Goal: Information Seeking & Learning: Check status

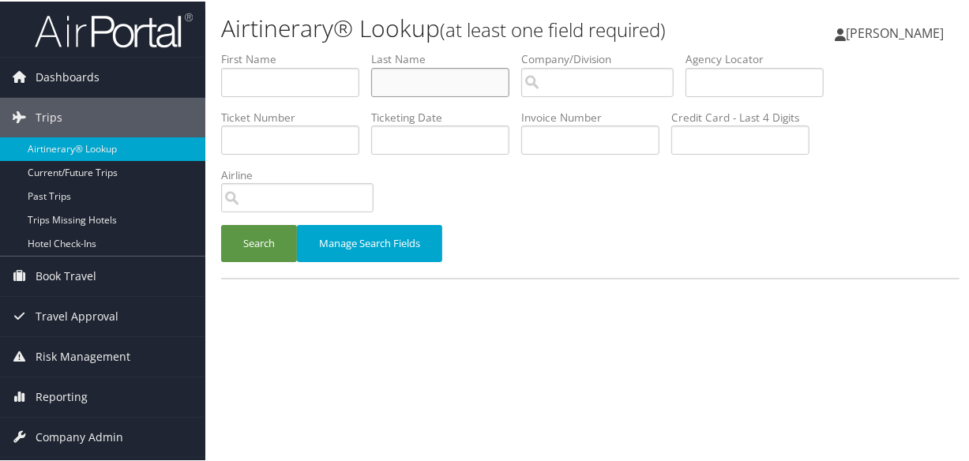
click at [441, 82] on input "text" at bounding box center [440, 80] width 138 height 29
click at [441, 83] on input "text" at bounding box center [440, 80] width 138 height 29
click at [445, 87] on input "text" at bounding box center [440, 80] width 138 height 29
click at [221, 223] on button "Search" at bounding box center [259, 241] width 76 height 37
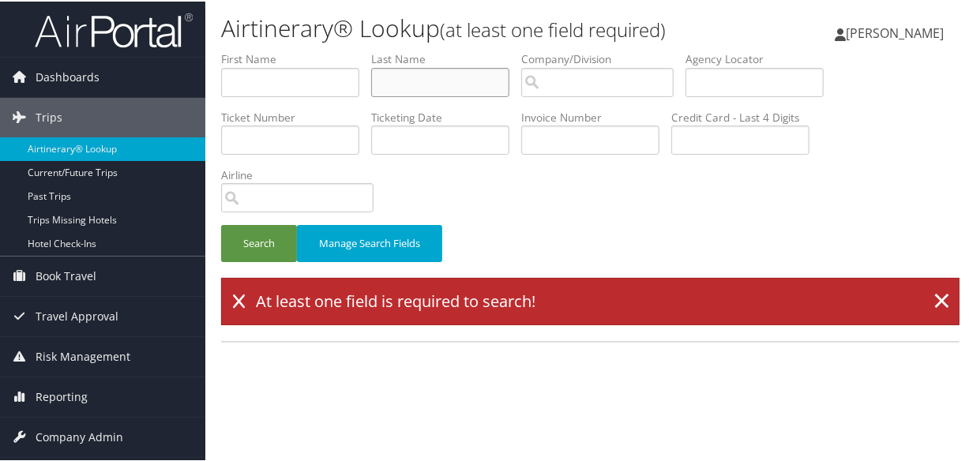
click at [221, 223] on button "Search" at bounding box center [259, 241] width 76 height 37
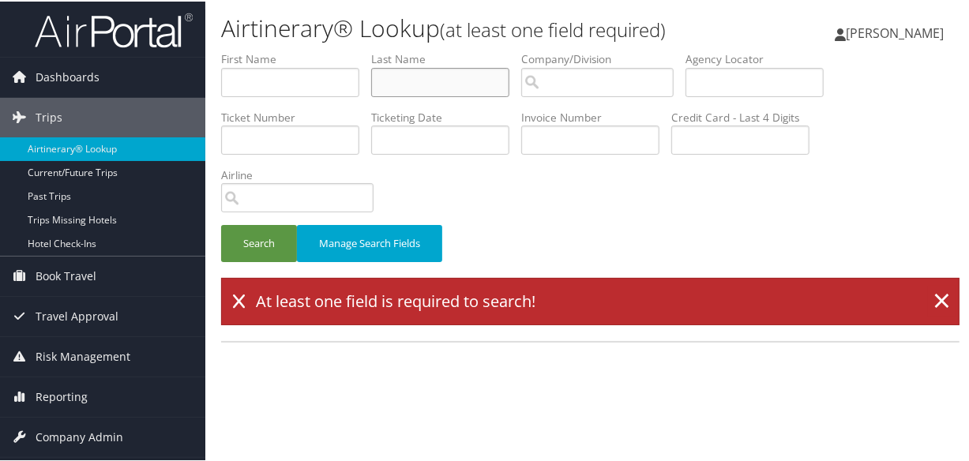
click at [221, 223] on button "Search" at bounding box center [259, 241] width 76 height 37
click at [445, 87] on input ".0" at bounding box center [440, 80] width 138 height 29
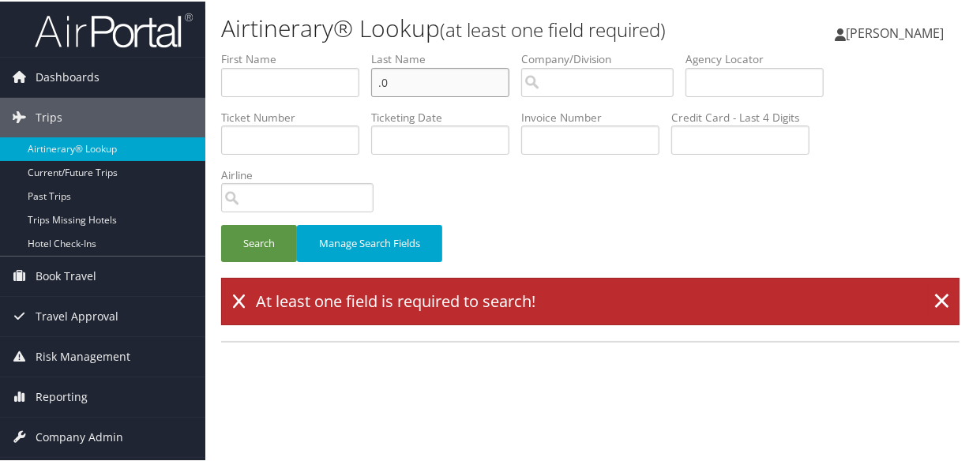
type input "."
type input "vaughan"
click at [221, 223] on button "Search" at bounding box center [259, 241] width 76 height 37
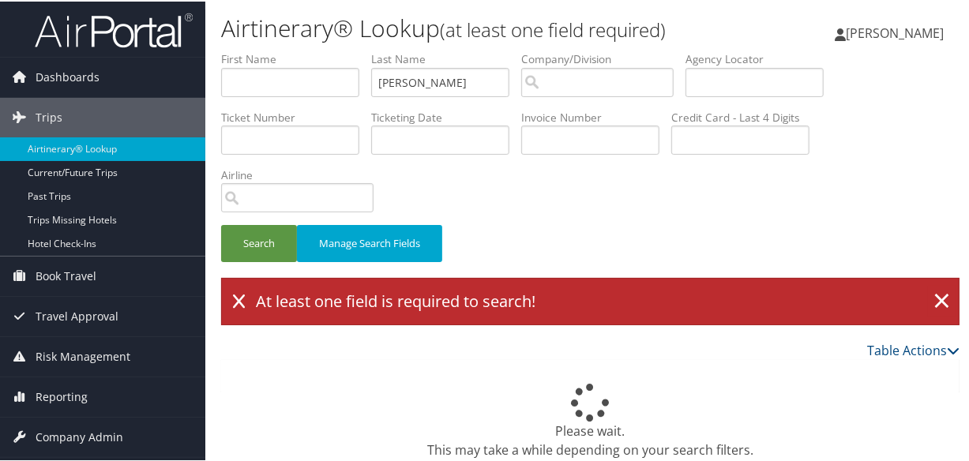
click at [243, 293] on icon at bounding box center [239, 300] width 12 height 16
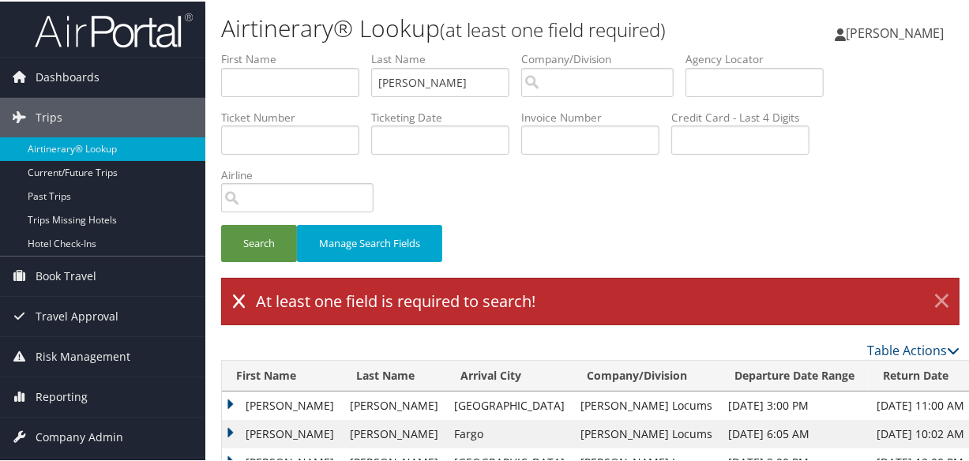
click at [940, 284] on link "×" at bounding box center [942, 300] width 28 height 32
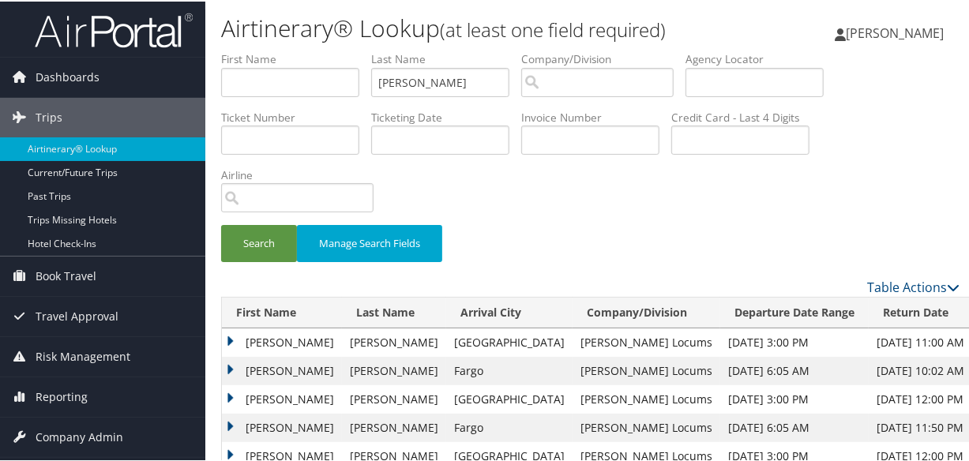
scroll to position [205, 0]
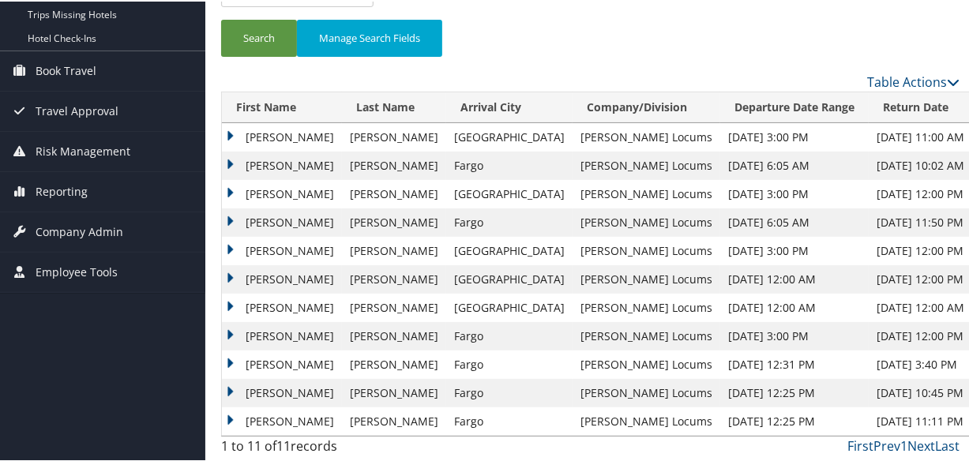
click at [233, 129] on td "Ingrid" at bounding box center [282, 136] width 120 height 28
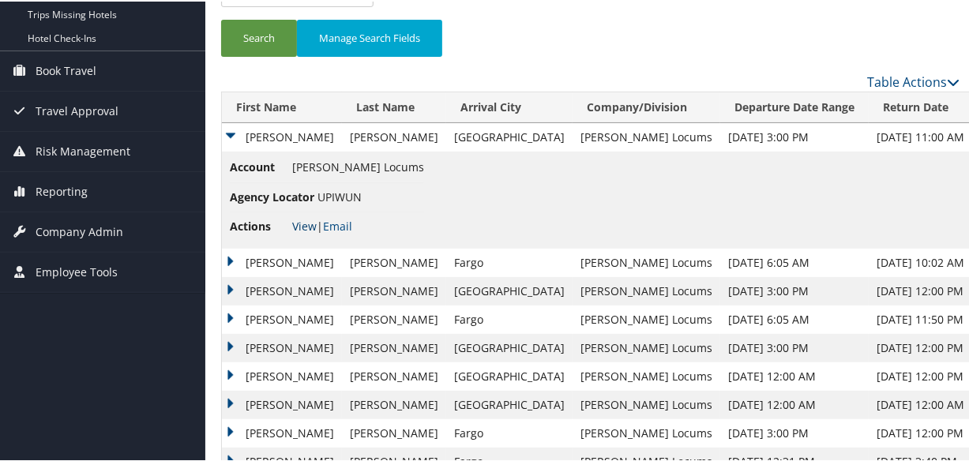
click at [304, 221] on link "View" at bounding box center [304, 224] width 24 height 15
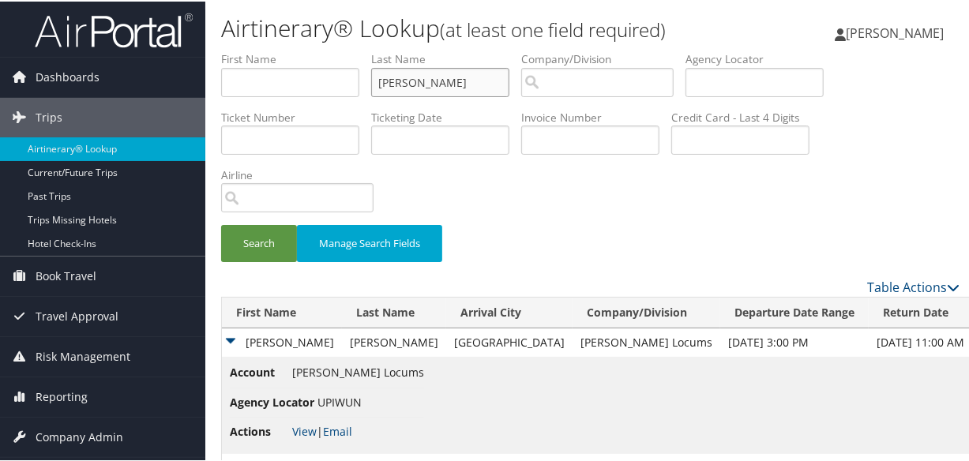
drag, startPoint x: 450, startPoint y: 80, endPoint x: 238, endPoint y: 74, distance: 211.7
click at [238, 50] on ul "First Name Last Name vaughan Departure City Arrival City Company/Division Airpo…" at bounding box center [590, 50] width 738 height 0
paste input "SULEIMAN"
type input "SULEIMAN"
click at [221, 223] on button "Search" at bounding box center [259, 241] width 76 height 37
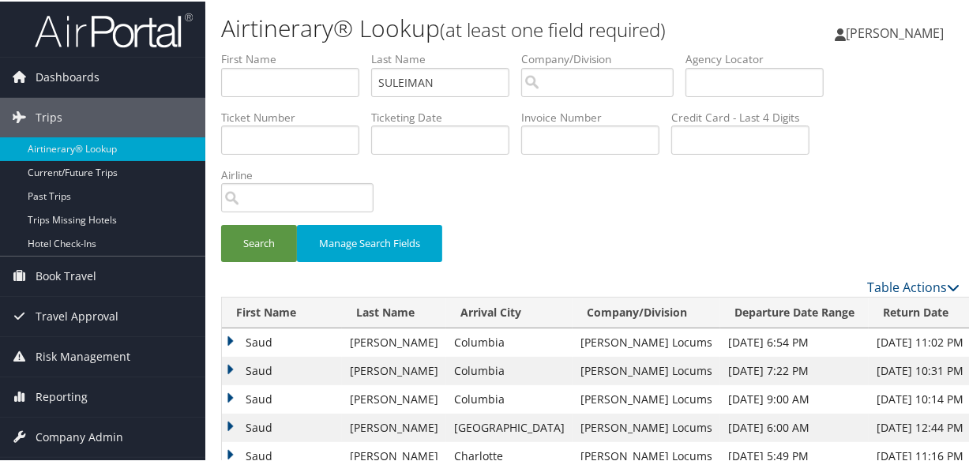
scroll to position [143, 0]
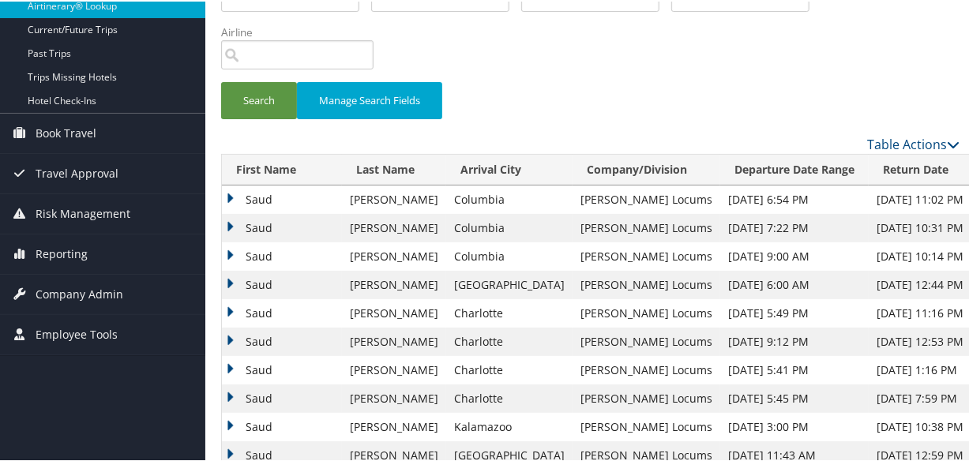
click at [231, 191] on td "Saud" at bounding box center [282, 198] width 120 height 28
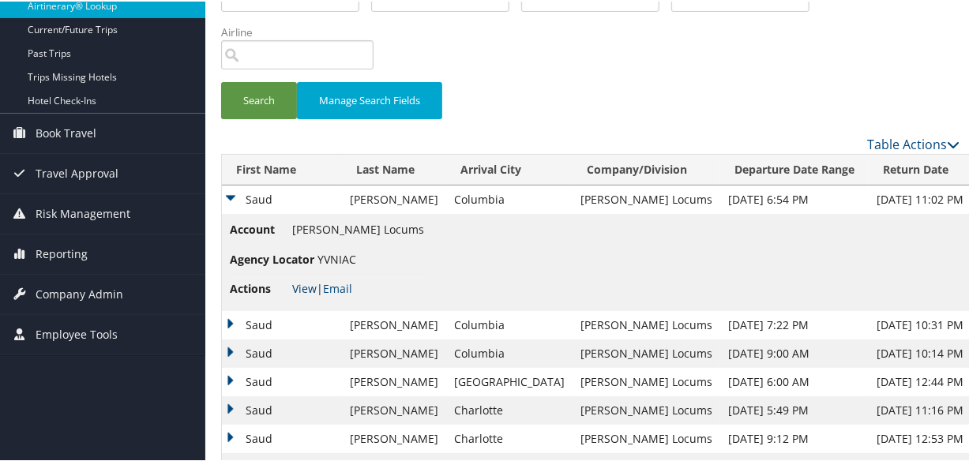
click at [295, 282] on link "View" at bounding box center [304, 287] width 24 height 15
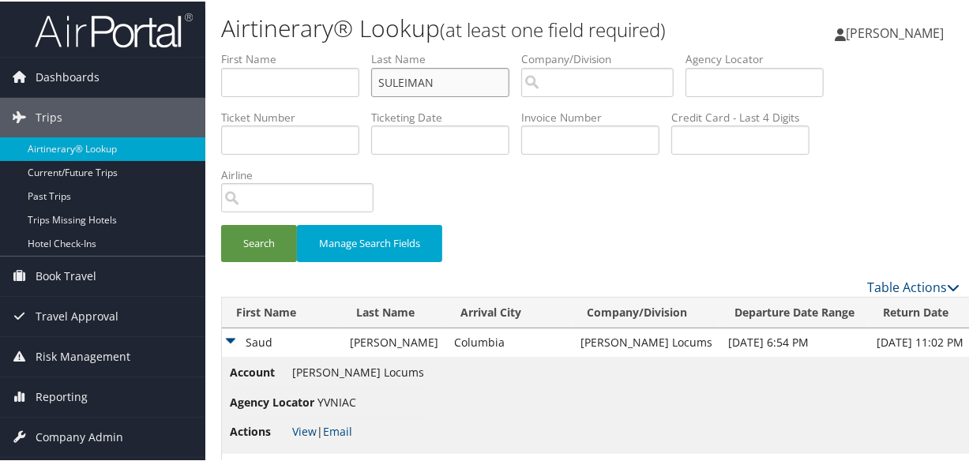
drag, startPoint x: 468, startPoint y: 87, endPoint x: 231, endPoint y: 94, distance: 237.8
click at [231, 50] on ul "First Name Last Name SULEIMAN Departure City Arrival City Company/Division Airp…" at bounding box center [590, 50] width 738 height 0
type input "prill"
click at [221, 223] on button "Search" at bounding box center [259, 241] width 76 height 37
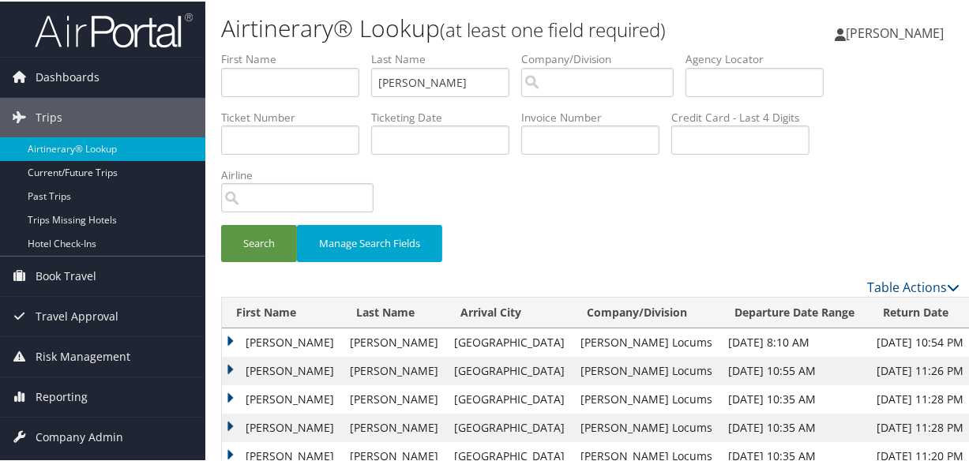
click at [228, 395] on td "Karen" at bounding box center [282, 398] width 120 height 28
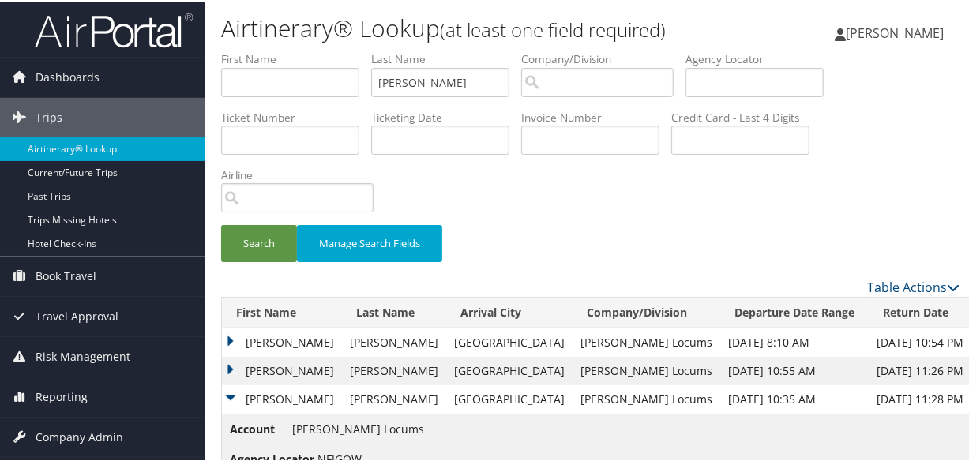
scroll to position [160, 0]
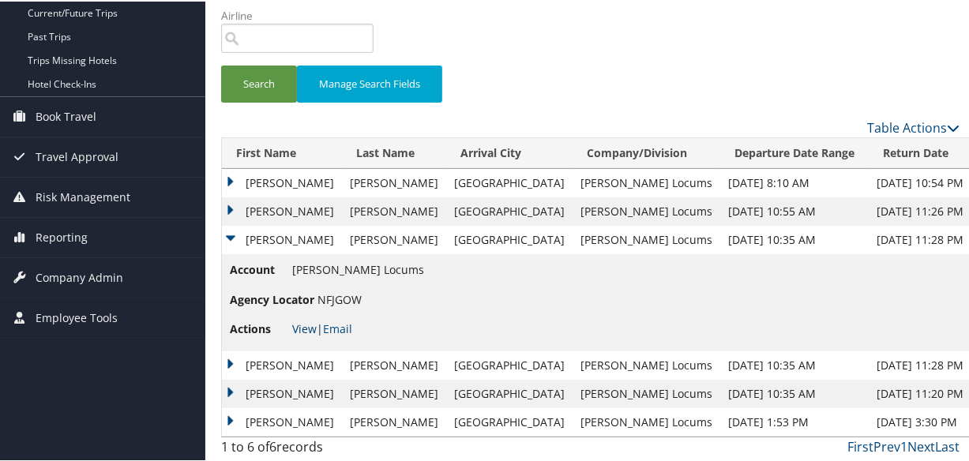
click at [309, 320] on link "View" at bounding box center [304, 327] width 24 height 15
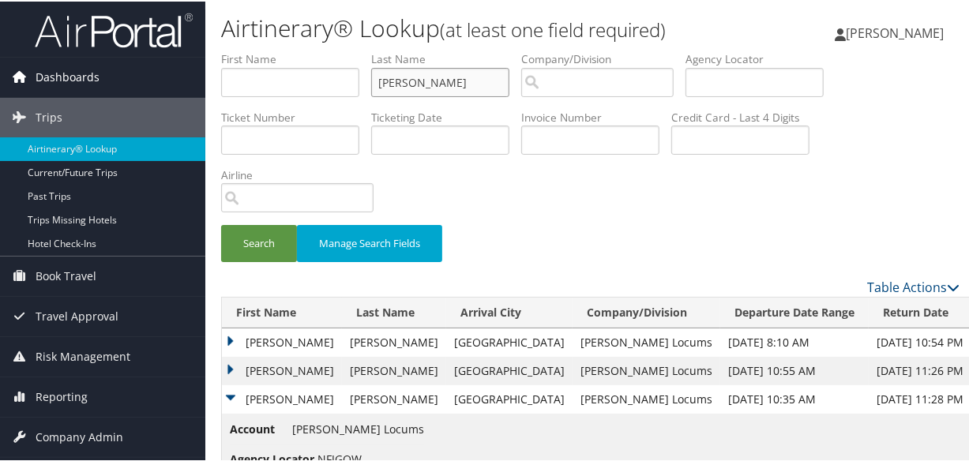
drag, startPoint x: 466, startPoint y: 82, endPoint x: 161, endPoint y: 66, distance: 305.2
click at [166, 69] on div "Dashboards AirPortal 360™ (Manager) My Travel Dashboard Trips Airtinerary® Look…" at bounding box center [487, 311] width 975 height 622
type input "oladeji"
click at [221, 223] on button "Search" at bounding box center [259, 241] width 76 height 37
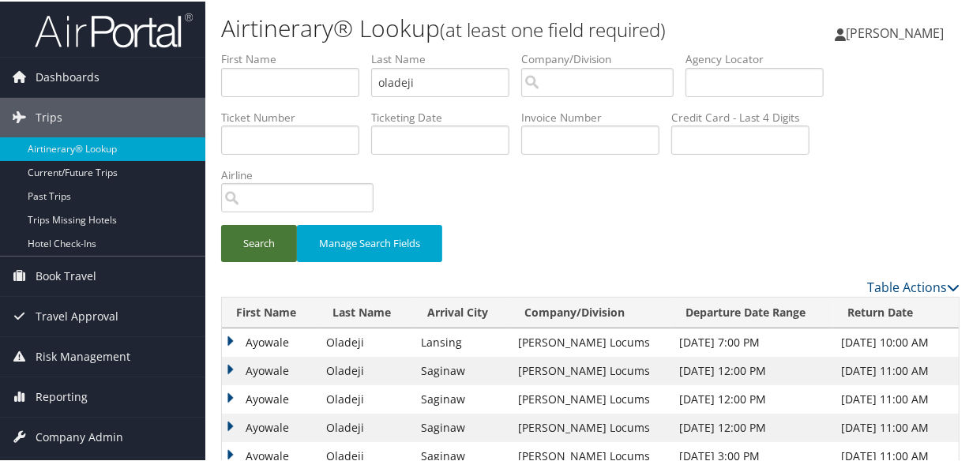
click at [244, 242] on button "Search" at bounding box center [259, 241] width 76 height 37
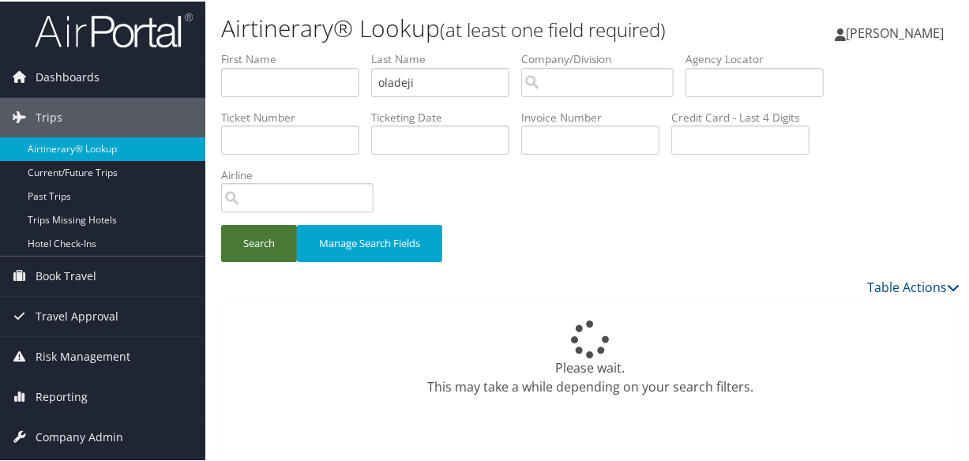
click at [221, 223] on button "Search" at bounding box center [259, 241] width 76 height 37
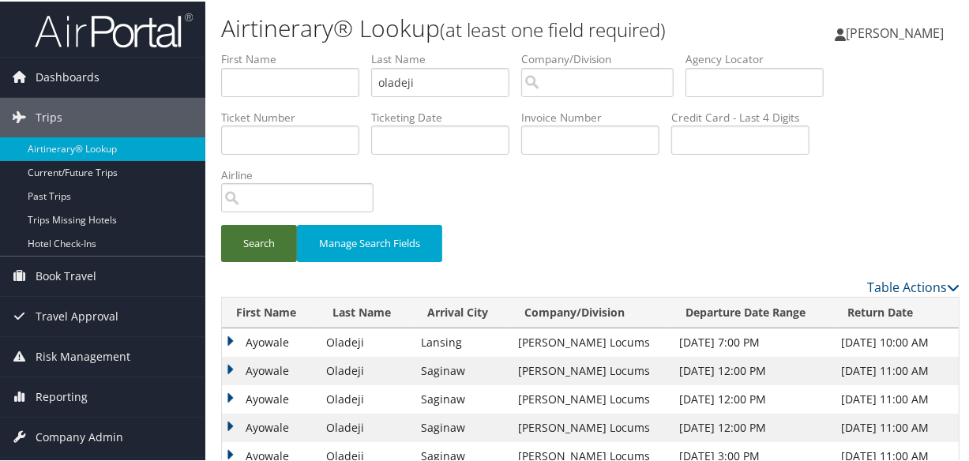
scroll to position [143, 0]
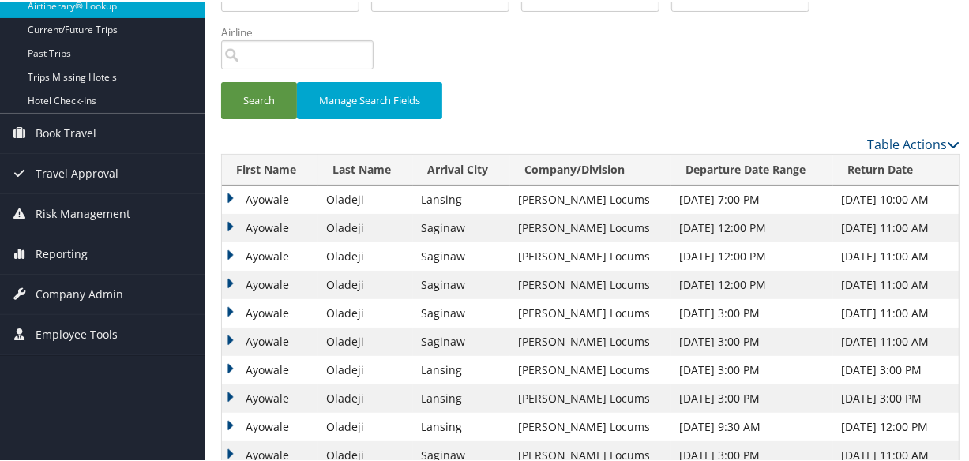
click at [231, 335] on td "Ayowale" at bounding box center [270, 340] width 96 height 28
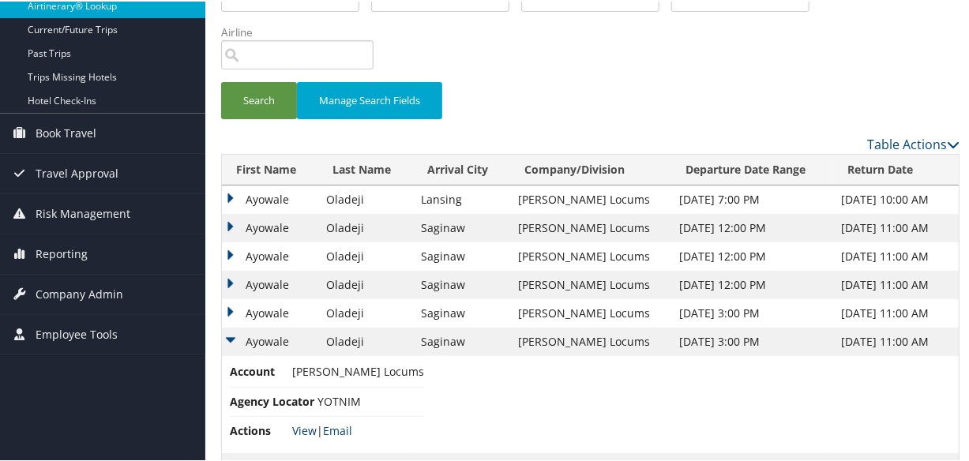
click at [303, 426] on link "View" at bounding box center [304, 429] width 24 height 15
click at [226, 306] on td "Ayowale" at bounding box center [270, 312] width 96 height 28
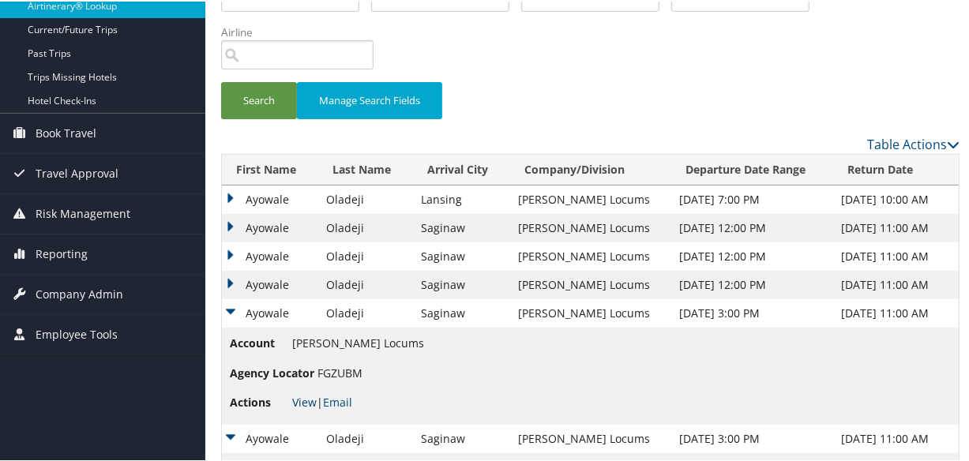
click at [309, 400] on link "View" at bounding box center [304, 400] width 24 height 15
click at [298, 400] on link "View" at bounding box center [304, 400] width 24 height 15
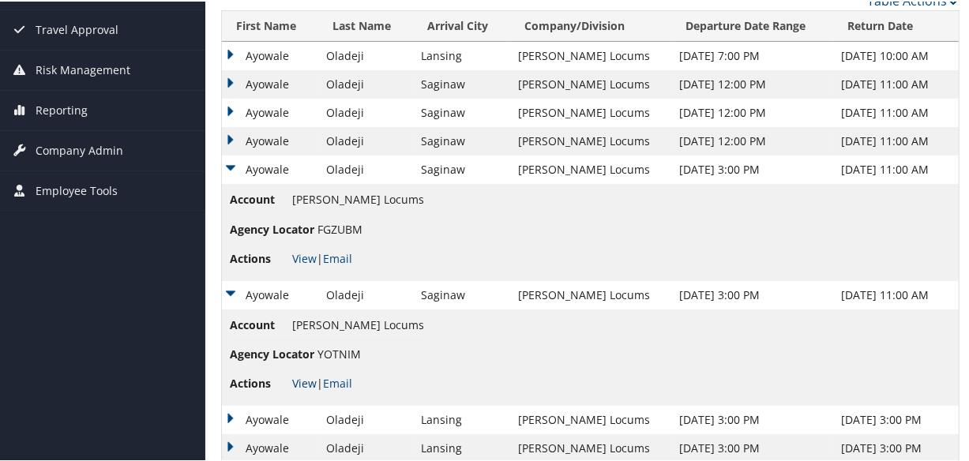
click at [306, 380] on link "View" at bounding box center [304, 381] width 24 height 15
click at [225, 134] on td "Ayowale" at bounding box center [270, 140] width 96 height 28
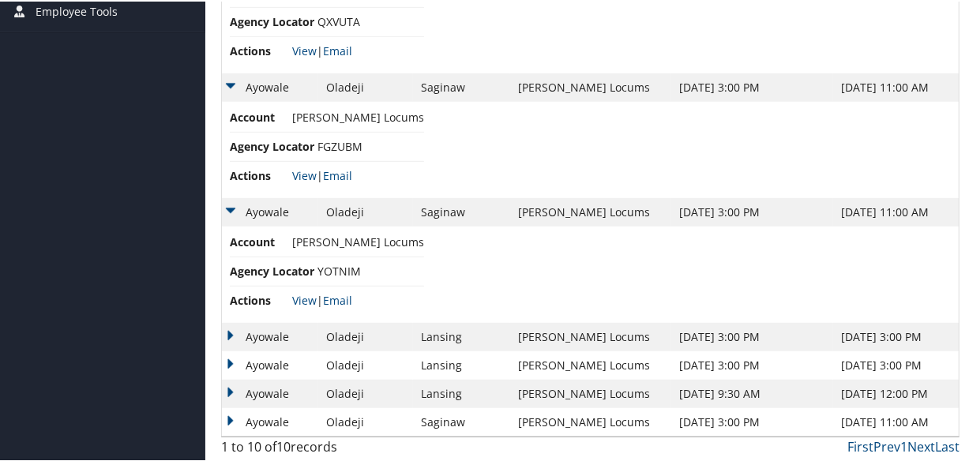
scroll to position [322, 0]
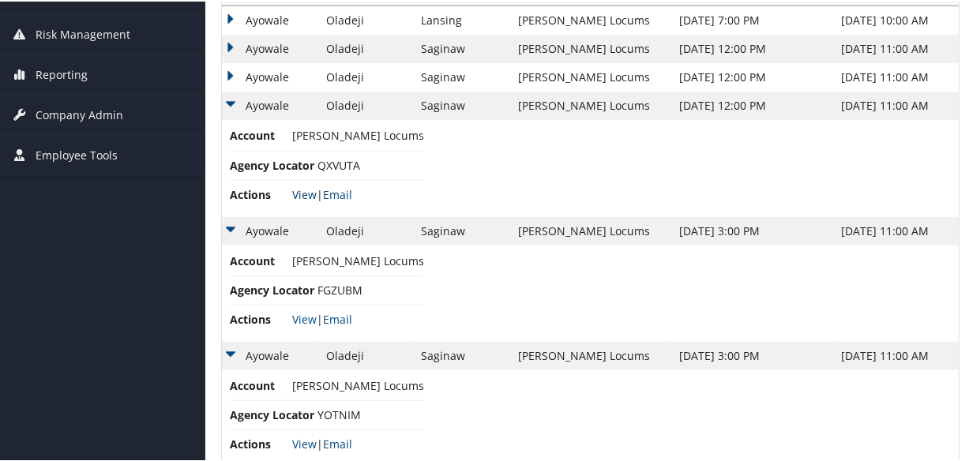
click at [300, 189] on link "View" at bounding box center [304, 193] width 24 height 15
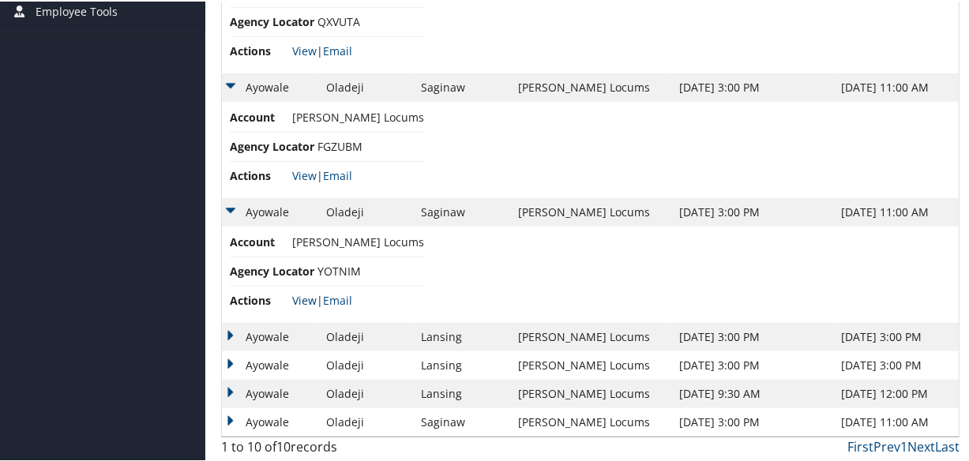
click at [294, 296] on link "View" at bounding box center [304, 298] width 24 height 15
click at [292, 297] on link "View" at bounding box center [304, 298] width 24 height 15
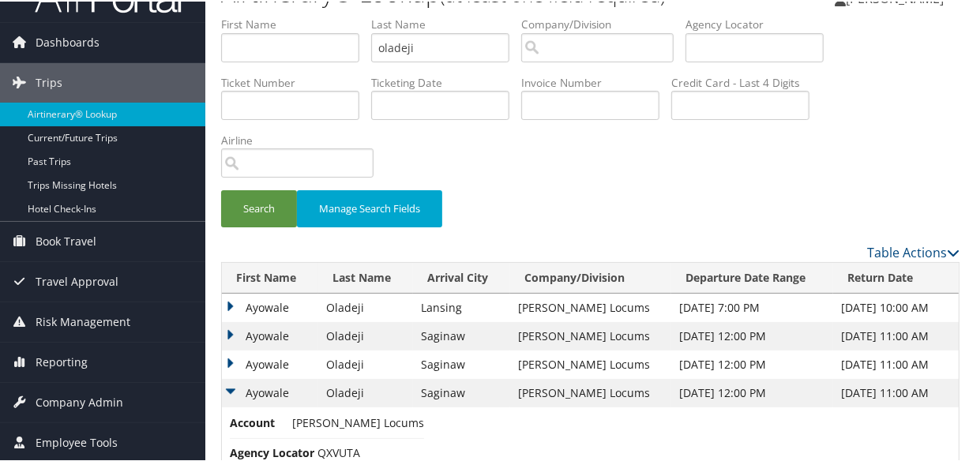
scroll to position [0, 0]
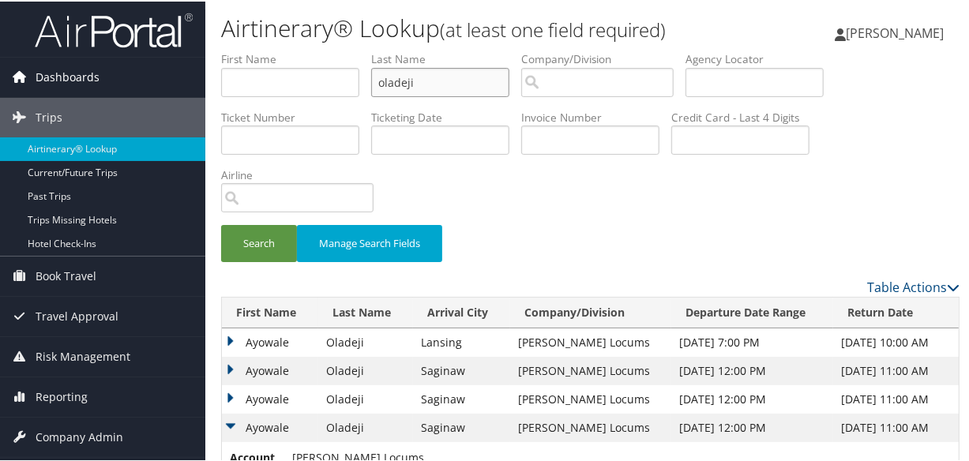
drag, startPoint x: 454, startPoint y: 79, endPoint x: 108, endPoint y: 81, distance: 345.9
click at [109, 81] on div "Dashboards AirPortal 360™ (Manager) My Travel Dashboard Trips Airtinerary® Look…" at bounding box center [487, 464] width 975 height 929
paste input "MUSLEH"
type input "MUSLEH"
click at [221, 223] on button "Search" at bounding box center [259, 241] width 76 height 37
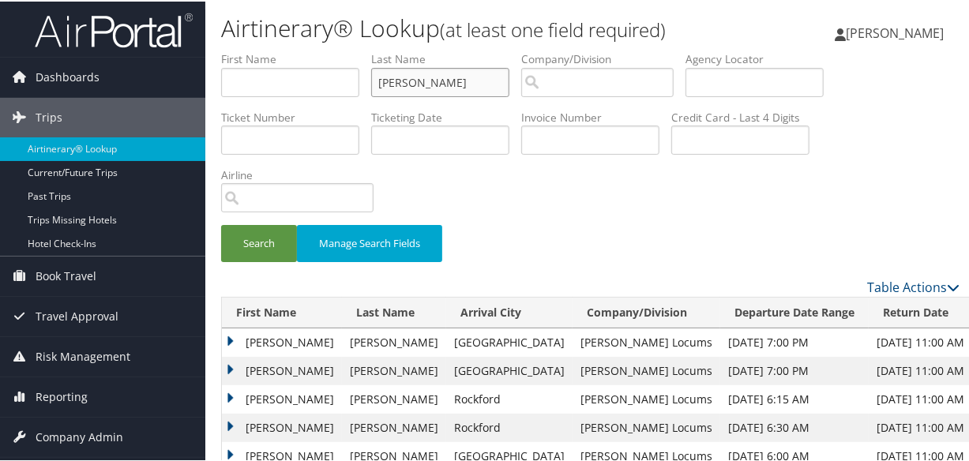
scroll to position [177, 0]
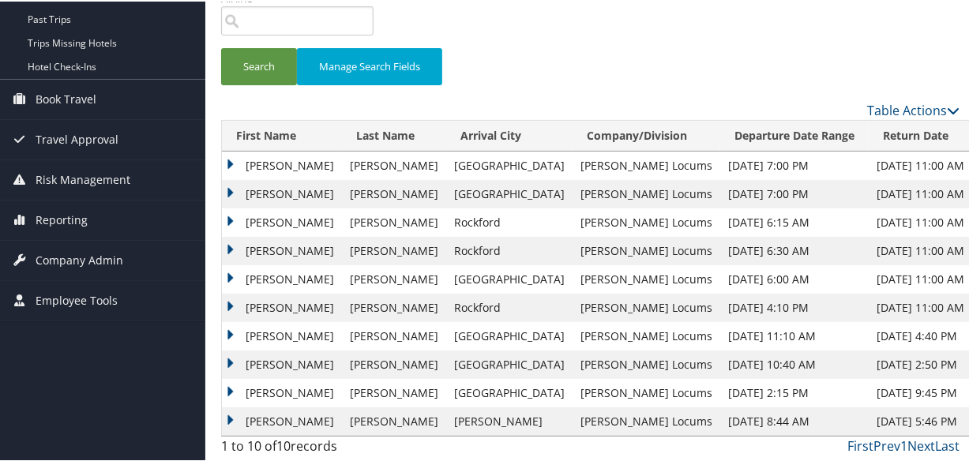
click at [231, 217] on td "Mustafa" at bounding box center [282, 221] width 120 height 28
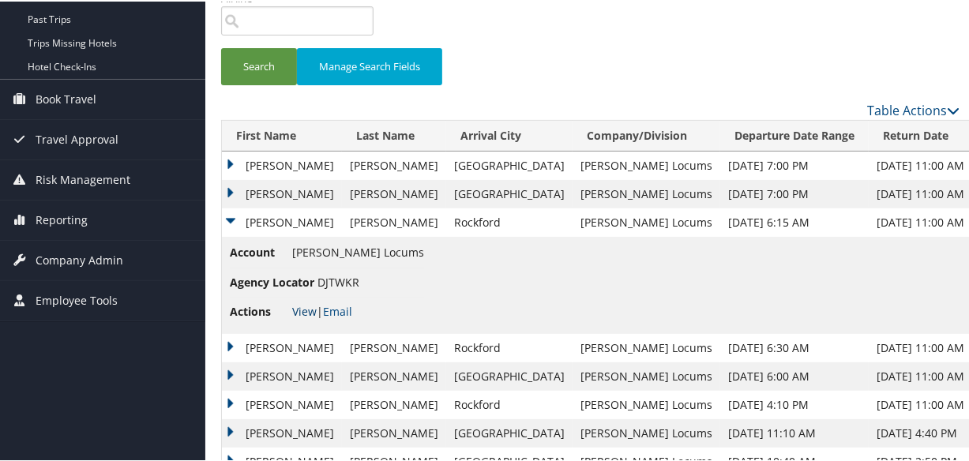
click at [307, 308] on link "View" at bounding box center [304, 309] width 24 height 15
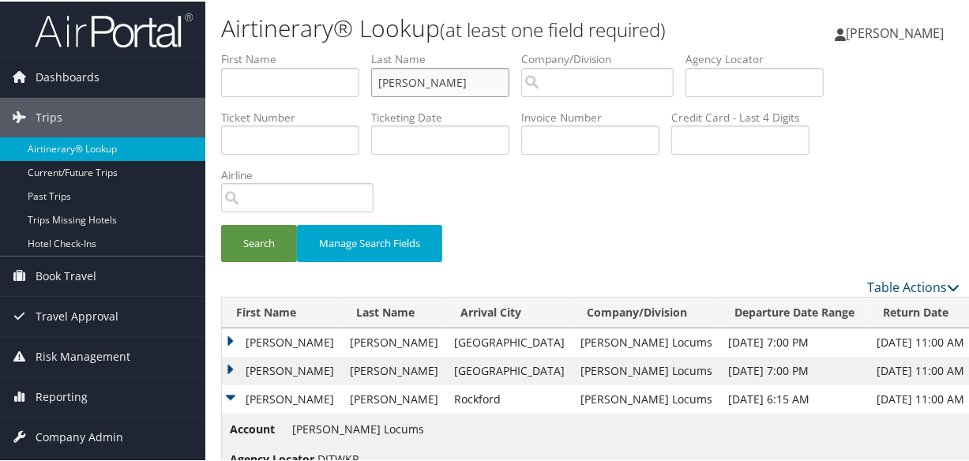
drag, startPoint x: 455, startPoint y: 79, endPoint x: 303, endPoint y: 84, distance: 151.7
click at [303, 50] on ul "First Name Last Name MUSLEH Departure City Arrival City Company/Division Airpor…" at bounding box center [590, 50] width 738 height 0
type input "oladeji"
click at [221, 223] on button "Search" at bounding box center [259, 241] width 76 height 37
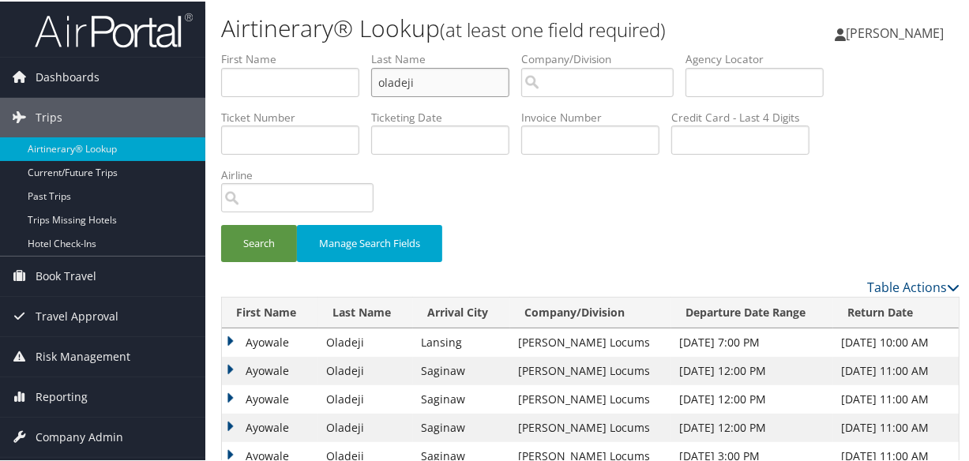
scroll to position [177, 0]
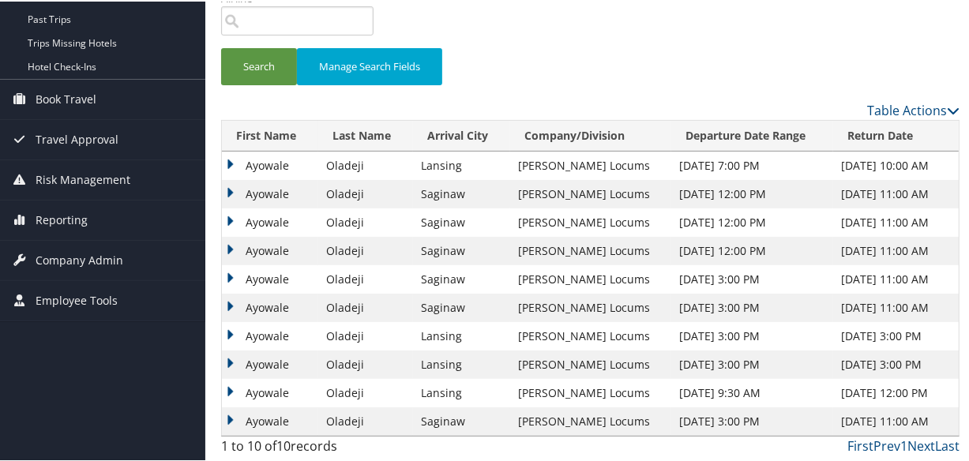
click at [227, 159] on td "Ayowale" at bounding box center [270, 164] width 96 height 28
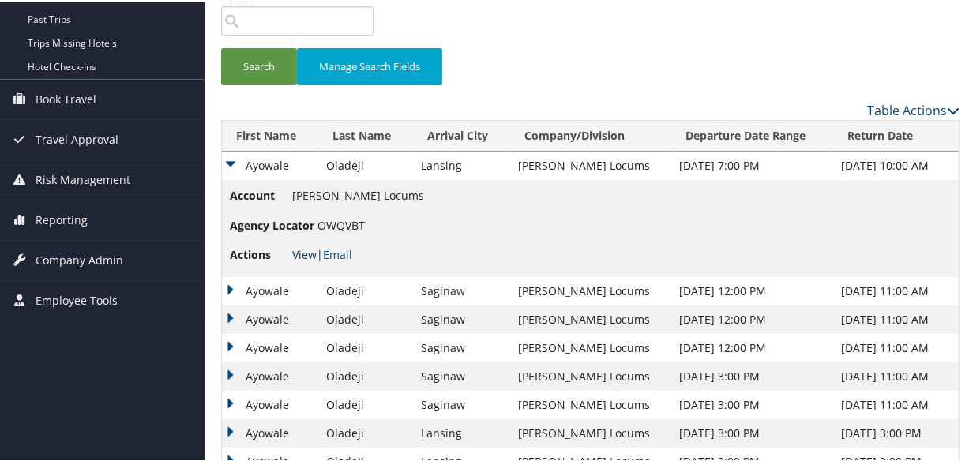
click at [302, 251] on link "View" at bounding box center [304, 253] width 24 height 15
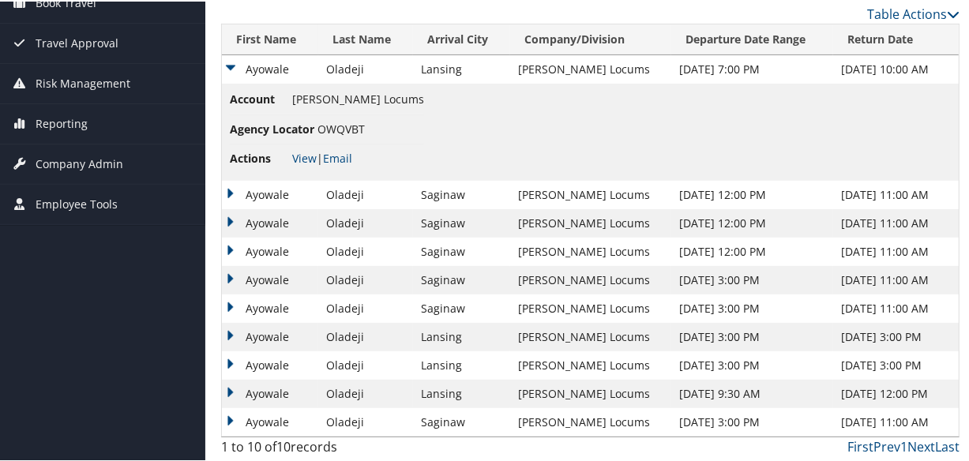
click at [226, 302] on td "Ayowale" at bounding box center [270, 307] width 96 height 28
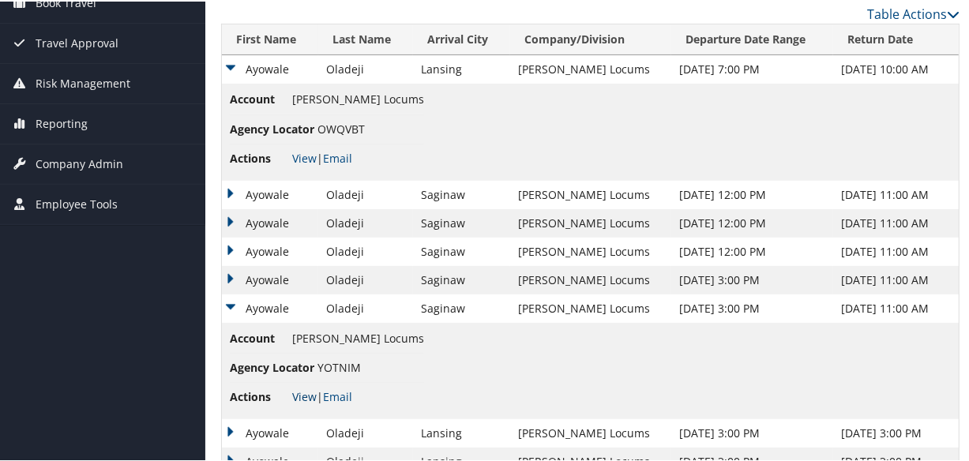
click at [300, 396] on link "View" at bounding box center [304, 395] width 24 height 15
click at [227, 276] on td "Ayowale" at bounding box center [270, 279] width 96 height 28
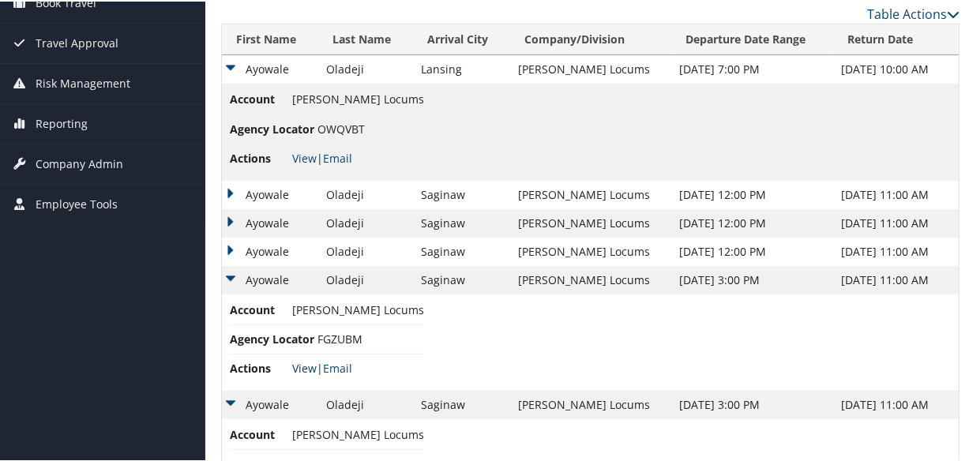
click at [298, 365] on link "View" at bounding box center [304, 366] width 24 height 15
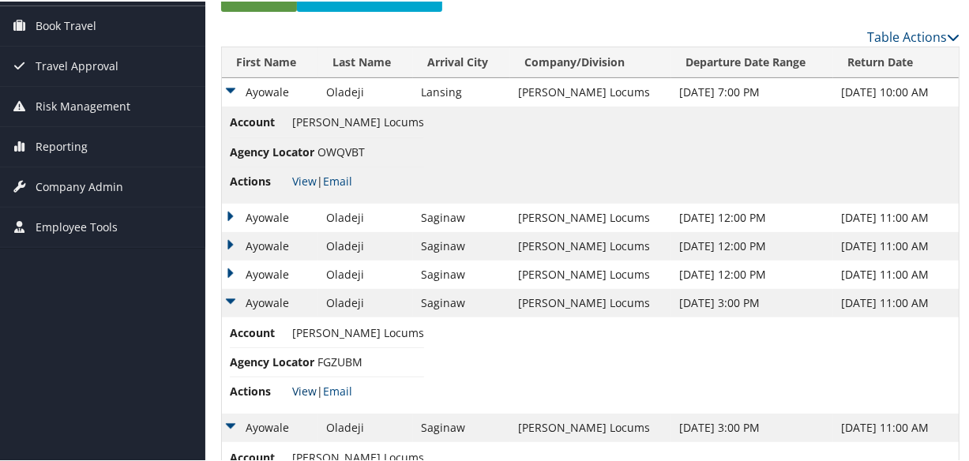
scroll to position [0, 0]
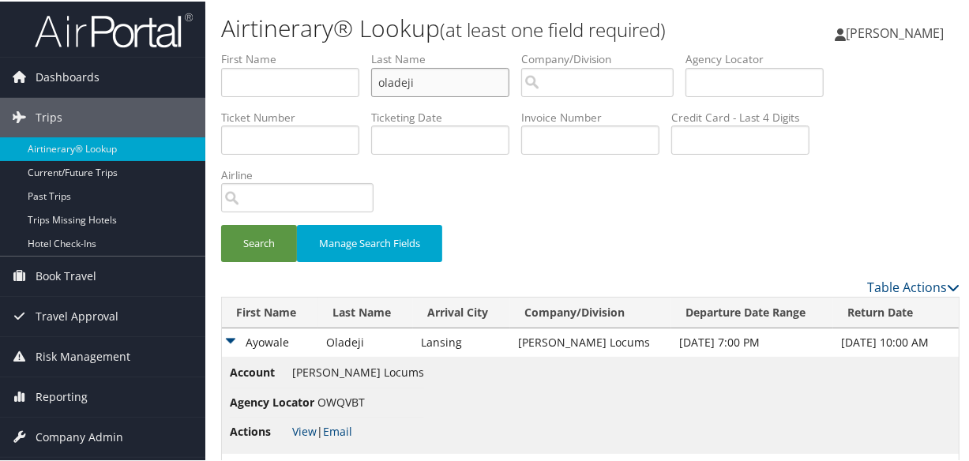
drag, startPoint x: 449, startPoint y: 82, endPoint x: 324, endPoint y: 94, distance: 126.1
click at [324, 50] on ul "First Name Last Name oladeji Departure City Arrival City Company/Division Airpo…" at bounding box center [590, 50] width 738 height 0
type input "\"
type input "llobet"
click at [221, 223] on button "Search" at bounding box center [259, 241] width 76 height 37
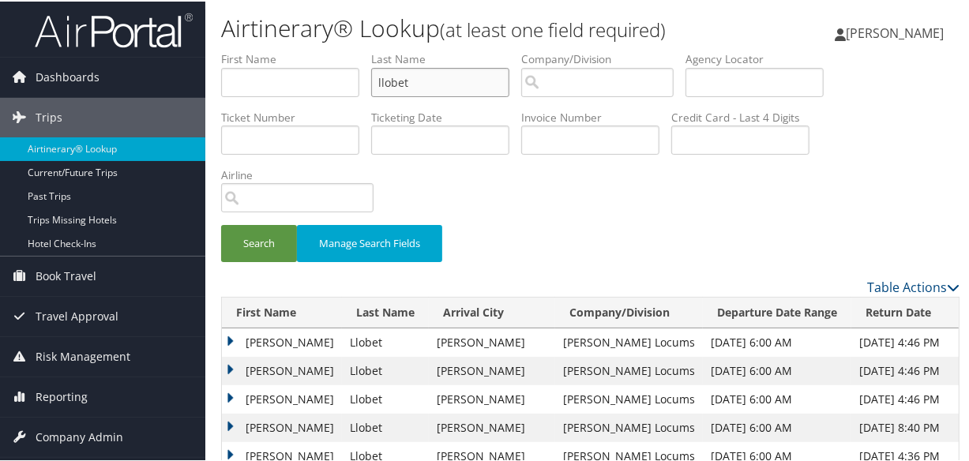
scroll to position [215, 0]
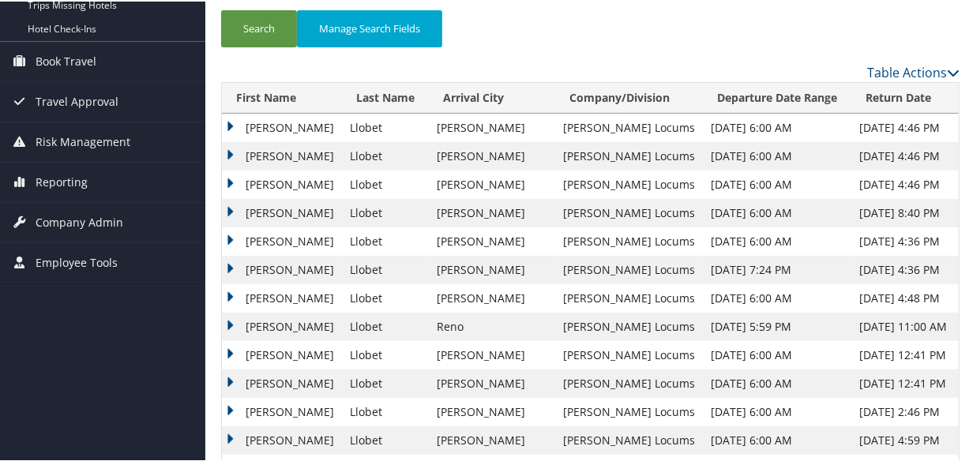
click at [233, 181] on td "Holly" at bounding box center [282, 183] width 120 height 28
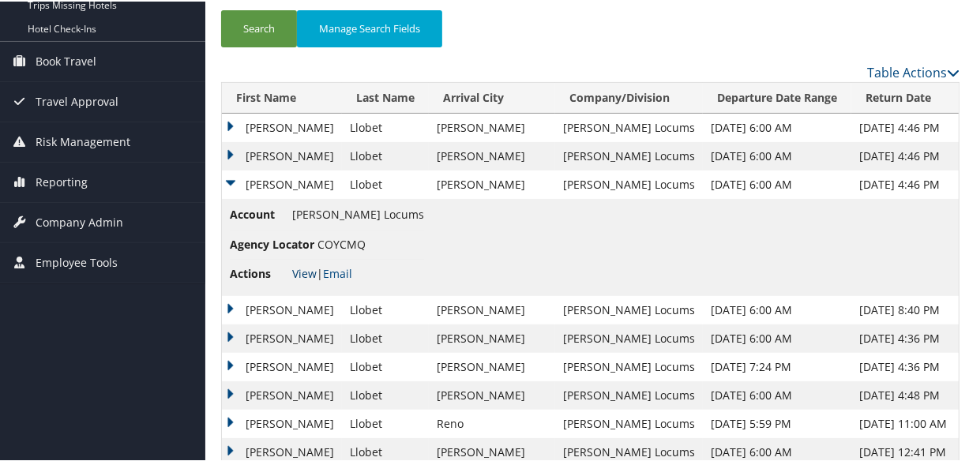
click at [300, 273] on link "View" at bounding box center [304, 272] width 24 height 15
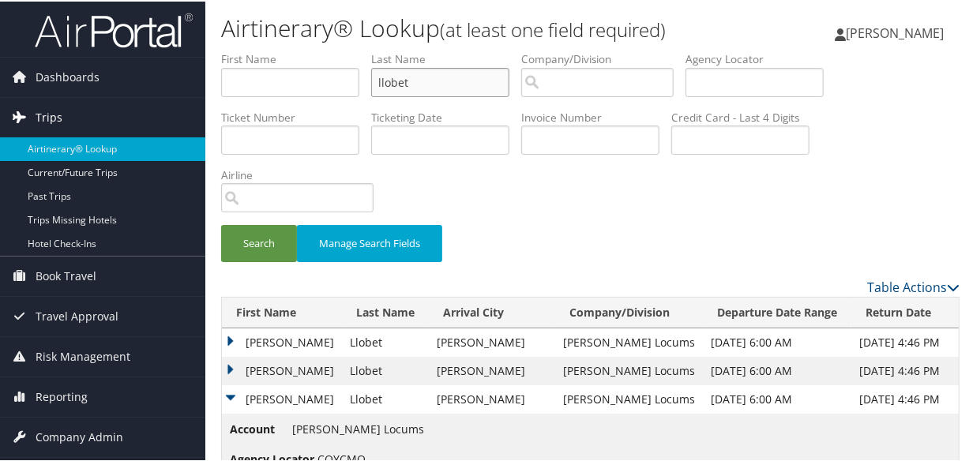
drag, startPoint x: 452, startPoint y: 84, endPoint x: 83, endPoint y: 119, distance: 371.3
type input "erdoes"
click at [221, 223] on button "Search" at bounding box center [259, 241] width 76 height 37
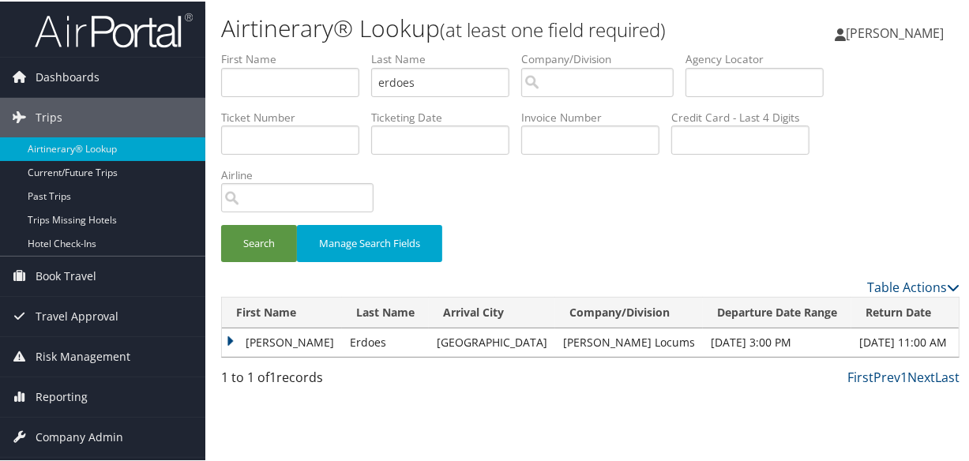
click at [224, 336] on td "Luke" at bounding box center [282, 341] width 120 height 28
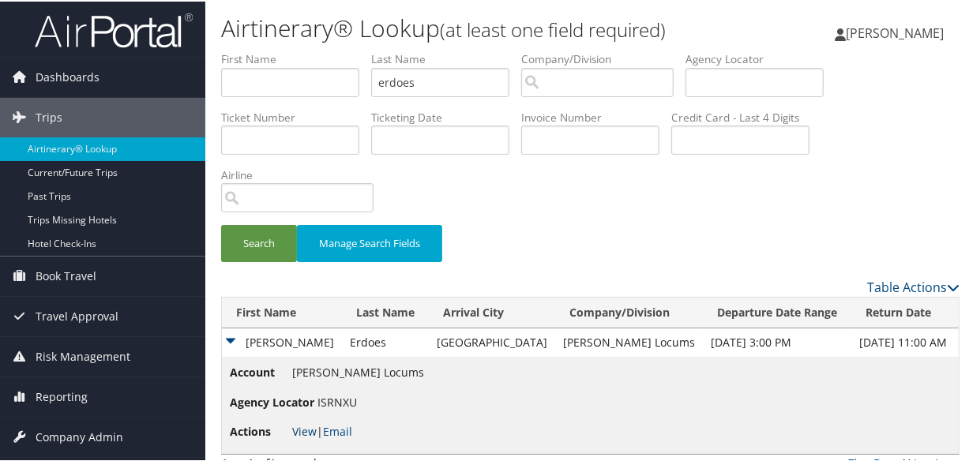
click at [306, 428] on link "View" at bounding box center [304, 429] width 24 height 15
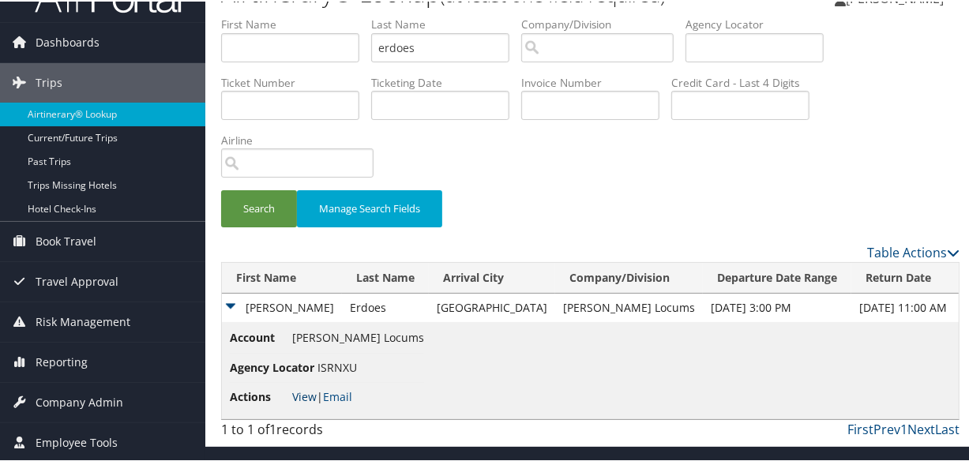
click at [300, 390] on link "View" at bounding box center [304, 395] width 24 height 15
drag, startPoint x: 450, startPoint y: 39, endPoint x: 209, endPoint y: 72, distance: 243.0
click at [221, 72] on form "First Name Last Name erdoes Departure City Arrival City Company/Division Airpor…" at bounding box center [590, 128] width 738 height 227
type input "DUVALL"
click at [221, 189] on button "Search" at bounding box center [259, 207] width 76 height 37
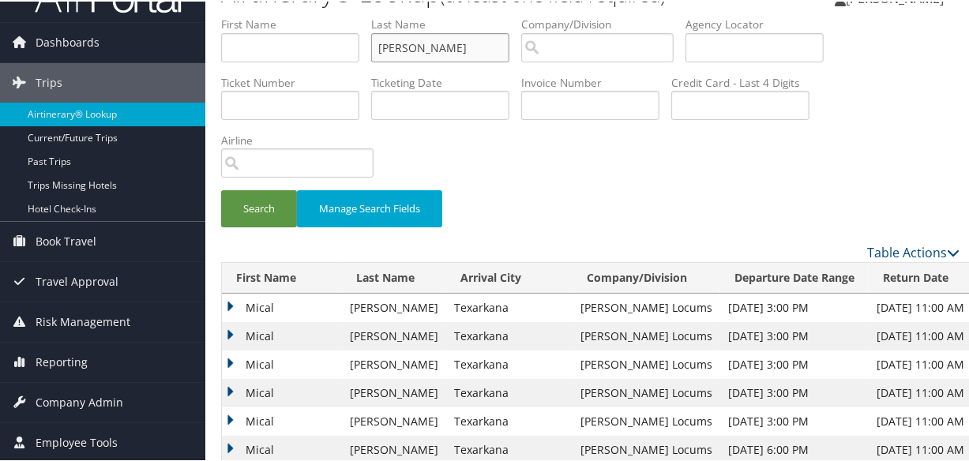
scroll to position [250, 0]
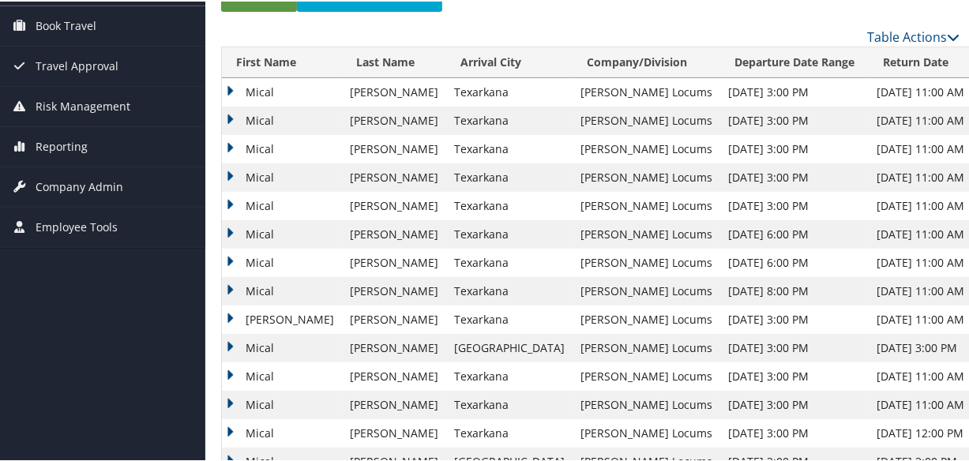
click at [233, 115] on td "Mical" at bounding box center [282, 119] width 120 height 28
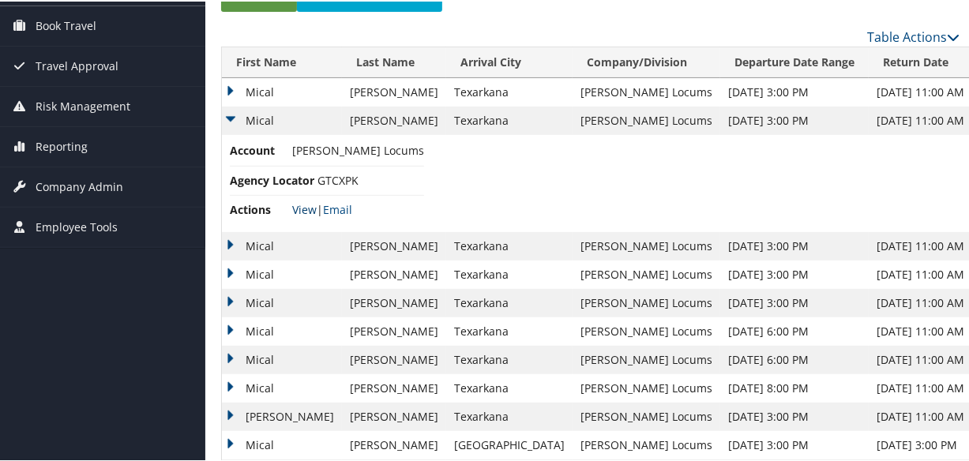
click at [308, 208] on link "View" at bounding box center [304, 208] width 24 height 15
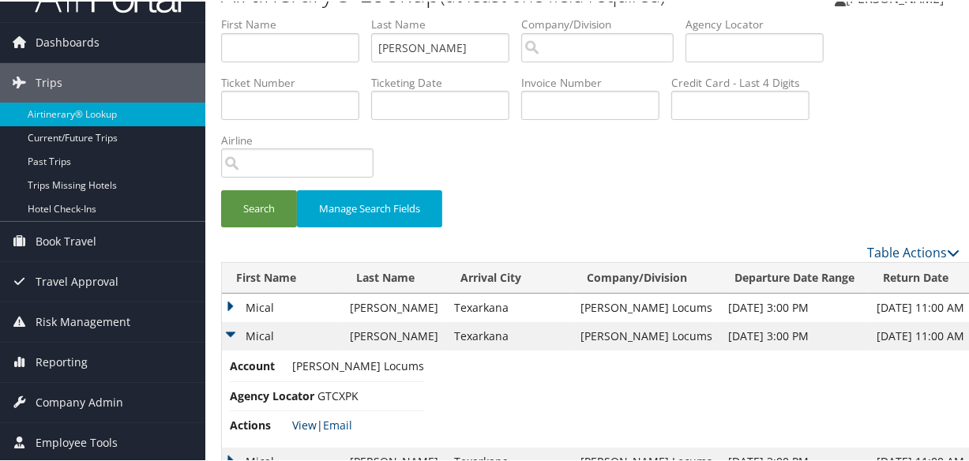
scroll to position [0, 0]
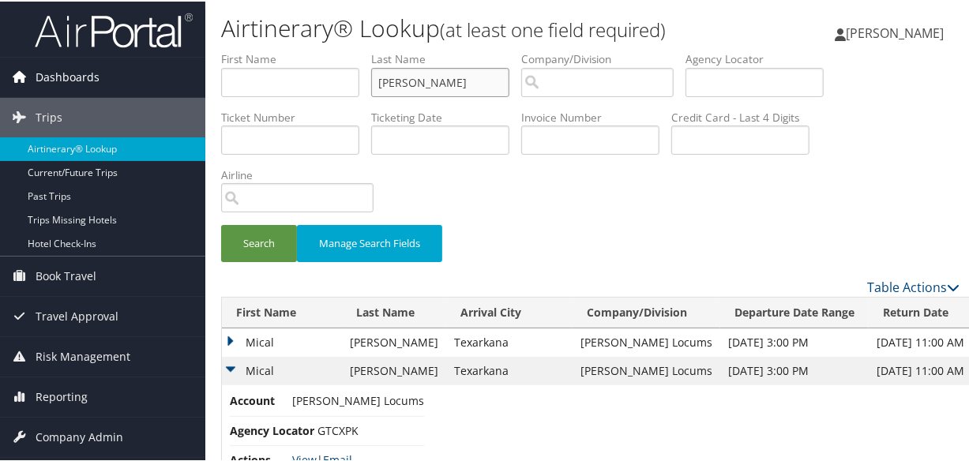
drag, startPoint x: 481, startPoint y: 76, endPoint x: 164, endPoint y: 77, distance: 316.7
type input "downes"
click at [221, 223] on button "Search" at bounding box center [259, 241] width 76 height 37
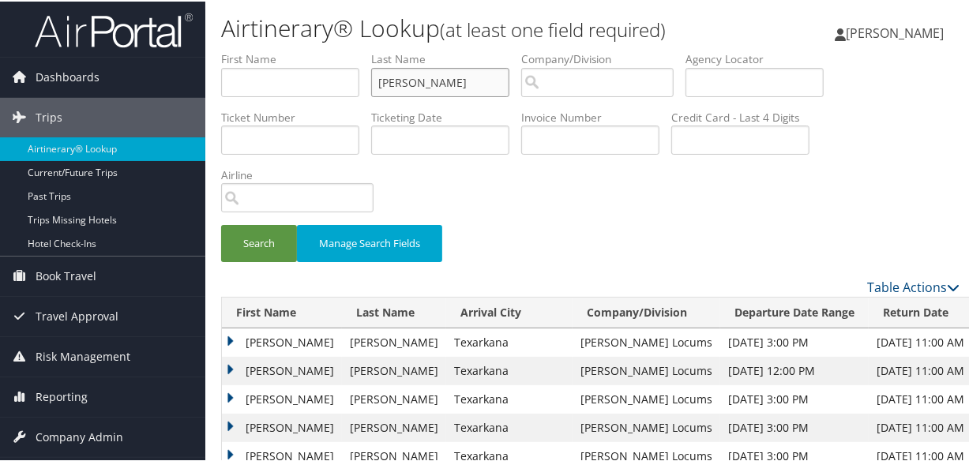
scroll to position [215, 0]
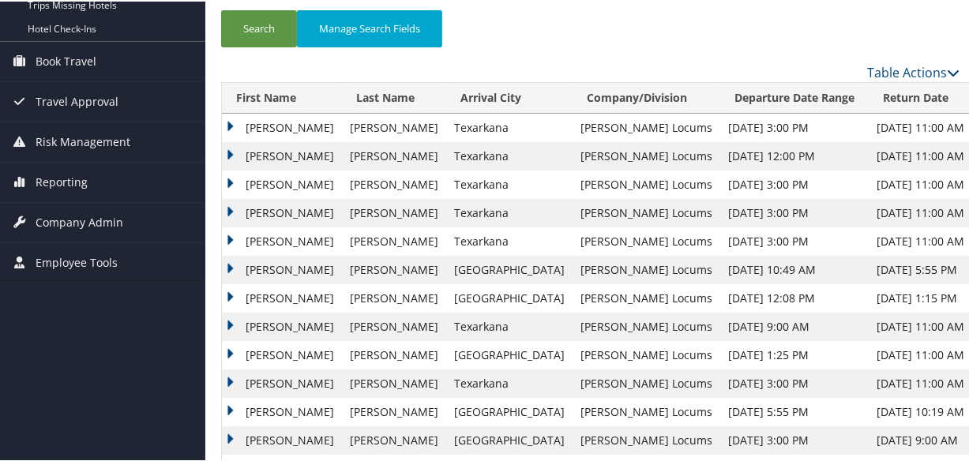
click at [229, 153] on td "Kim" at bounding box center [282, 155] width 120 height 28
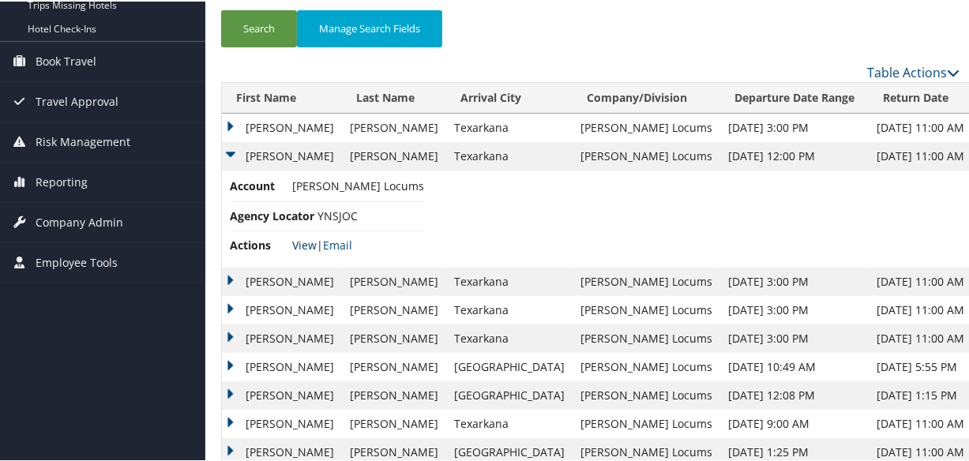
click at [312, 245] on link "View" at bounding box center [304, 243] width 24 height 15
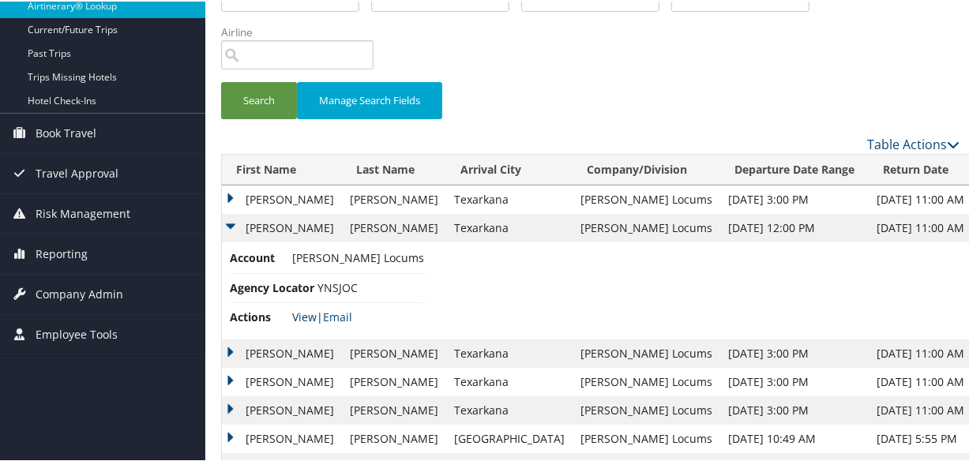
scroll to position [0, 0]
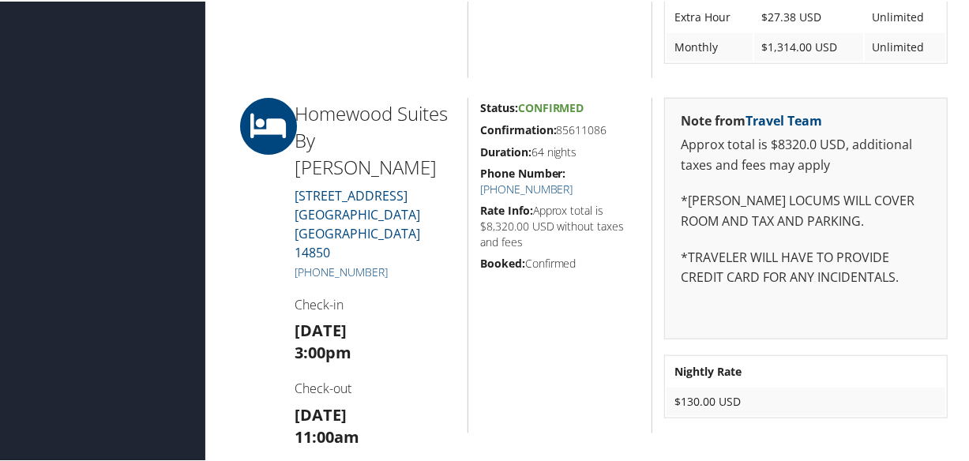
scroll to position [1004, 0]
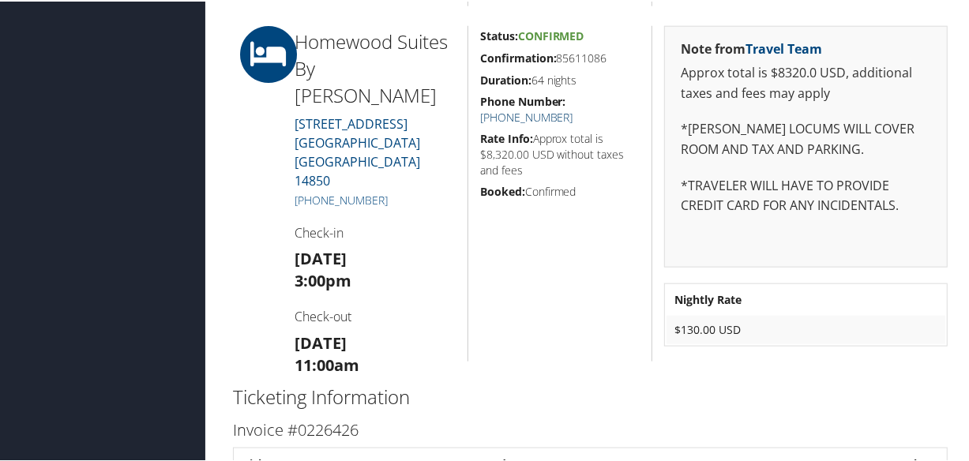
click at [573, 108] on link "[PHONE_NUMBER]" at bounding box center [526, 115] width 93 height 15
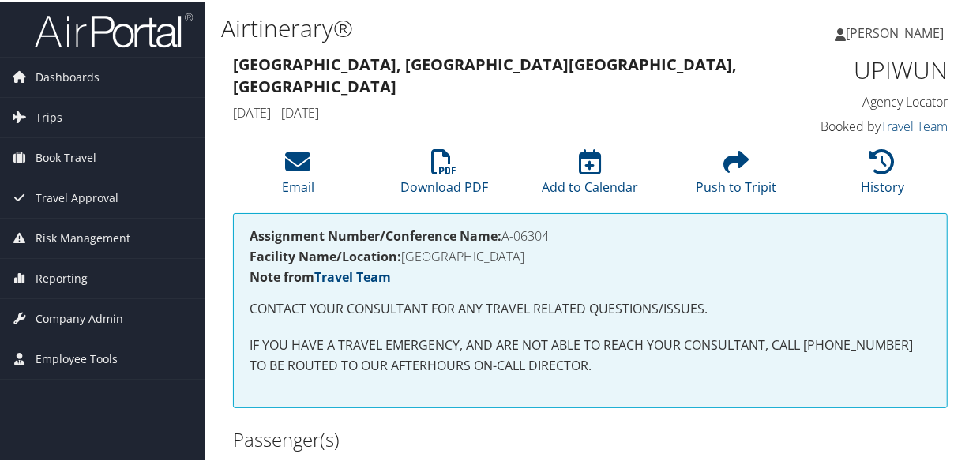
scroll to position [287, 0]
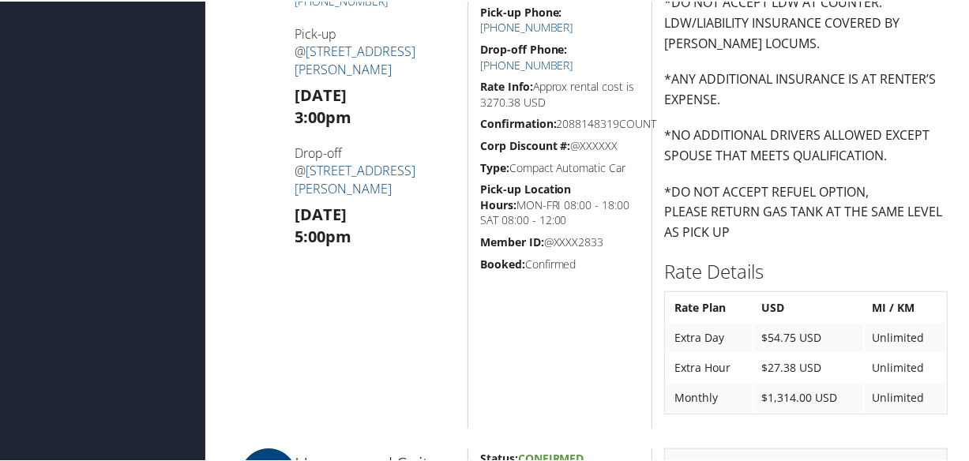
scroll to position [1012, 0]
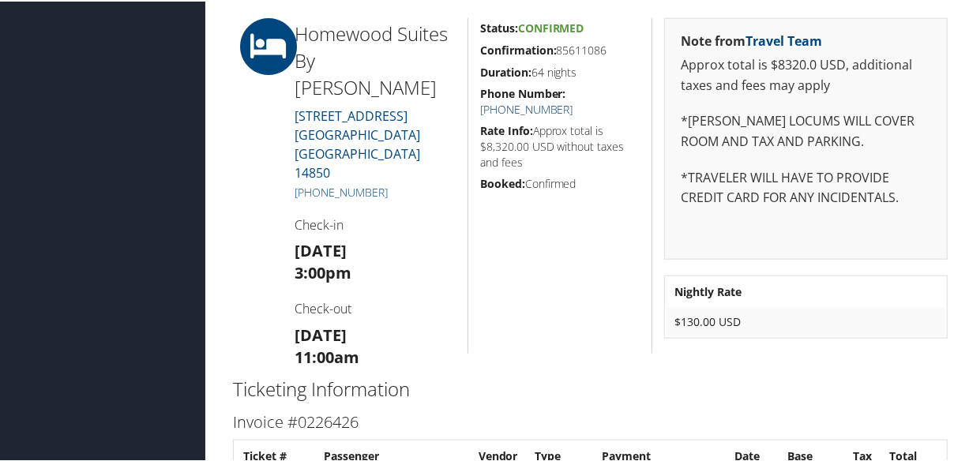
click at [573, 100] on link "[PHONE_NUMBER]" at bounding box center [526, 107] width 93 height 15
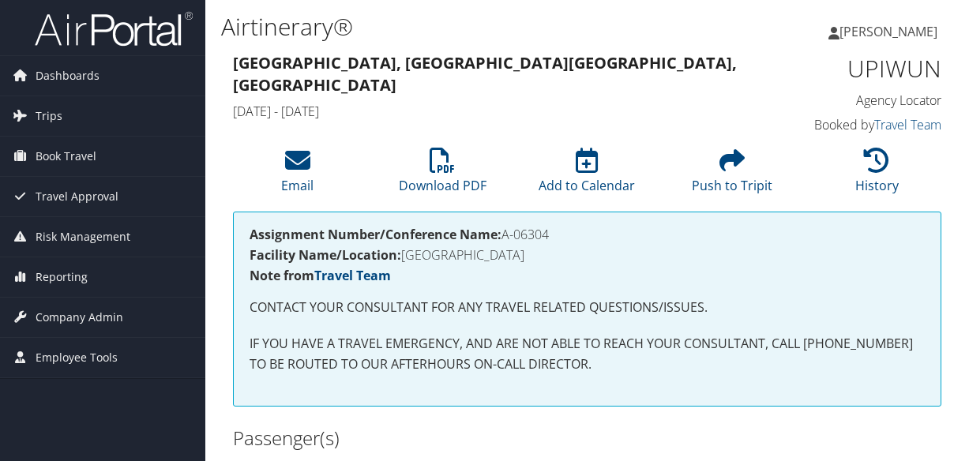
scroll to position [1012, 0]
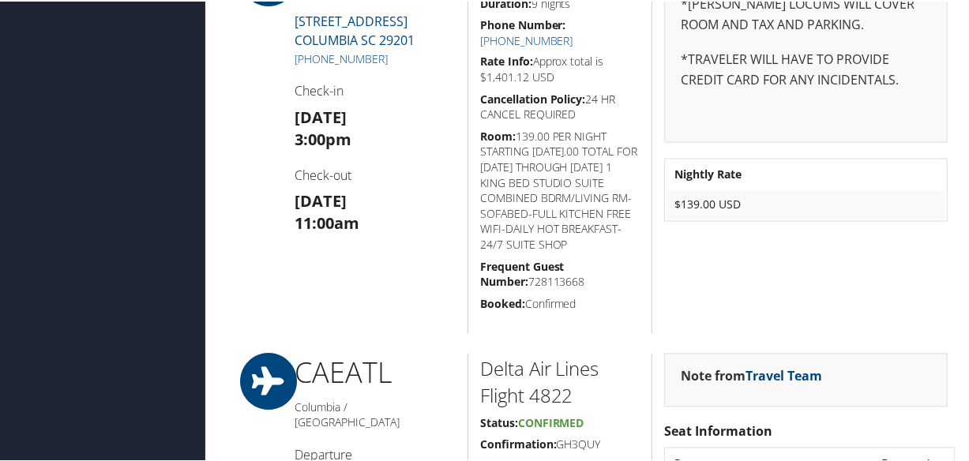
scroll to position [1579, 0]
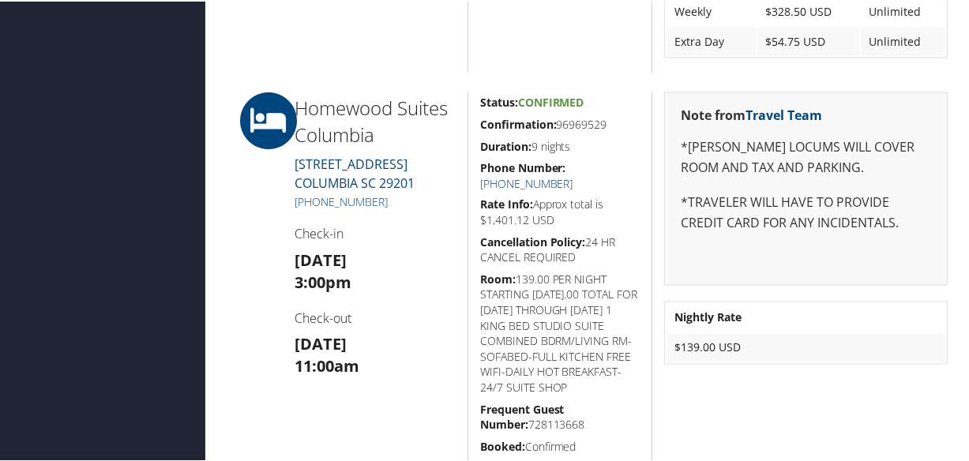
click at [573, 175] on link "+1 (803) 813-8000" at bounding box center [526, 182] width 93 height 15
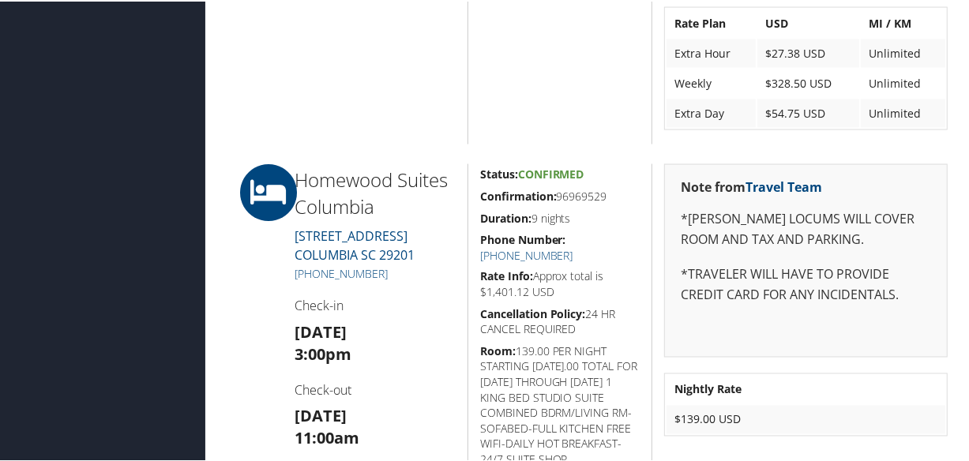
scroll to position [1650, 0]
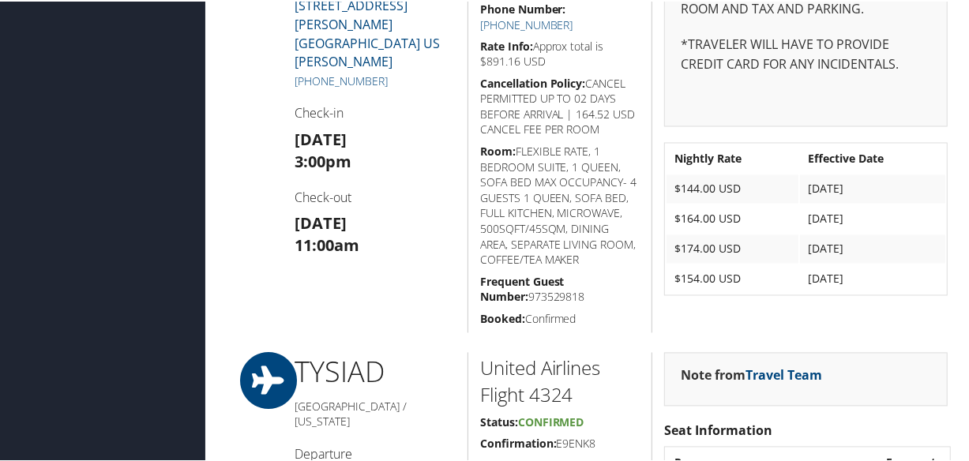
scroll to position [1579, 0]
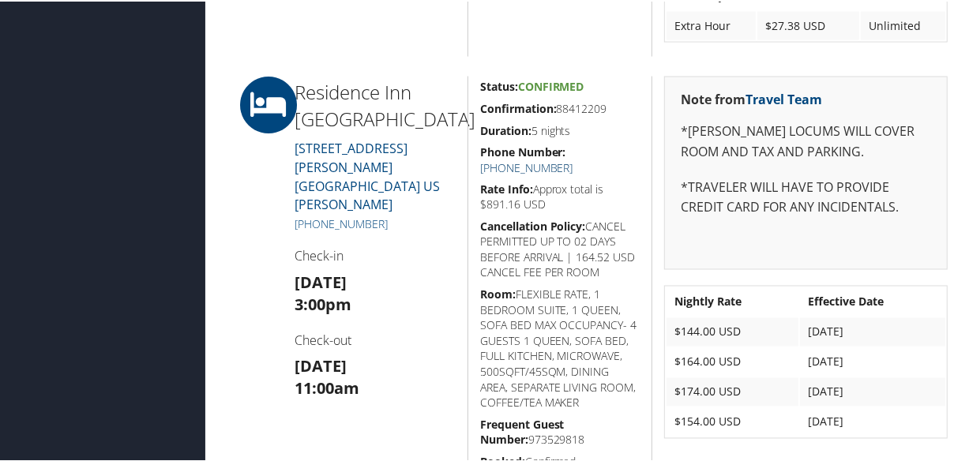
click at [573, 159] on link "+1 (865) 539-5339" at bounding box center [526, 166] width 93 height 15
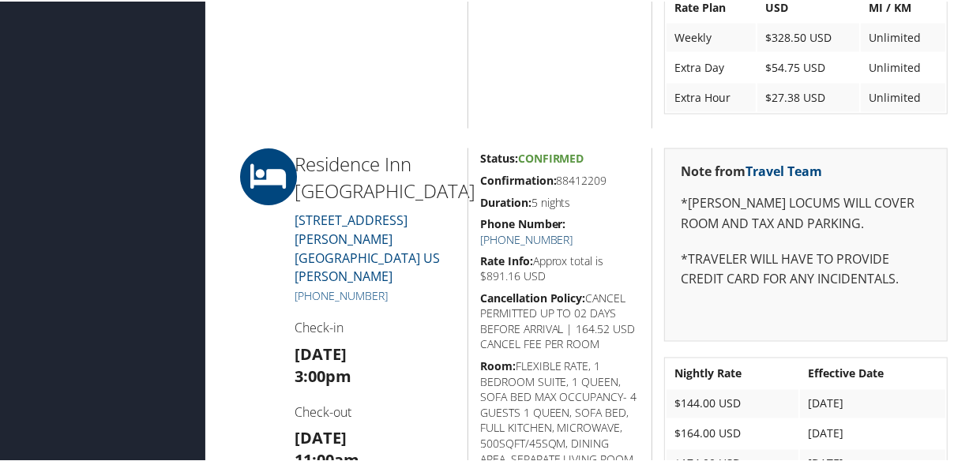
scroll to position [1076, 0]
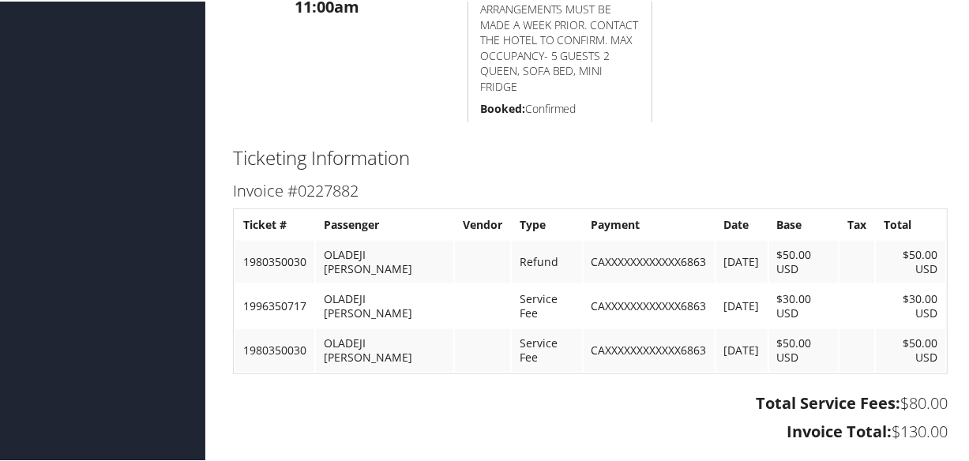
scroll to position [1034, 0]
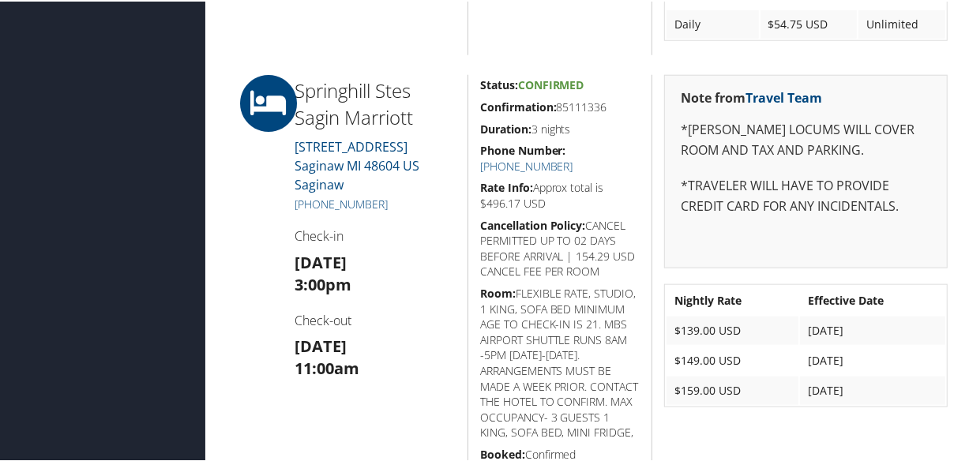
scroll to position [668, 0]
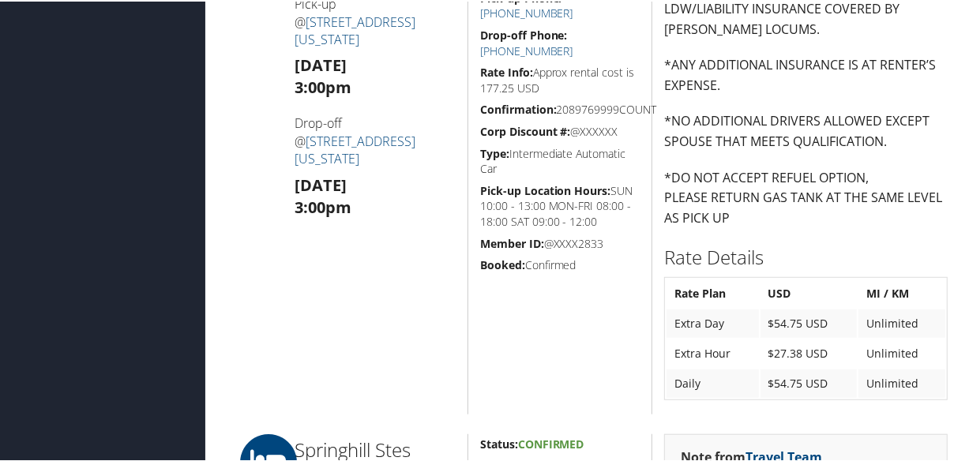
scroll to position [94, 0]
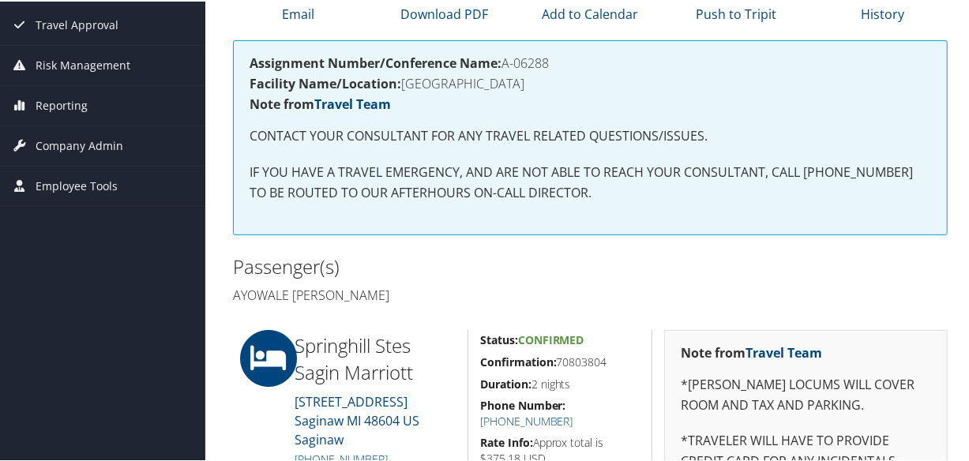
scroll to position [101, 0]
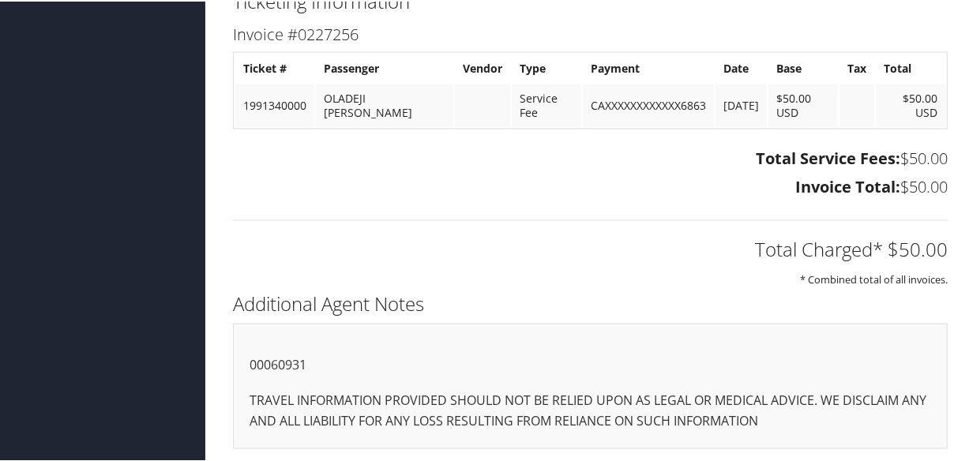
scroll to position [955, 0]
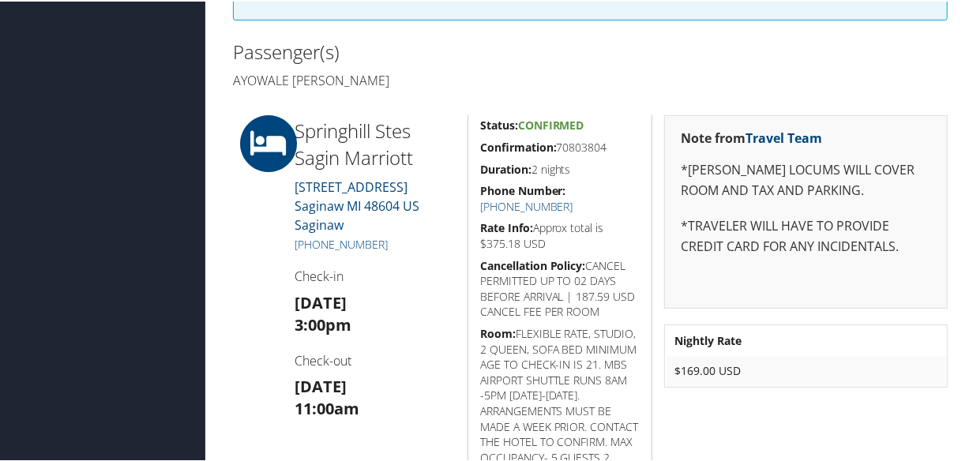
scroll to position [460, 0]
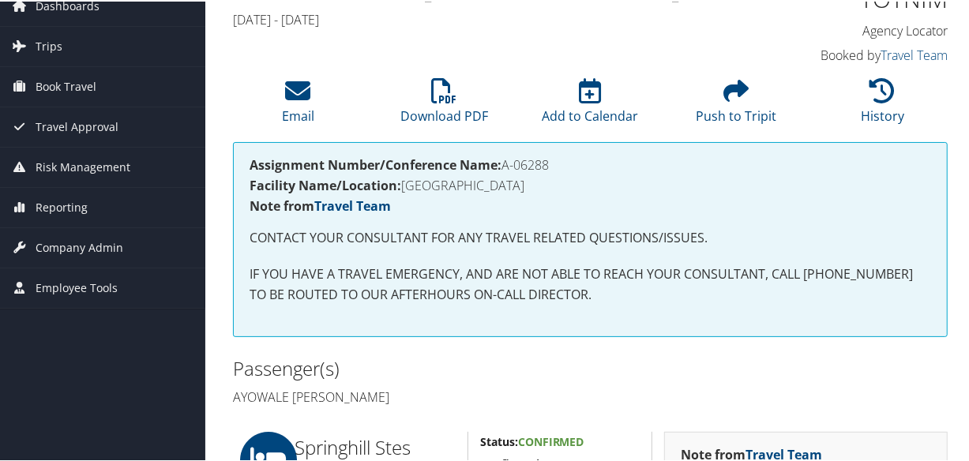
scroll to position [287, 0]
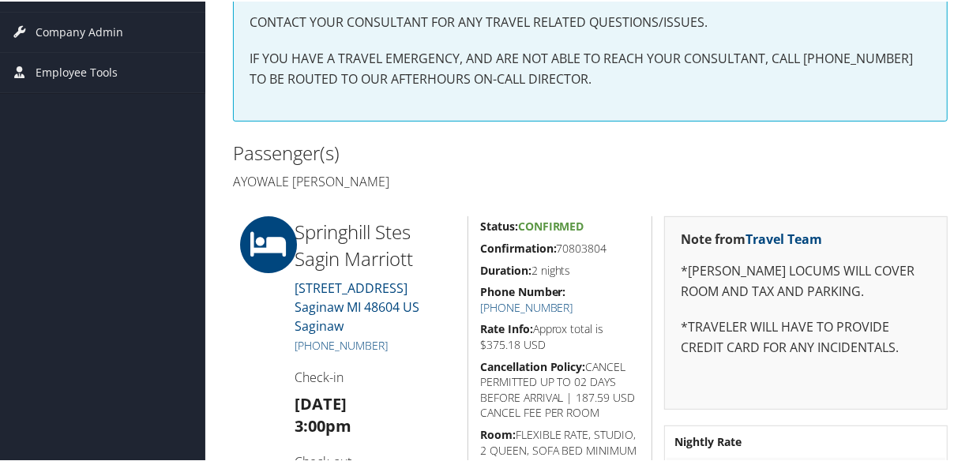
click at [588, 246] on h5 "Confirmation: 70803804" at bounding box center [560, 247] width 160 height 16
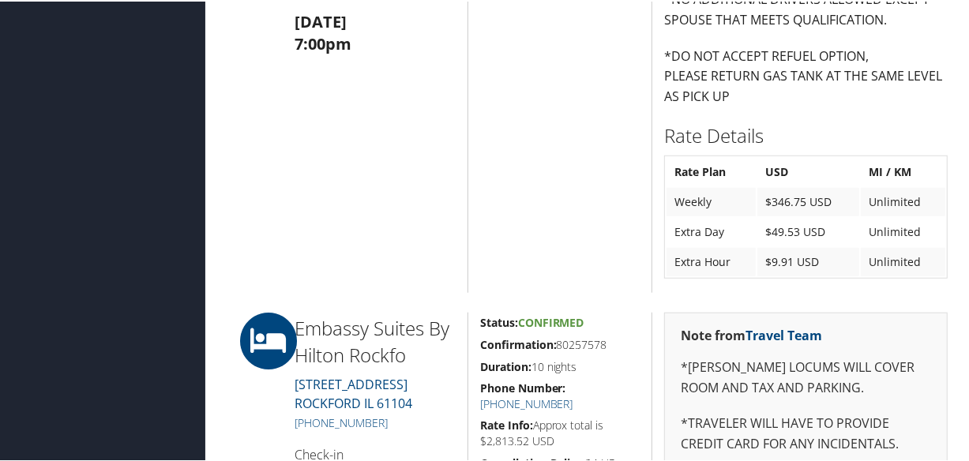
scroll to position [861, 0]
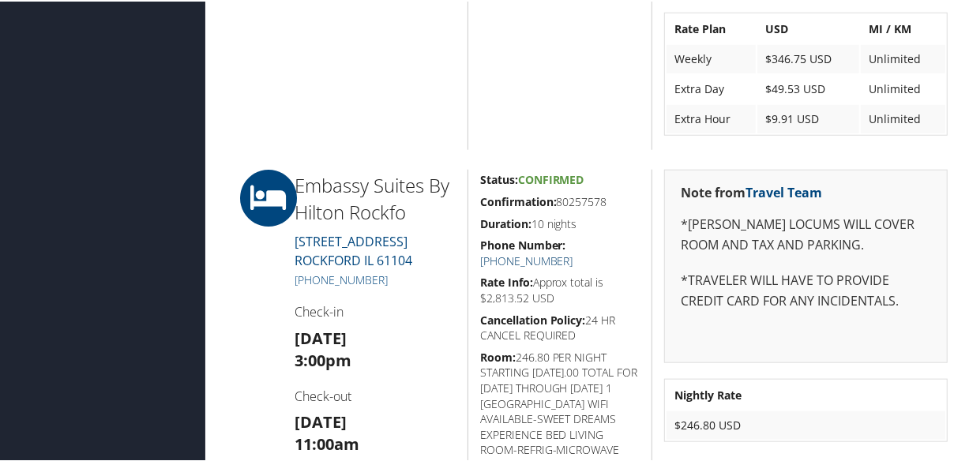
drag, startPoint x: 595, startPoint y: 241, endPoint x: 599, endPoint y: 250, distance: 9.2
click at [573, 252] on link "+1 (815) 668-7878" at bounding box center [526, 259] width 93 height 15
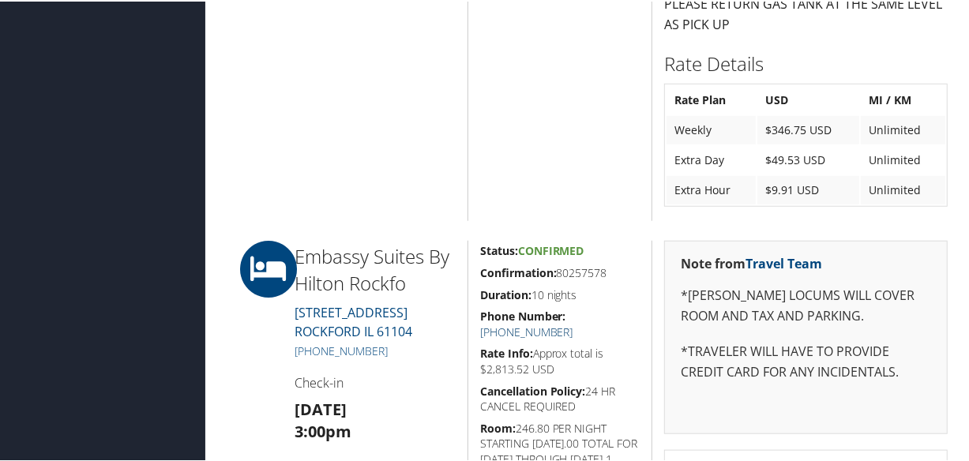
scroll to position [933, 0]
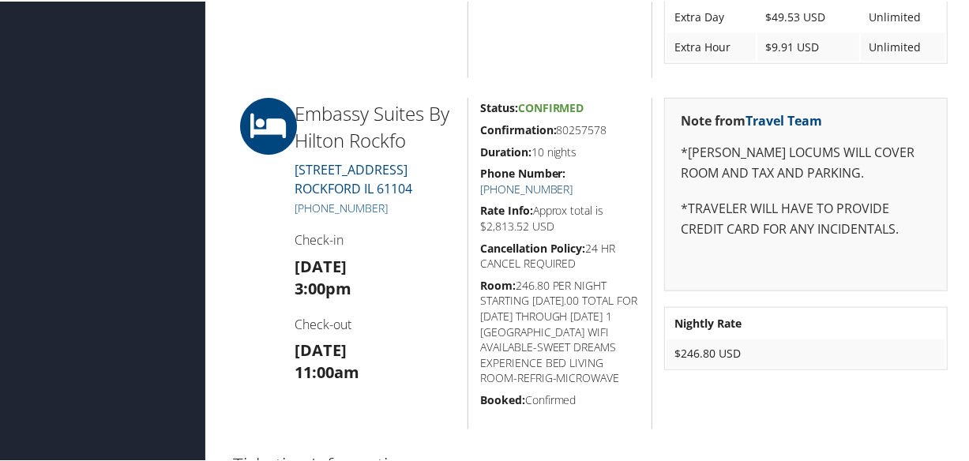
click at [573, 180] on link "+1 (815) 668-7878" at bounding box center [526, 187] width 93 height 15
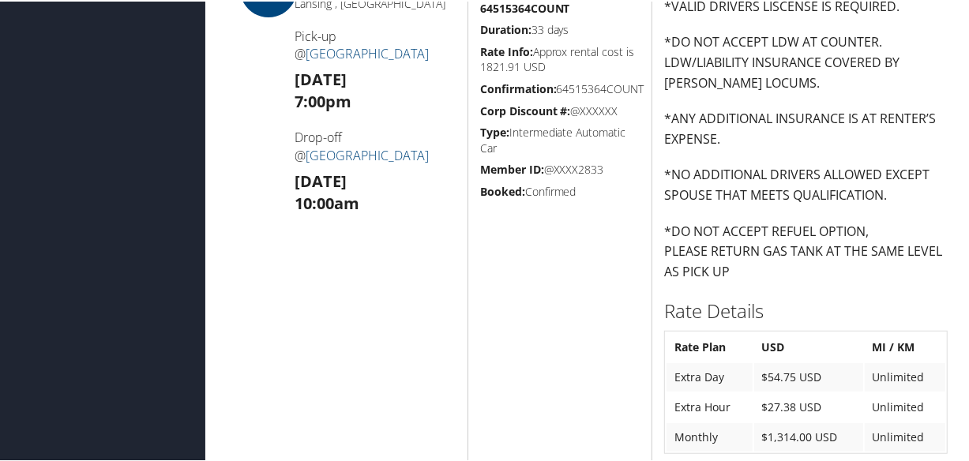
scroll to position [255, 0]
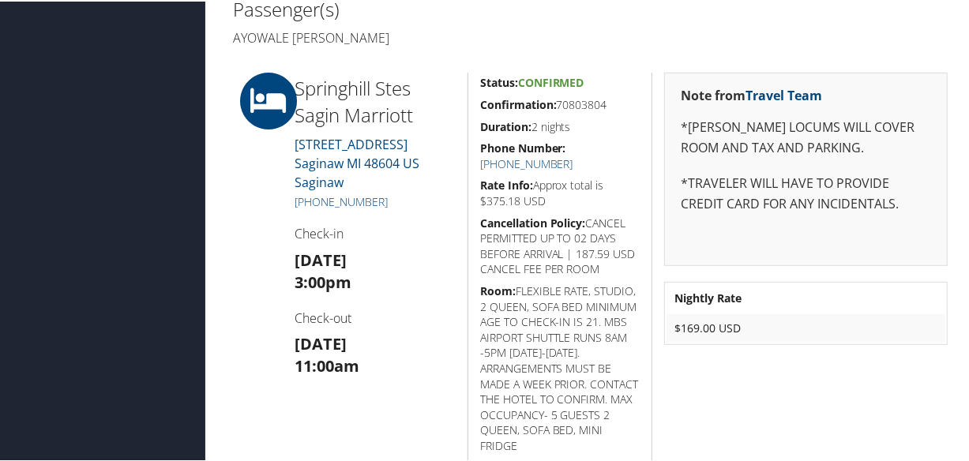
scroll to position [502, 0]
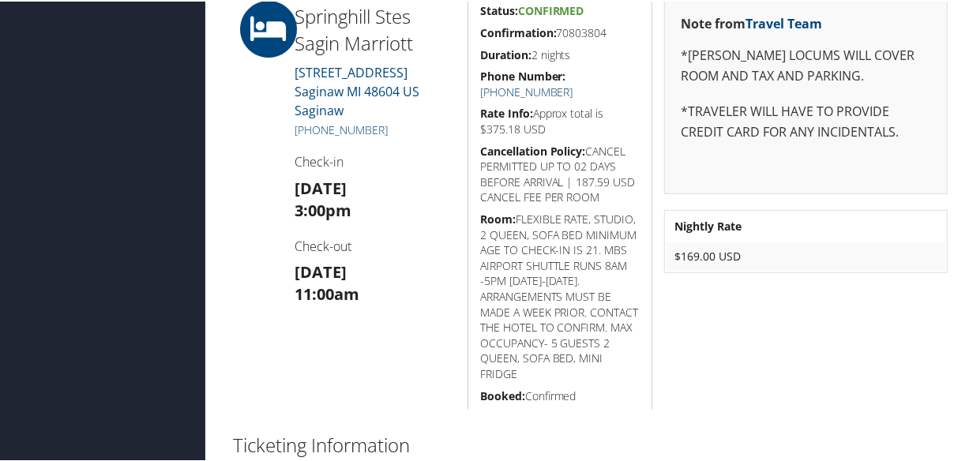
click at [573, 83] on link "[PHONE_NUMBER]" at bounding box center [526, 90] width 93 height 15
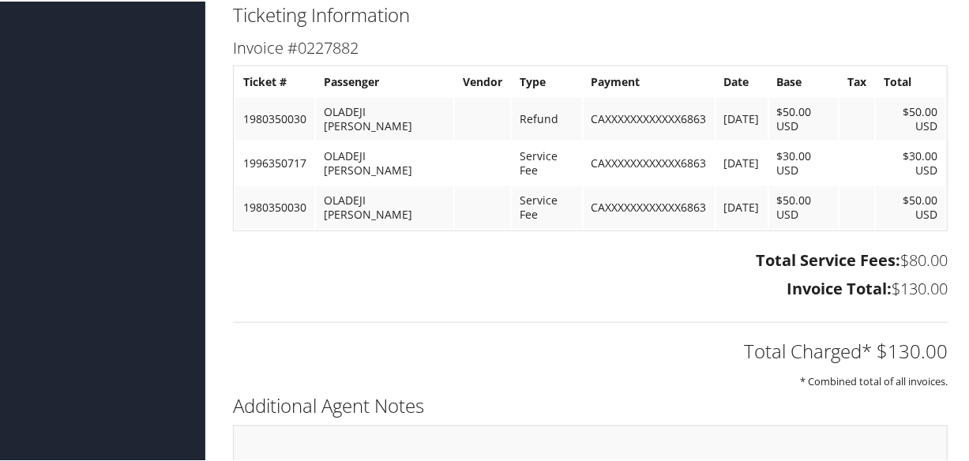
scroll to position [1034, 0]
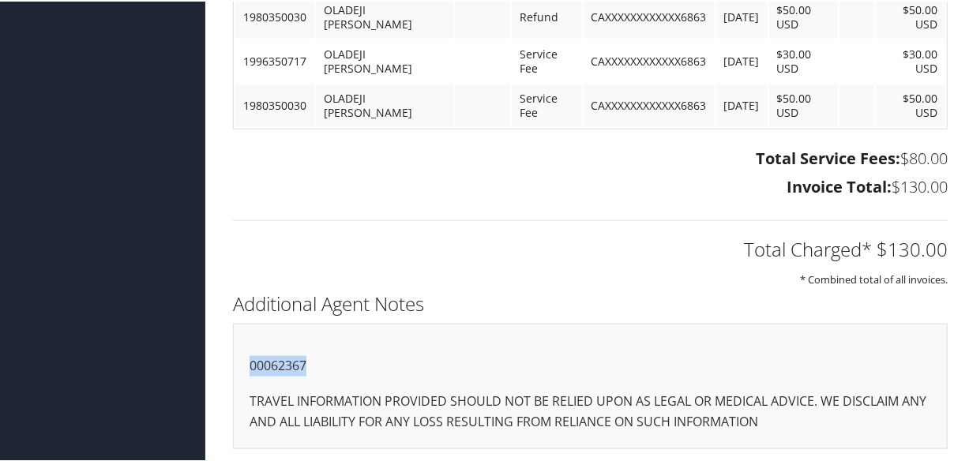
drag, startPoint x: 307, startPoint y: 366, endPoint x: 240, endPoint y: 366, distance: 67.1
click at [240, 366] on div "00062367 TRAVEL INFORMATION PROVIDED SHOULD NOT BE RELIED UPON AS LEGAL OR MEDI…" at bounding box center [590, 385] width 715 height 126
copy p "00062367"
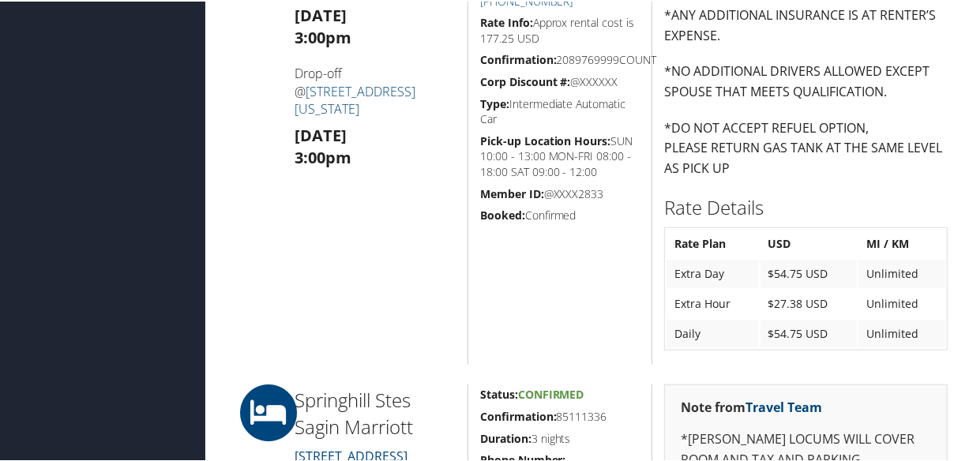
scroll to position [933, 0]
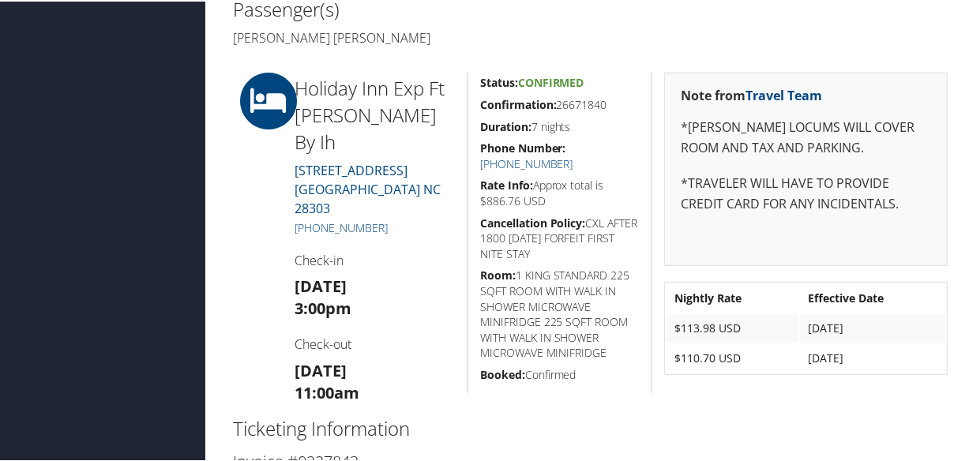
scroll to position [430, 0]
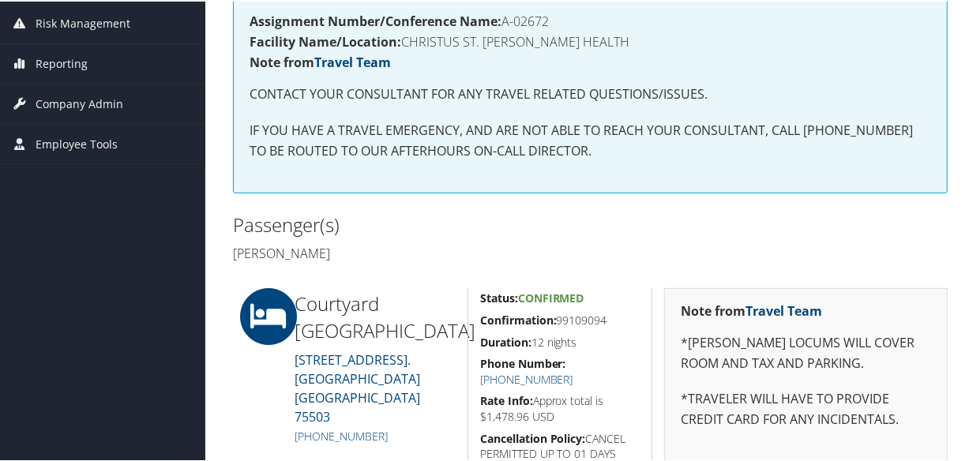
scroll to position [359, 0]
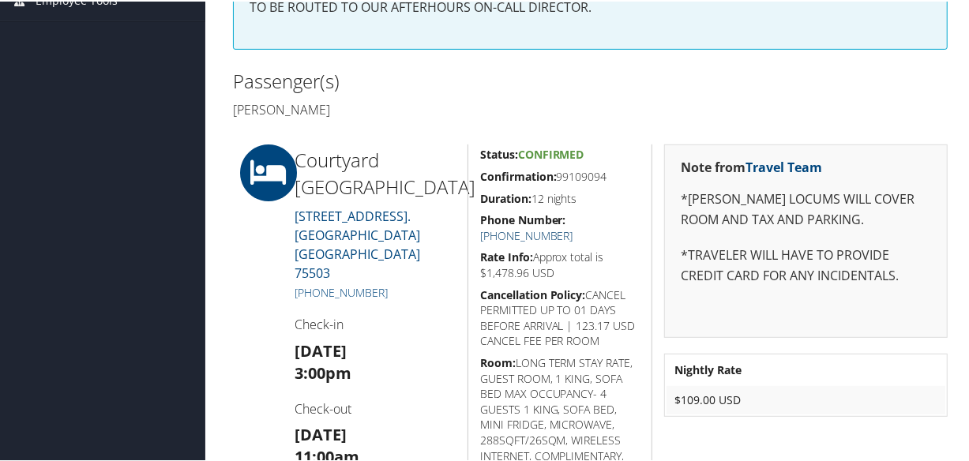
click at [573, 227] on link "+1 (903) 334-7400" at bounding box center [526, 234] width 93 height 15
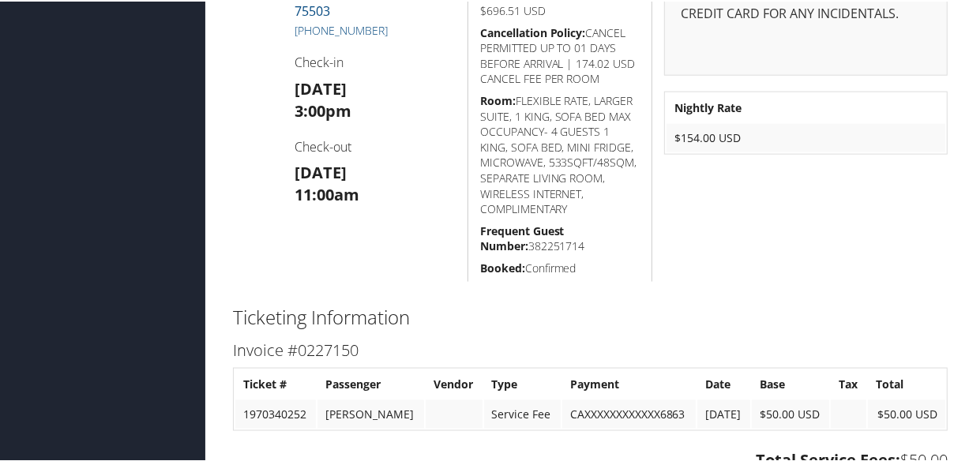
scroll to position [933, 0]
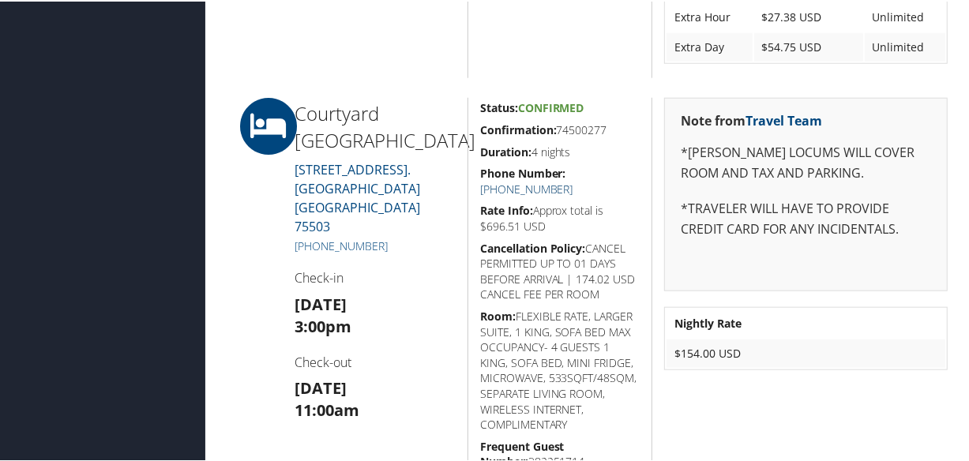
click at [573, 180] on link "+1 (903) 334-7400" at bounding box center [526, 187] width 93 height 15
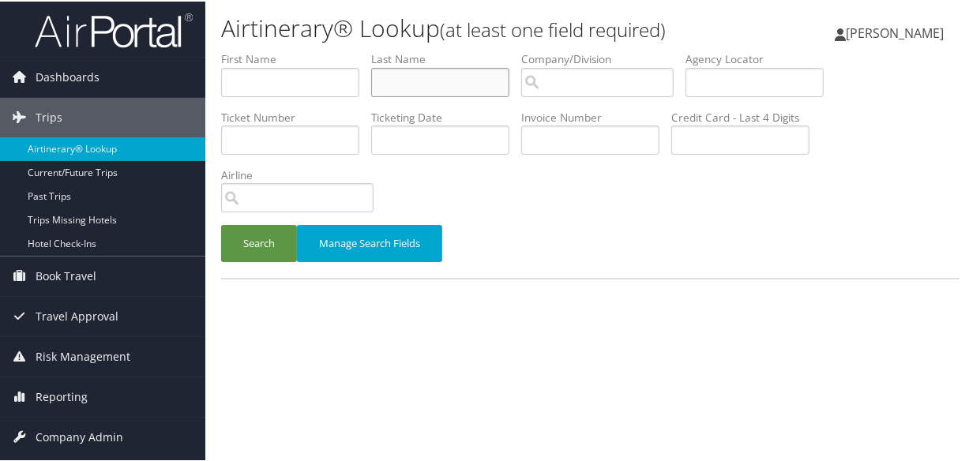
click at [453, 75] on input "text" at bounding box center [440, 80] width 138 height 29
paste input "DAVISNELSON C"
click at [482, 81] on input "DAVISNELSON C" at bounding box center [440, 80] width 138 height 29
type input "DAVISNELSON"
click at [221, 223] on button "Search" at bounding box center [259, 241] width 76 height 37
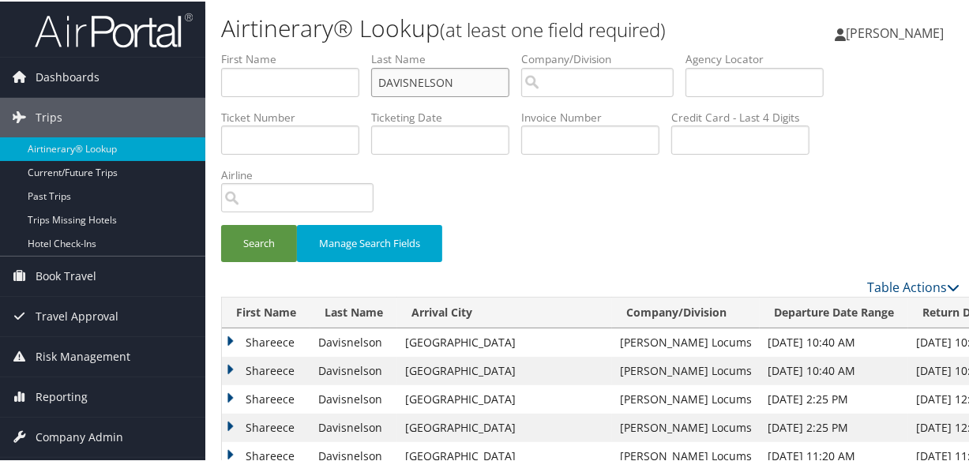
scroll to position [143, 0]
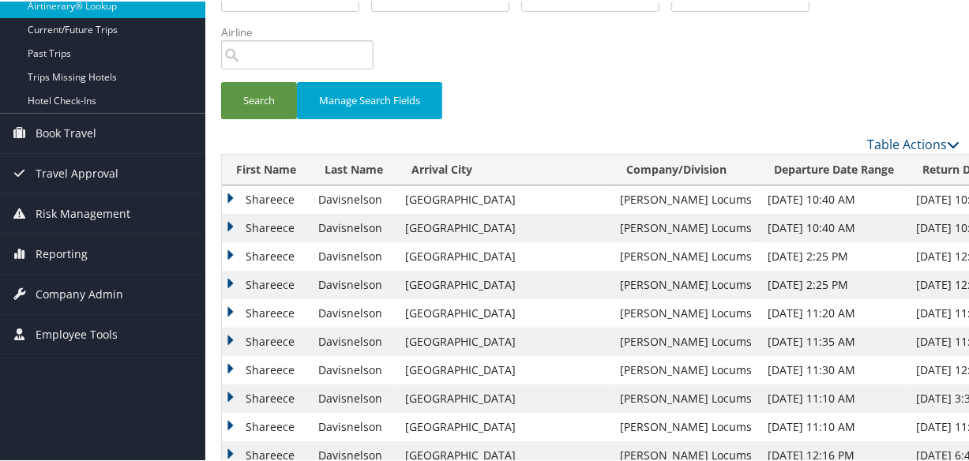
click at [230, 223] on td "Shareece" at bounding box center [266, 226] width 88 height 28
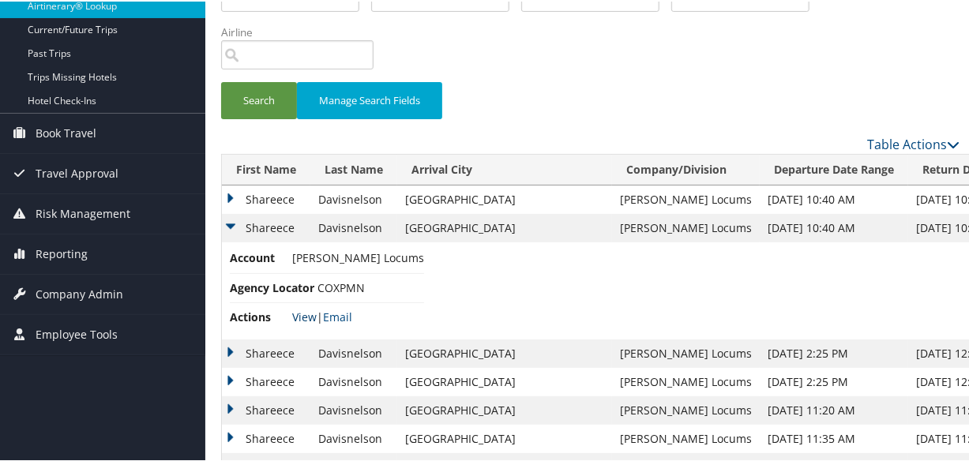
click at [302, 310] on link "View" at bounding box center [304, 315] width 24 height 15
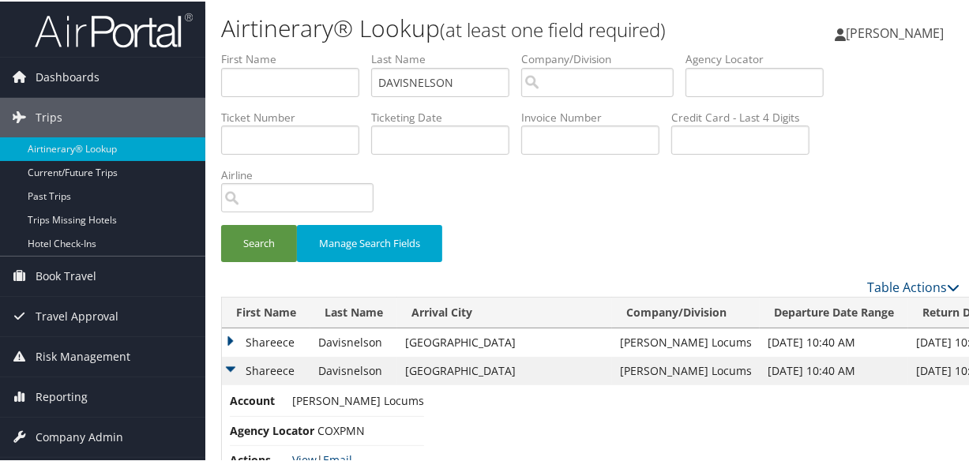
scroll to position [215, 0]
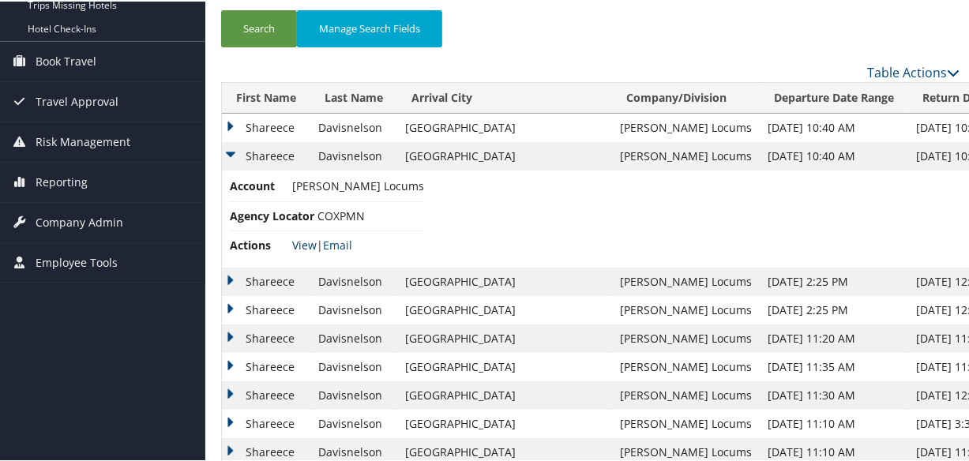
click at [301, 238] on link "View" at bounding box center [304, 243] width 24 height 15
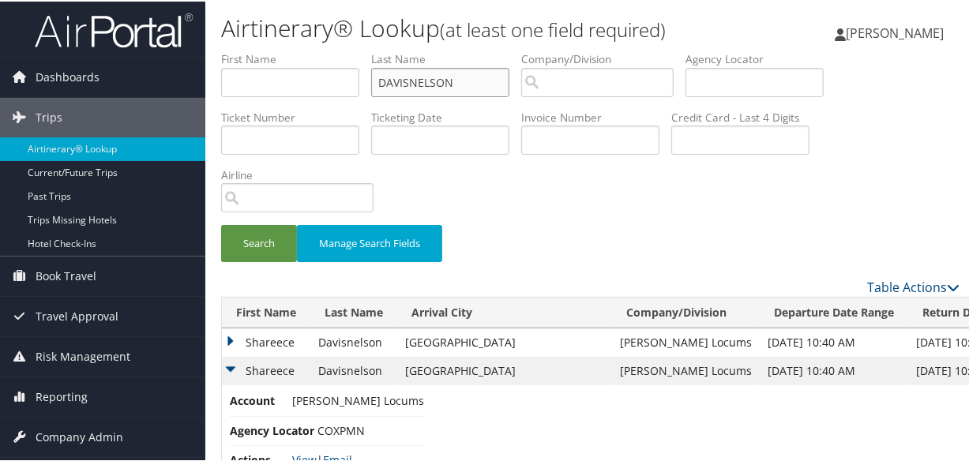
drag, startPoint x: 473, startPoint y: 81, endPoint x: 232, endPoint y: 81, distance: 240.8
click at [232, 50] on ul "First Name Last Name DAVISNELSON Departure City Arrival City Company/Division A…" at bounding box center [590, 50] width 738 height 0
paste input "CORNELIUS"
type input "CORNELIUS"
click at [221, 223] on button "Search" at bounding box center [259, 241] width 76 height 37
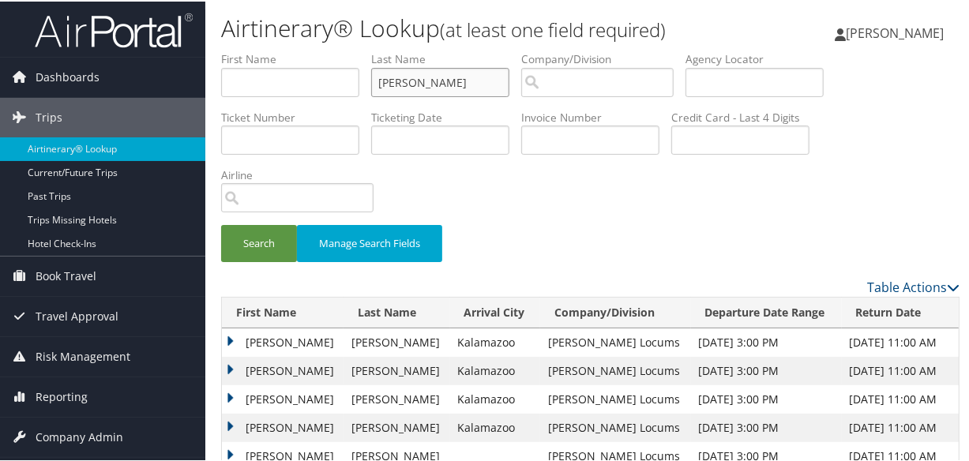
click at [379, 77] on input "CORNELIUS" at bounding box center [440, 80] width 138 height 29
click at [221, 223] on button "Search" at bounding box center [259, 241] width 76 height 37
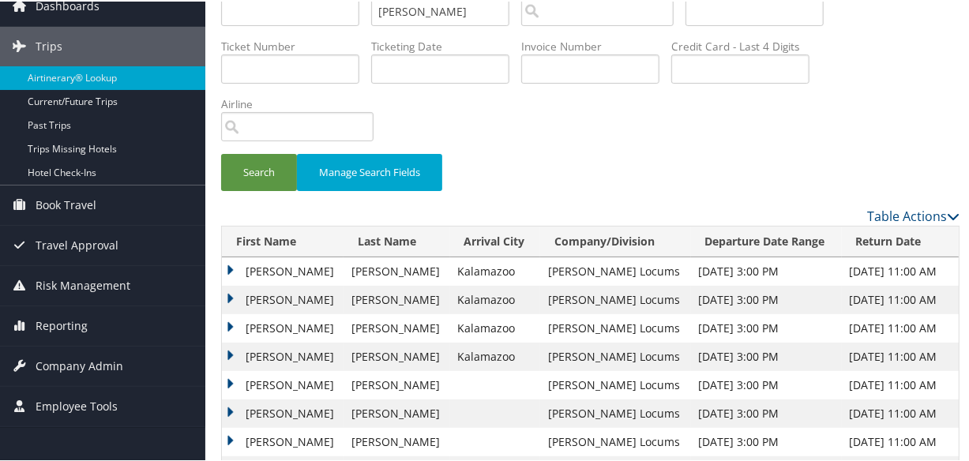
click at [230, 324] on td "Lori" at bounding box center [283, 327] width 122 height 28
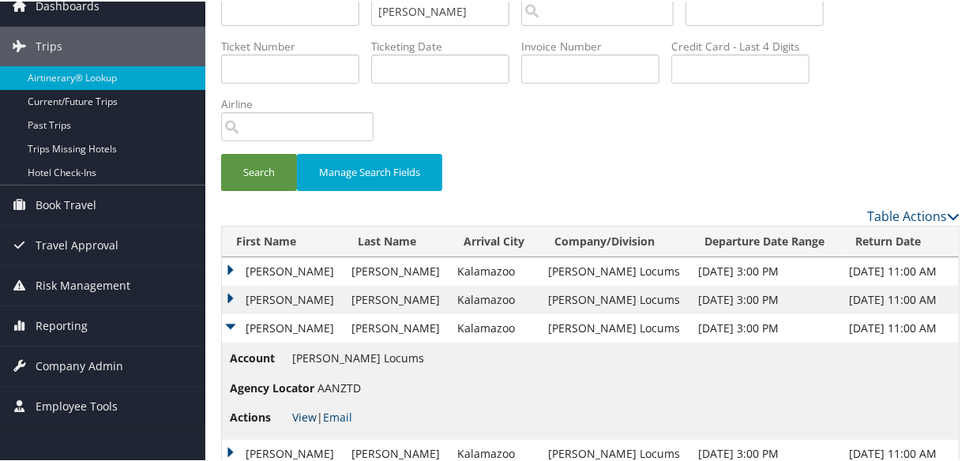
click at [302, 414] on link "View" at bounding box center [304, 415] width 24 height 15
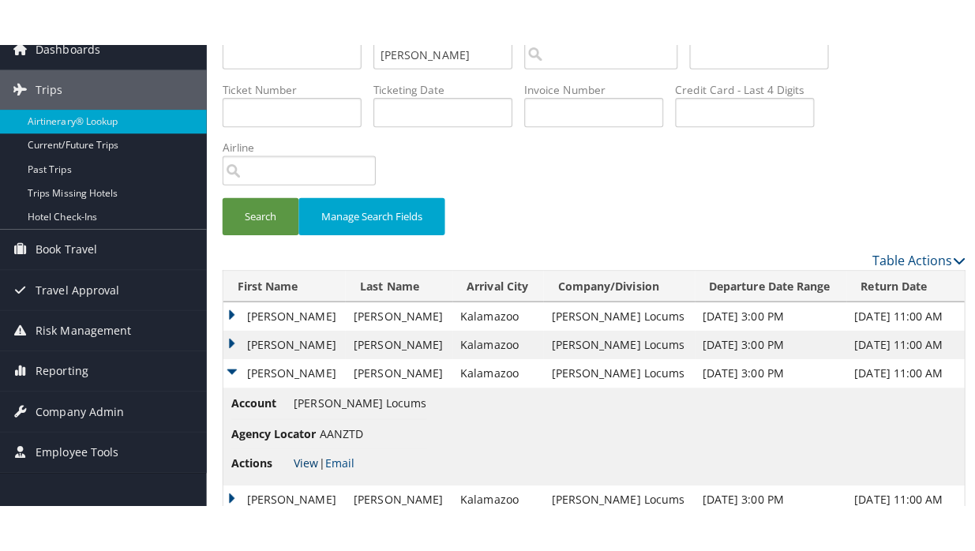
scroll to position [0, 0]
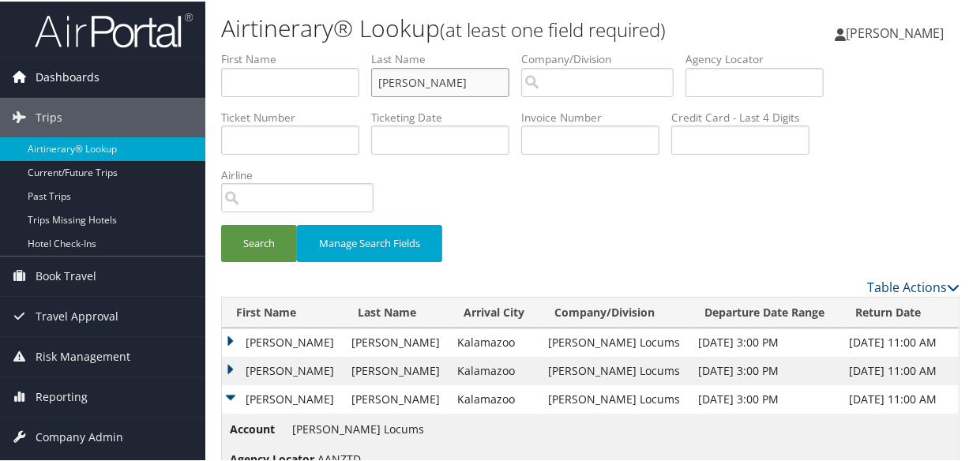
drag, startPoint x: 471, startPoint y: 81, endPoint x: 180, endPoint y: 92, distance: 290.8
click at [180, 92] on div "Dashboards AirPortal 360™ (Manager) My Travel Dashboard Trips Airtinerary® Look…" at bounding box center [487, 467] width 975 height 935
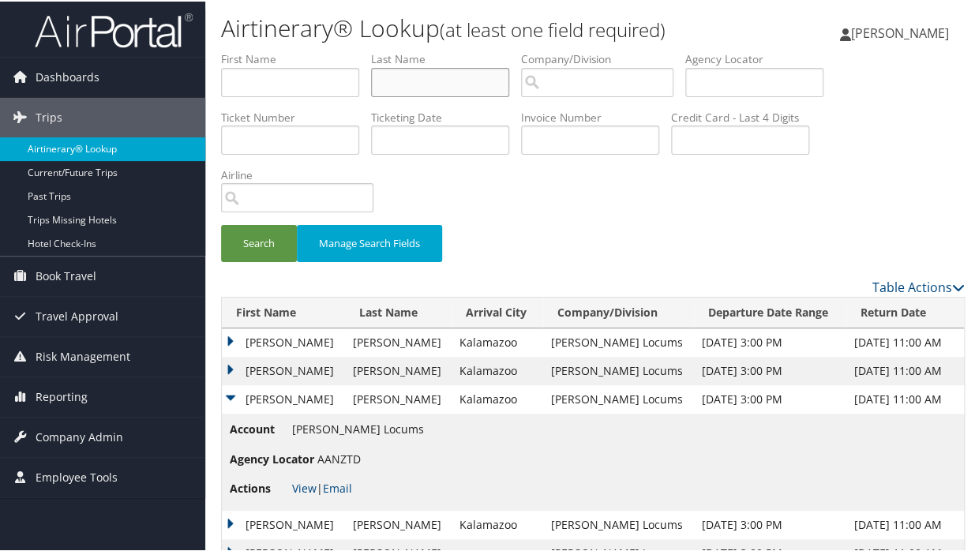
paste input "COHEN"
type input "COHEN"
click at [221, 223] on button "Search" at bounding box center [259, 241] width 76 height 37
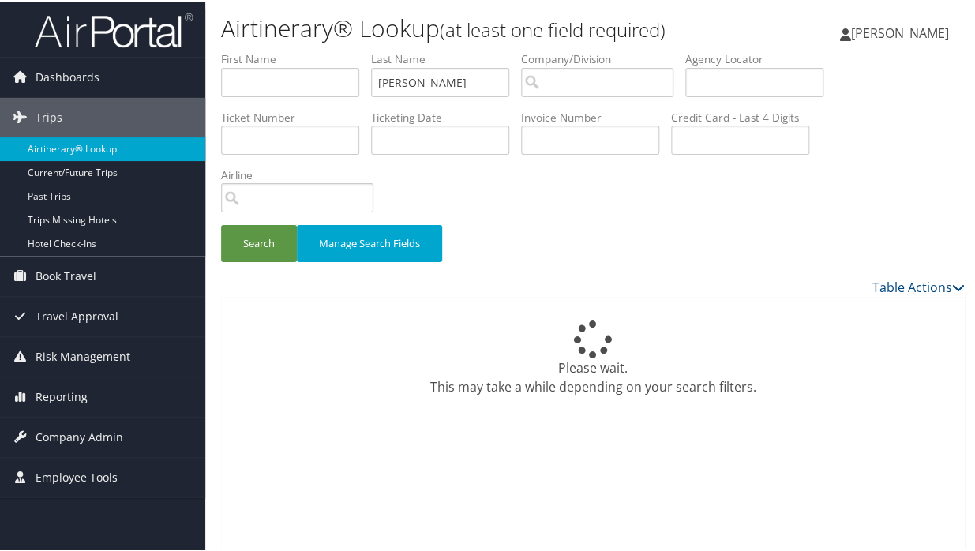
click at [853, 252] on div "Search Manage Search Fields" at bounding box center [593, 249] width 768 height 53
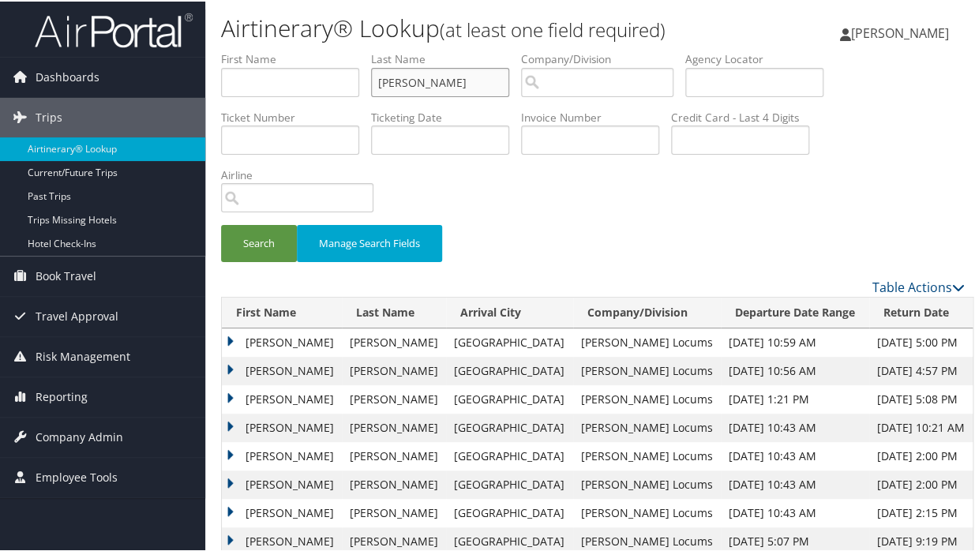
click at [449, 82] on input "COHEN" at bounding box center [440, 80] width 138 height 29
click at [221, 223] on button "Search" at bounding box center [259, 241] width 76 height 37
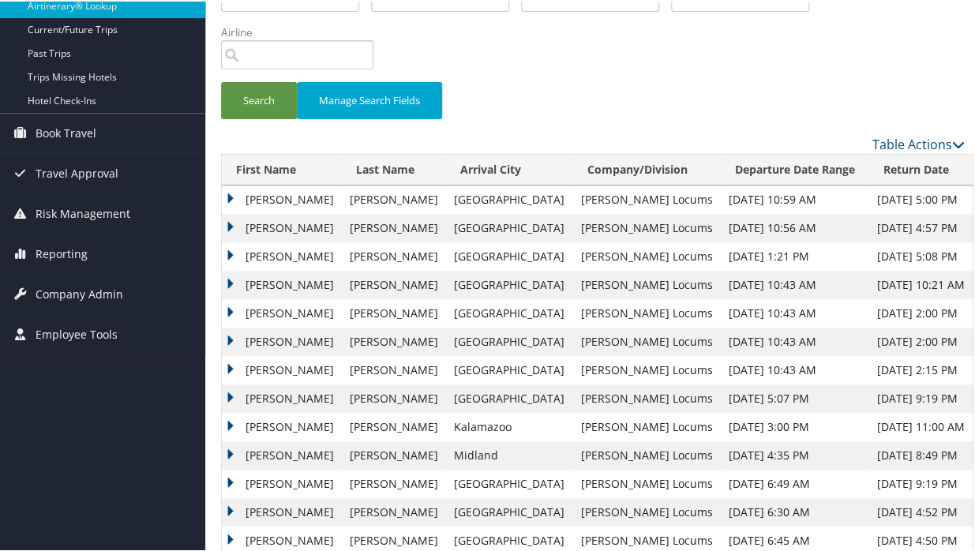
click at [232, 193] on td "Brian" at bounding box center [282, 198] width 120 height 28
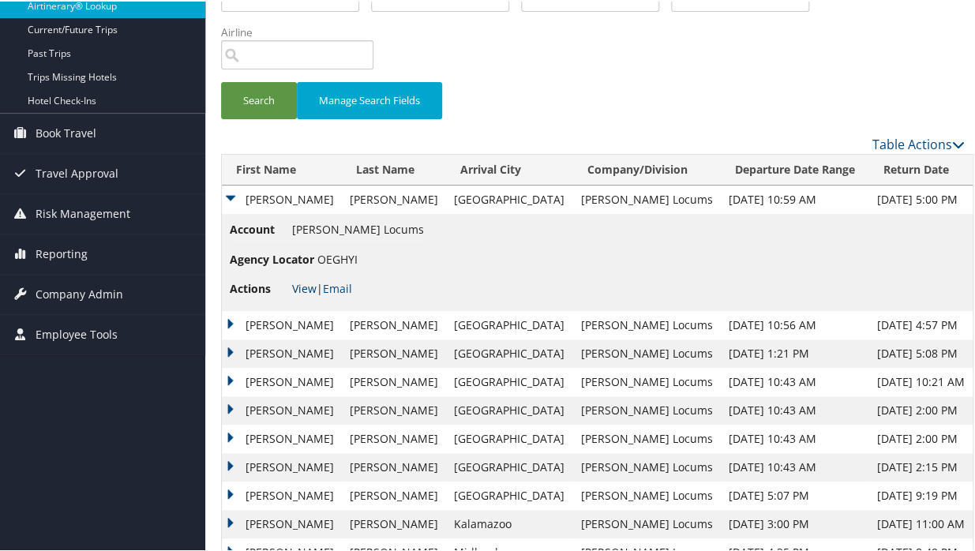
click at [301, 287] on link "View" at bounding box center [304, 287] width 24 height 15
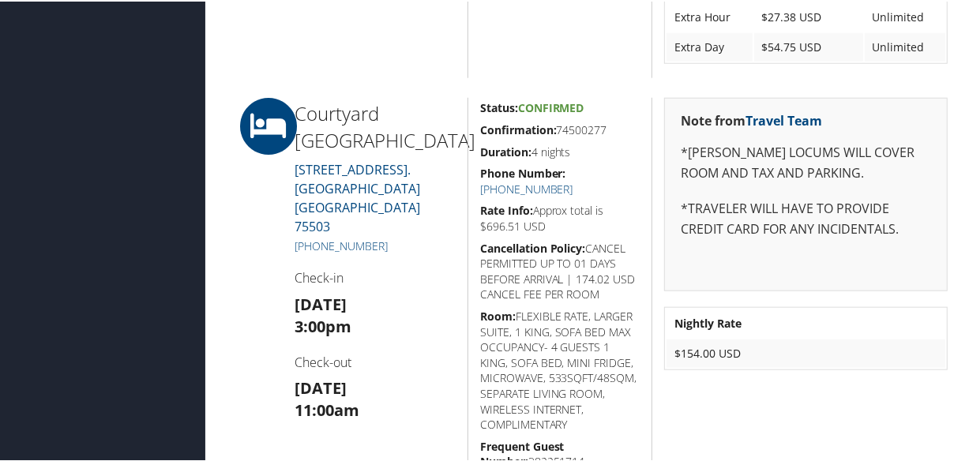
scroll to position [933, 0]
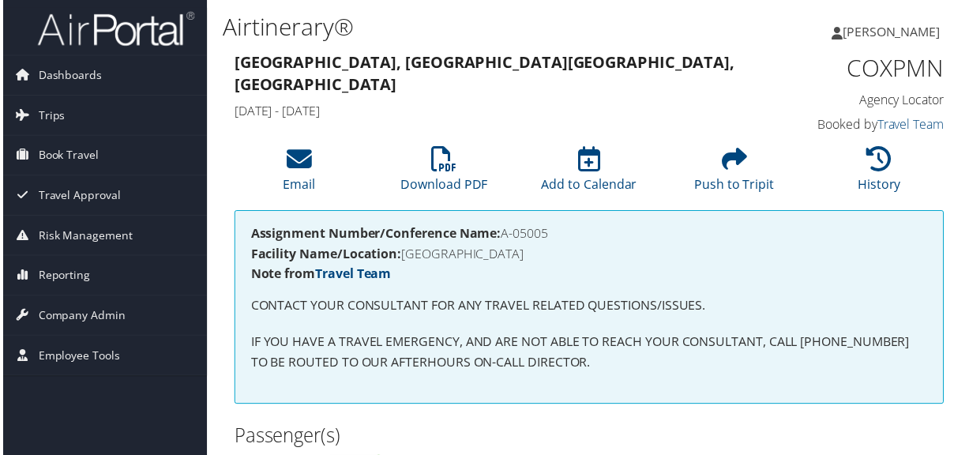
scroll to position [215, 0]
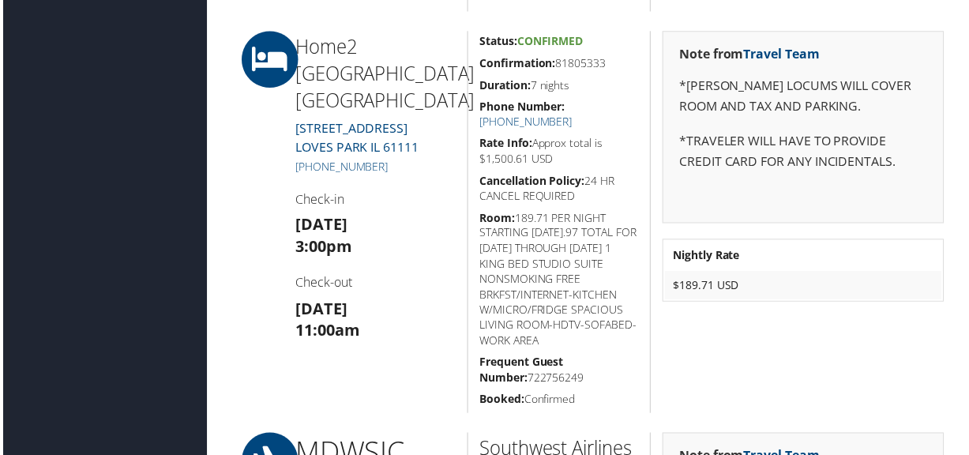
scroll to position [1866, 0]
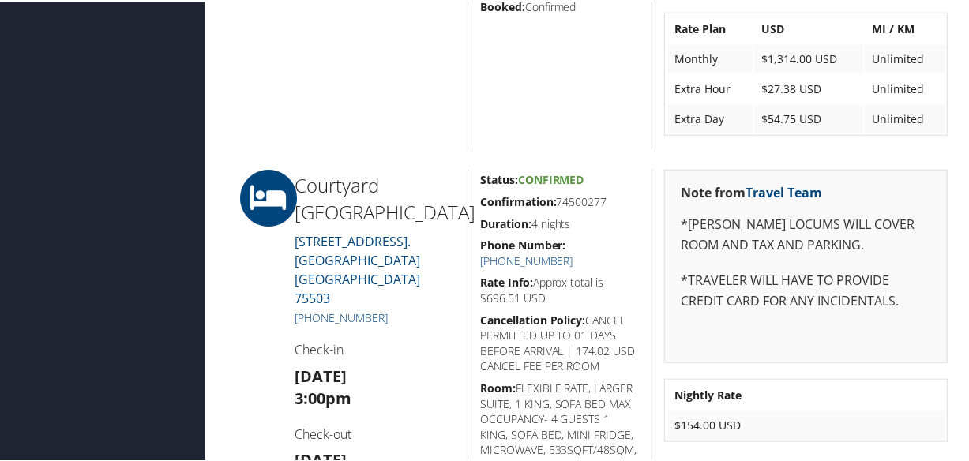
scroll to position [1076, 0]
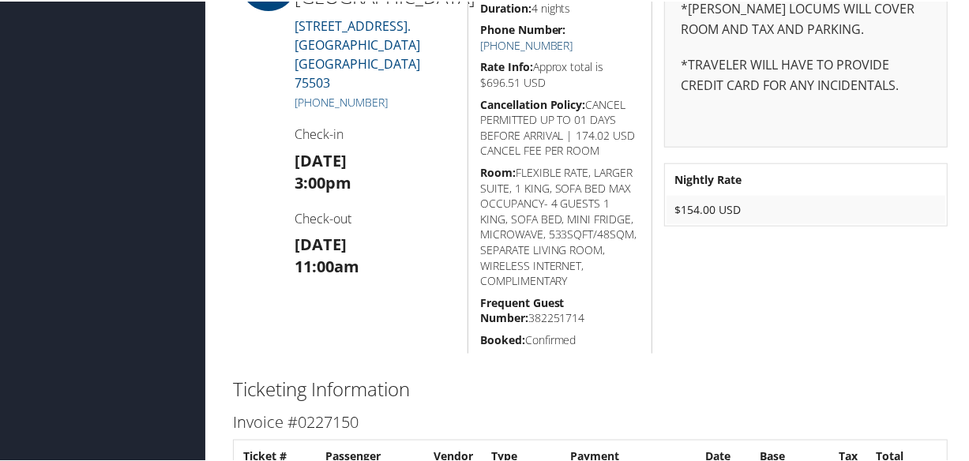
click at [573, 36] on link "[PHONE_NUMBER]" at bounding box center [526, 43] width 93 height 15
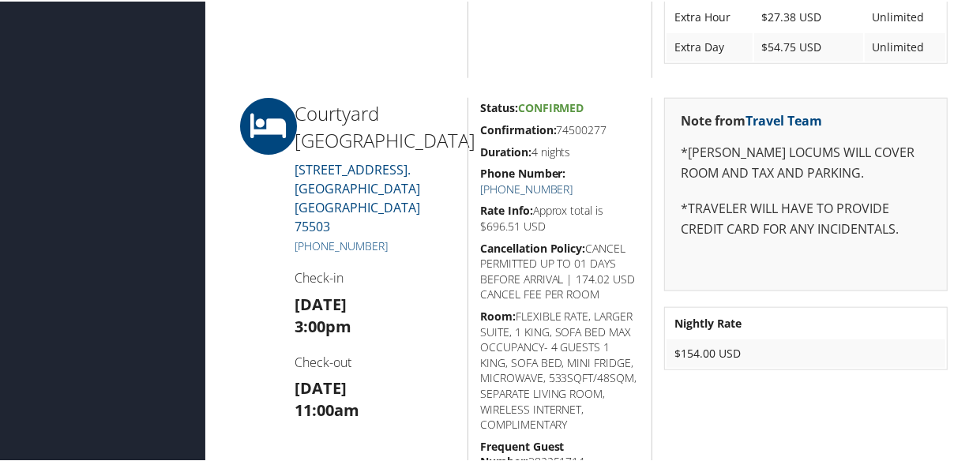
scroll to position [1004, 0]
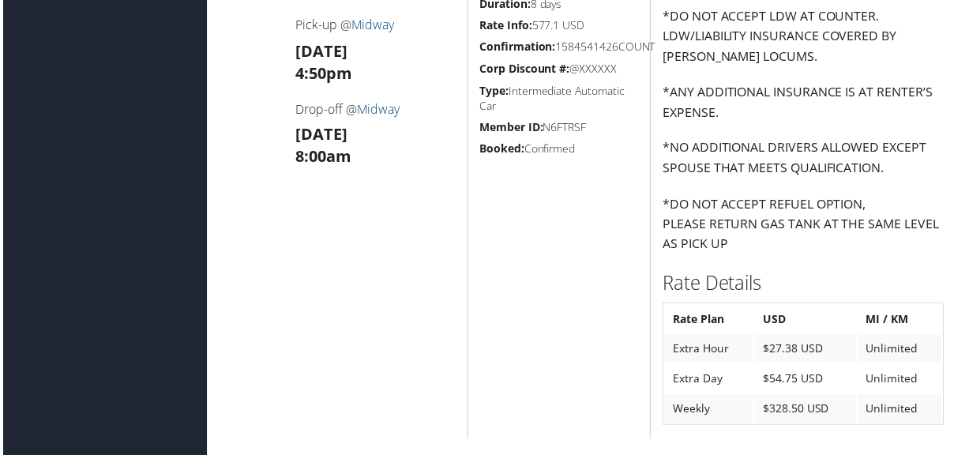
scroll to position [1938, 0]
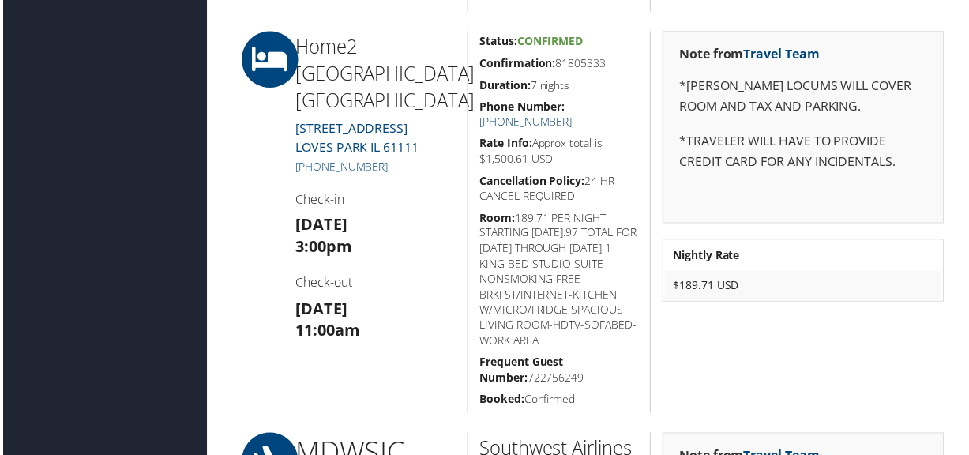
click at [573, 115] on link "+1 (815) 580-0044" at bounding box center [526, 122] width 93 height 15
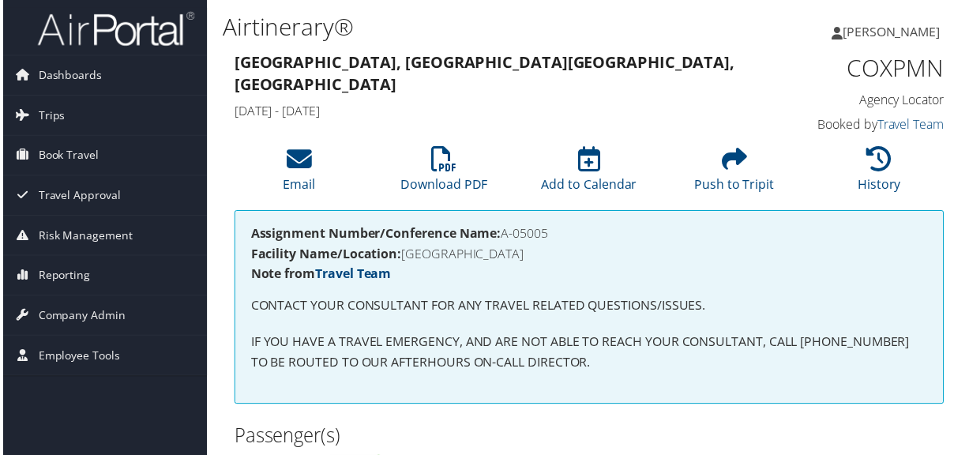
scroll to position [287, 0]
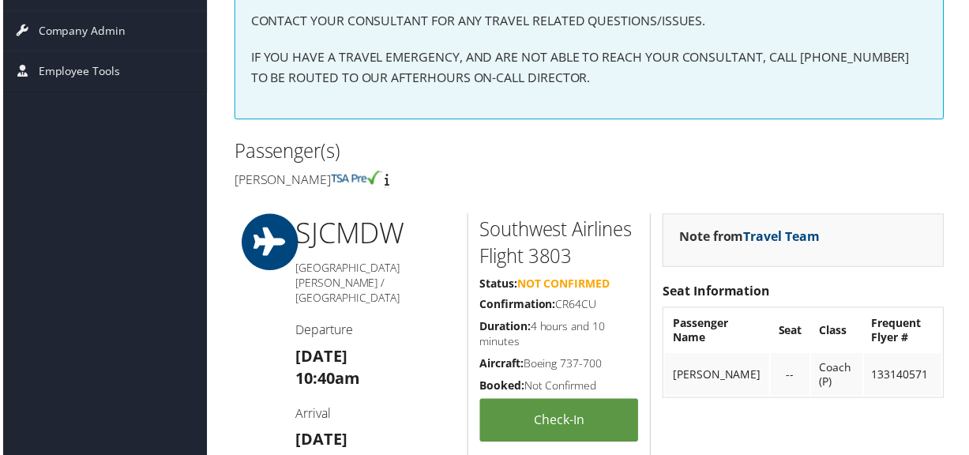
click at [603, 152] on div "Passenger(s) Shareece Davisnelson" at bounding box center [590, 165] width 738 height 59
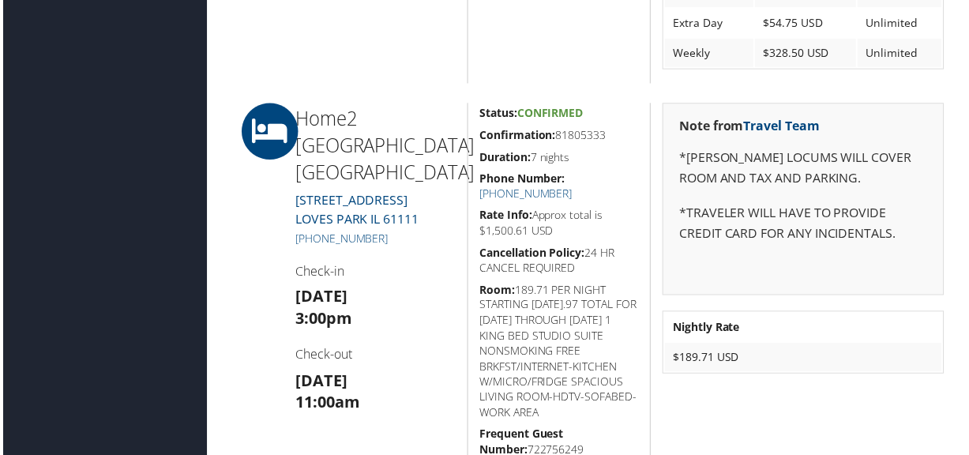
scroll to position [1938, 0]
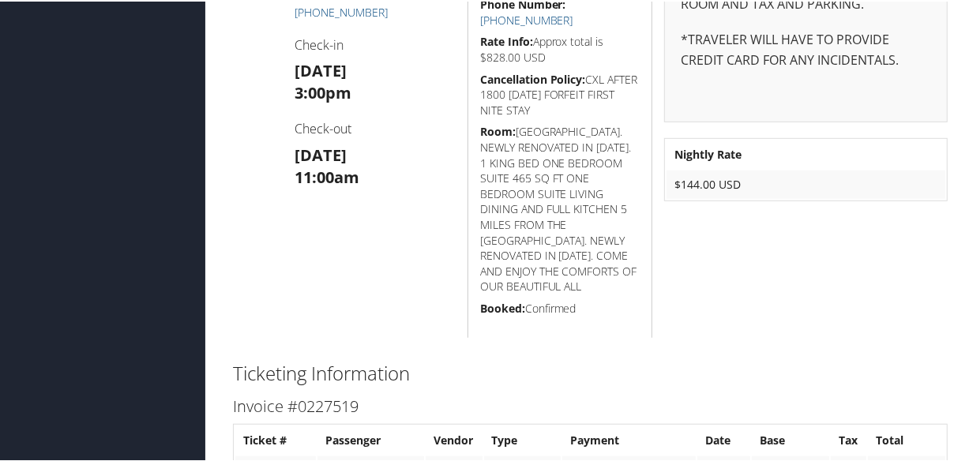
scroll to position [430, 0]
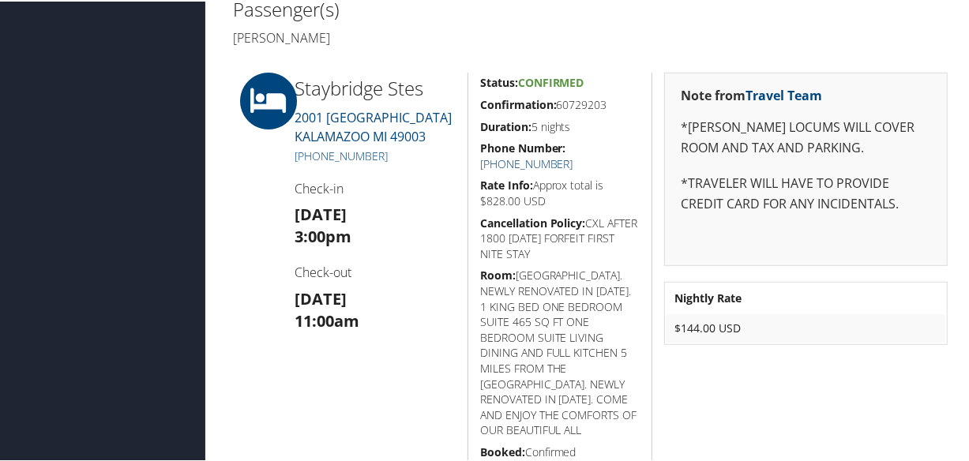
click at [573, 155] on link "[PHONE_NUMBER]" at bounding box center [526, 162] width 93 height 15
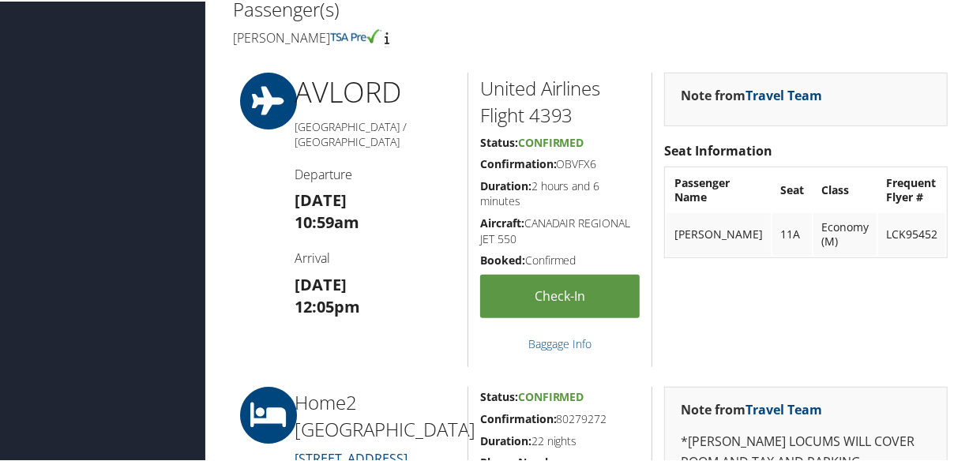
scroll to position [718, 0]
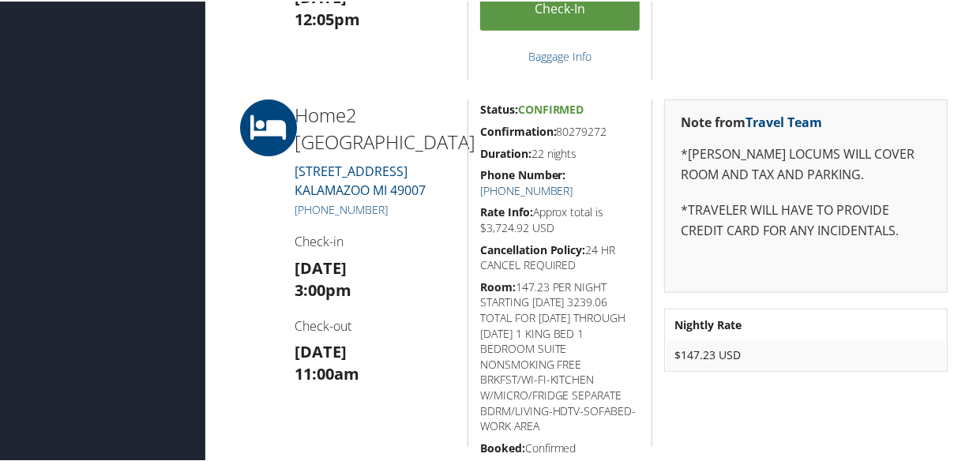
click at [573, 182] on link "[PHONE_NUMBER]" at bounding box center [526, 189] width 93 height 15
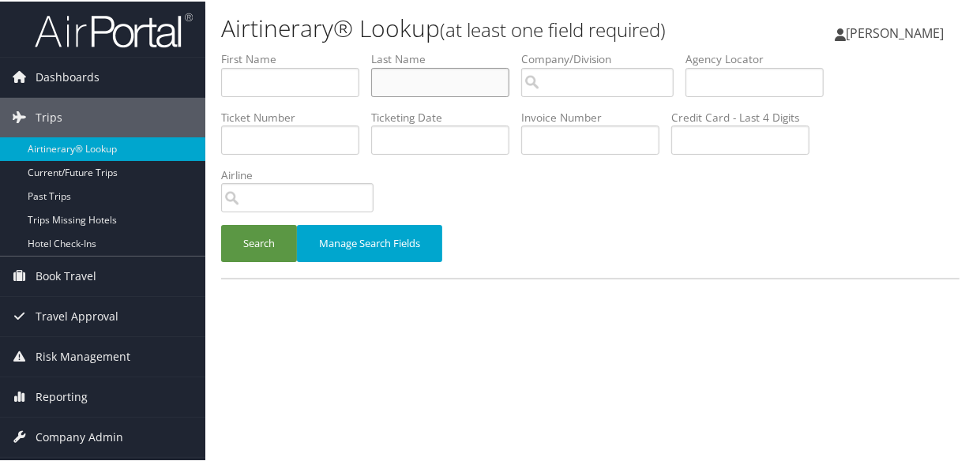
click at [465, 77] on input "text" at bounding box center [440, 80] width 138 height 29
paste input "[PERSON_NAME]"
type input "[PERSON_NAME]"
click at [221, 223] on button "Search" at bounding box center [259, 241] width 76 height 37
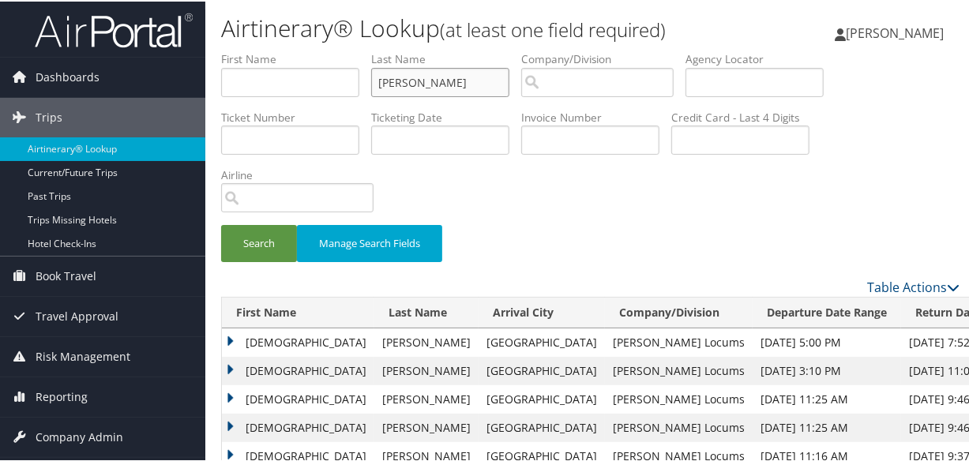
scroll to position [215, 0]
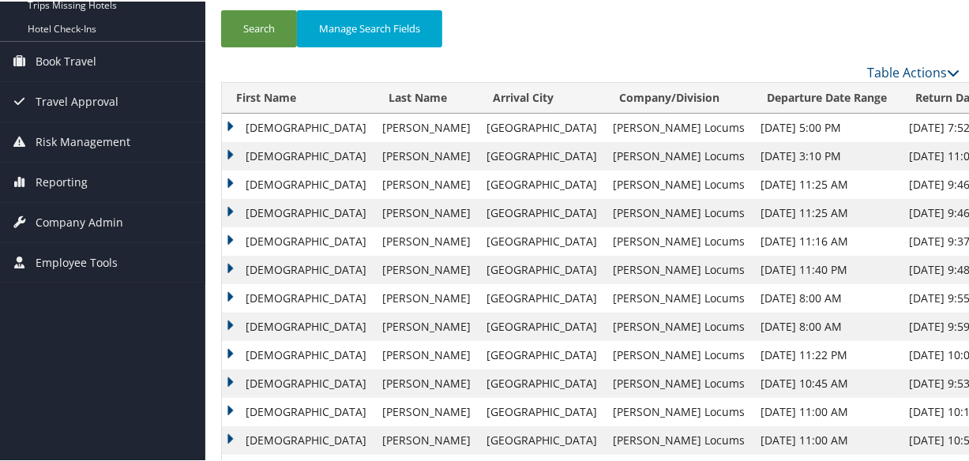
click at [230, 150] on td "Christian" at bounding box center [298, 155] width 152 height 28
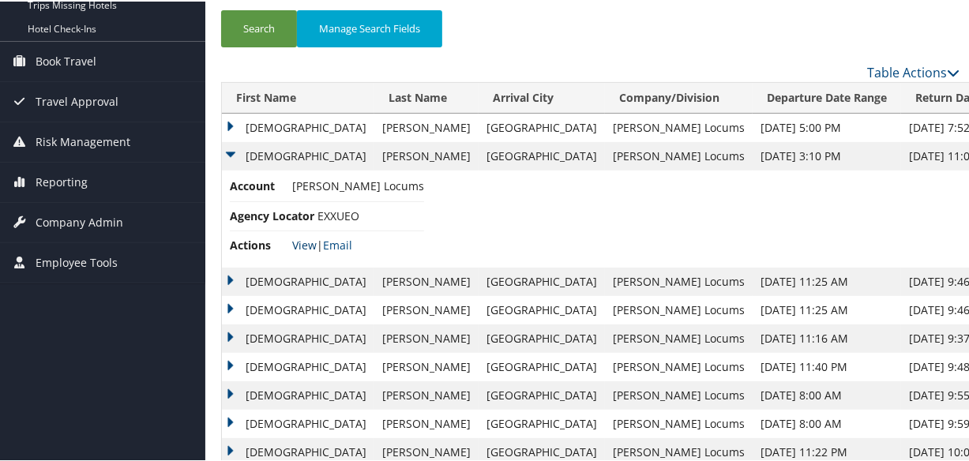
click at [302, 241] on link "View" at bounding box center [304, 243] width 24 height 15
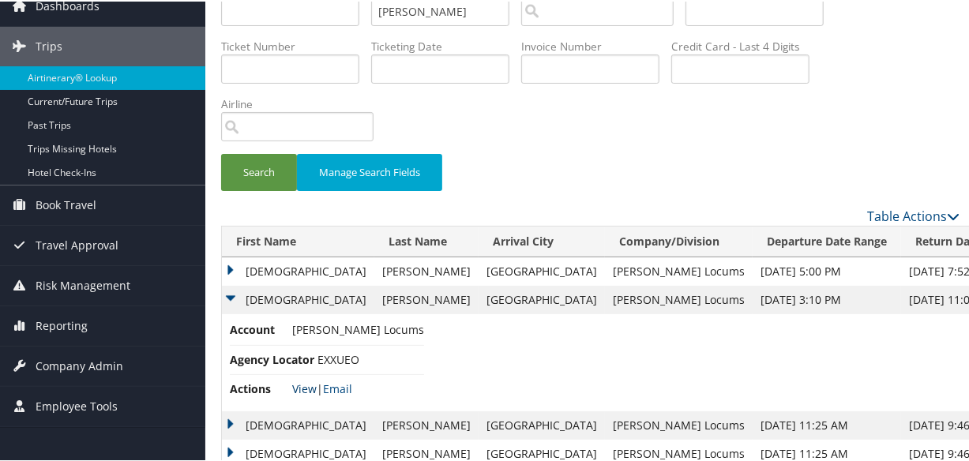
scroll to position [0, 0]
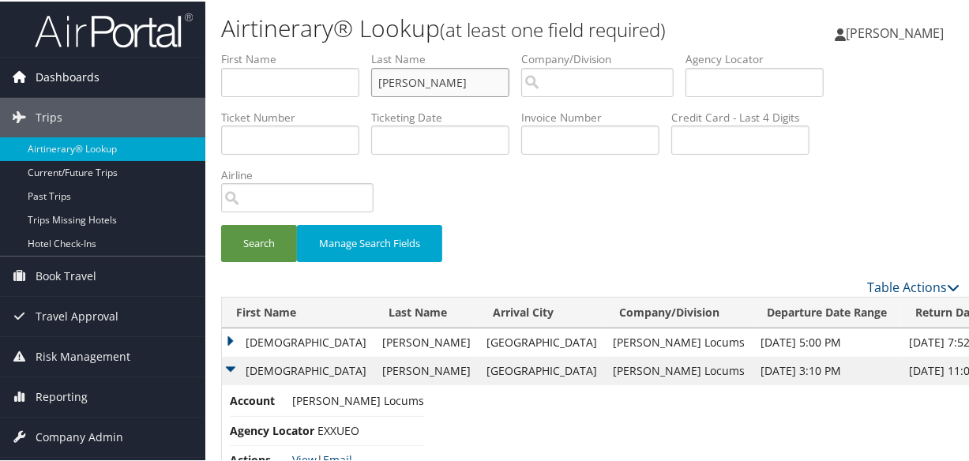
drag, startPoint x: 472, startPoint y: 84, endPoint x: 194, endPoint y: 70, distance: 278.3
paste input "LLOBET"
type input "LLOBET"
click at [221, 223] on button "Search" at bounding box center [259, 241] width 76 height 37
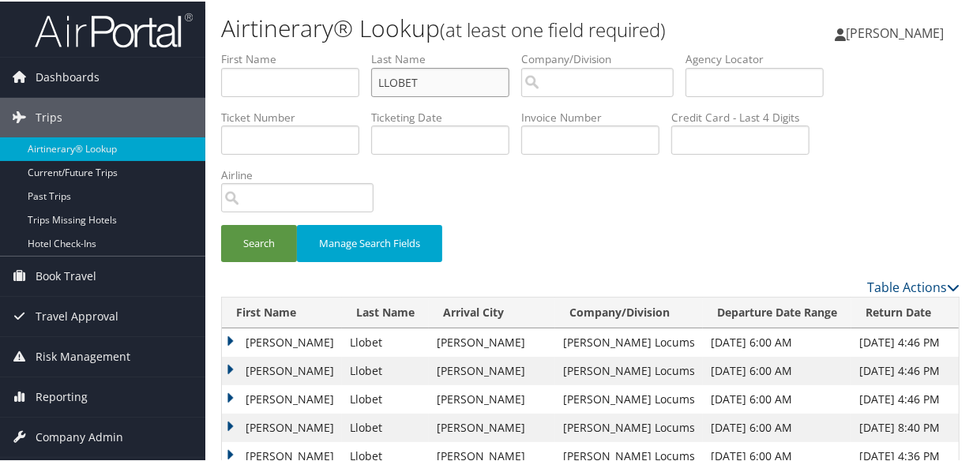
scroll to position [215, 0]
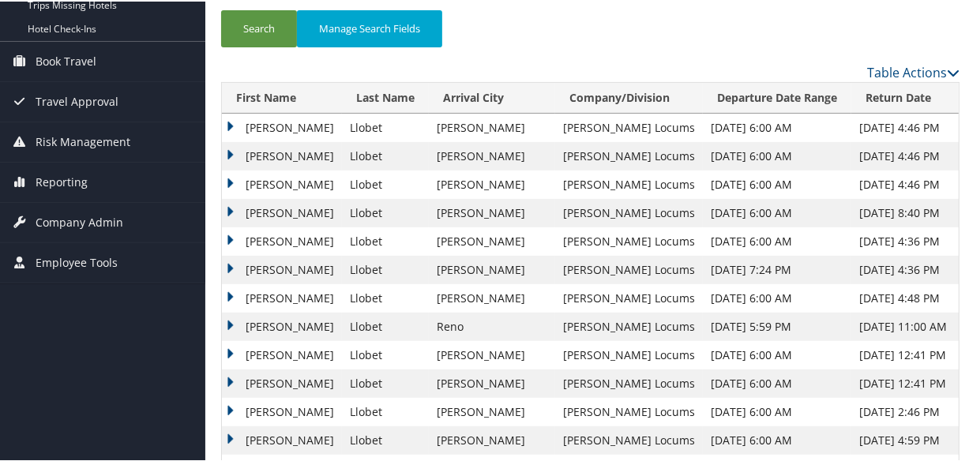
click at [231, 178] on td "Holly" at bounding box center [282, 183] width 120 height 28
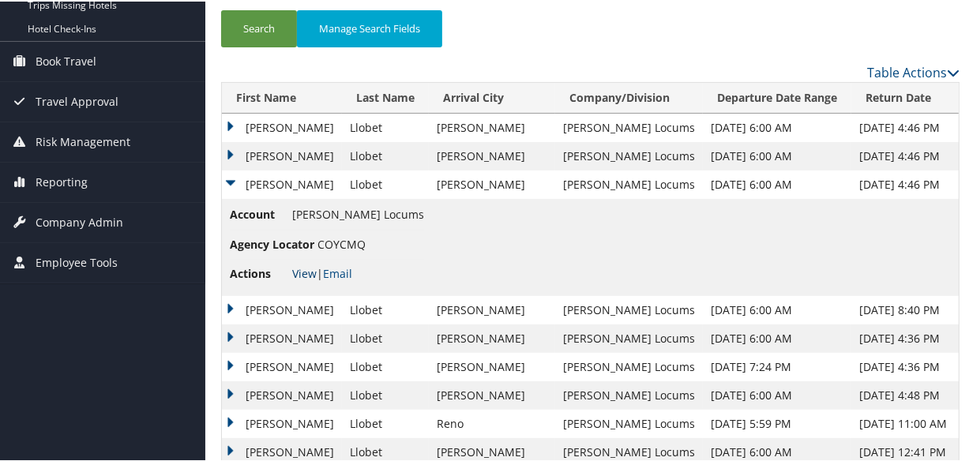
click at [305, 271] on link "View" at bounding box center [304, 272] width 24 height 15
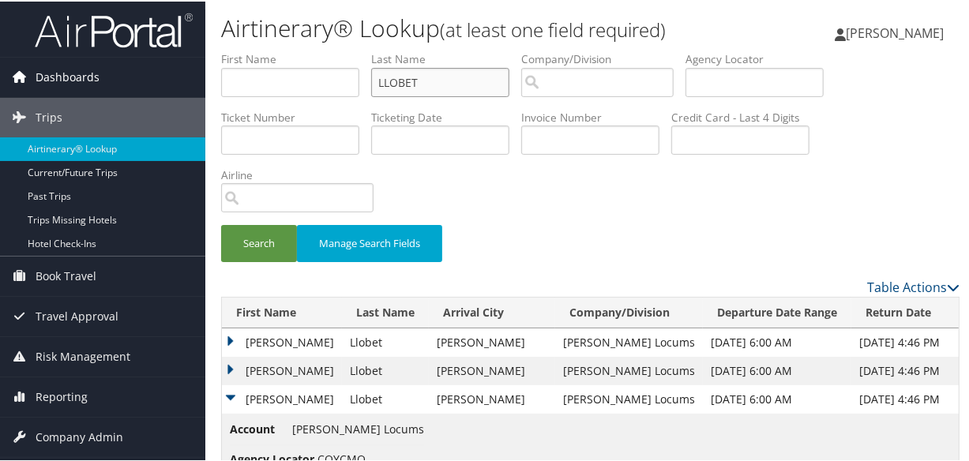
drag, startPoint x: 478, startPoint y: 87, endPoint x: 103, endPoint y: 63, distance: 375.8
paste input "WIRKOWSKI"
click at [221, 223] on button "Search" at bounding box center [259, 241] width 76 height 37
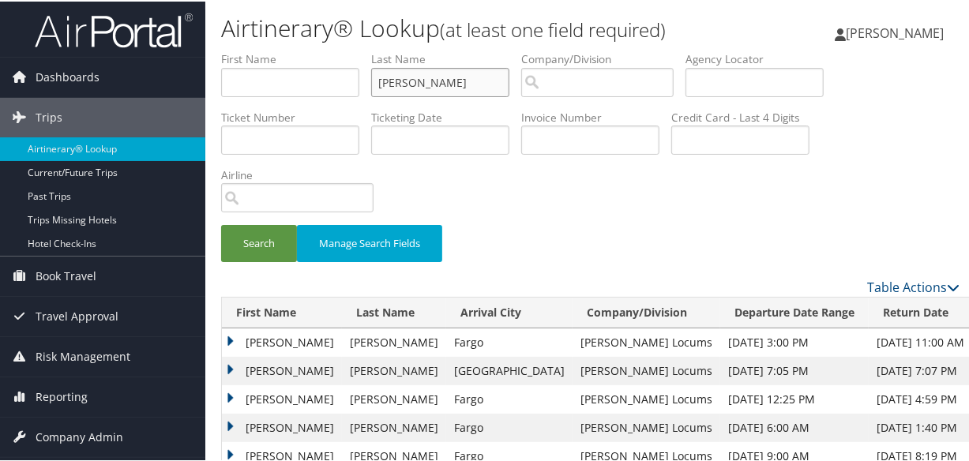
type input "wirkowskie"
type input "elzbieta"
click at [260, 245] on button "Search" at bounding box center [259, 241] width 76 height 37
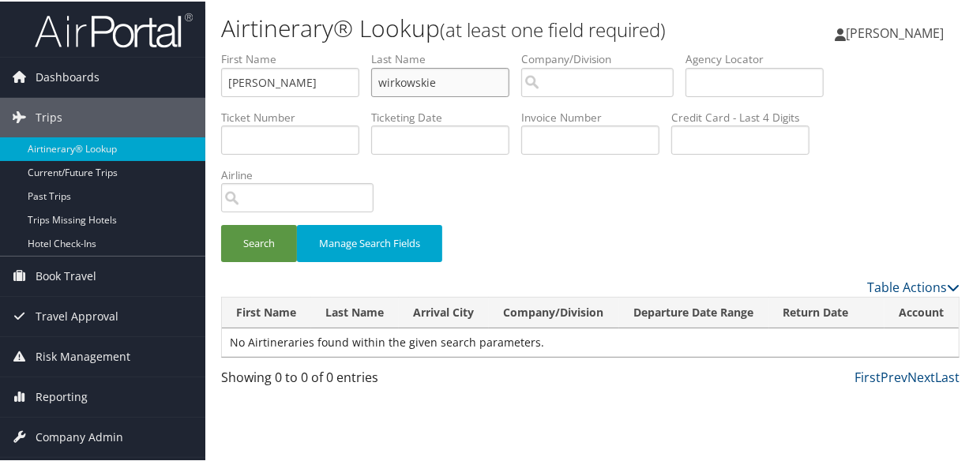
click at [484, 81] on input "wirkowskie" at bounding box center [440, 80] width 138 height 29
type input "wirkowski"
click at [221, 223] on button "Search" at bounding box center [259, 241] width 76 height 37
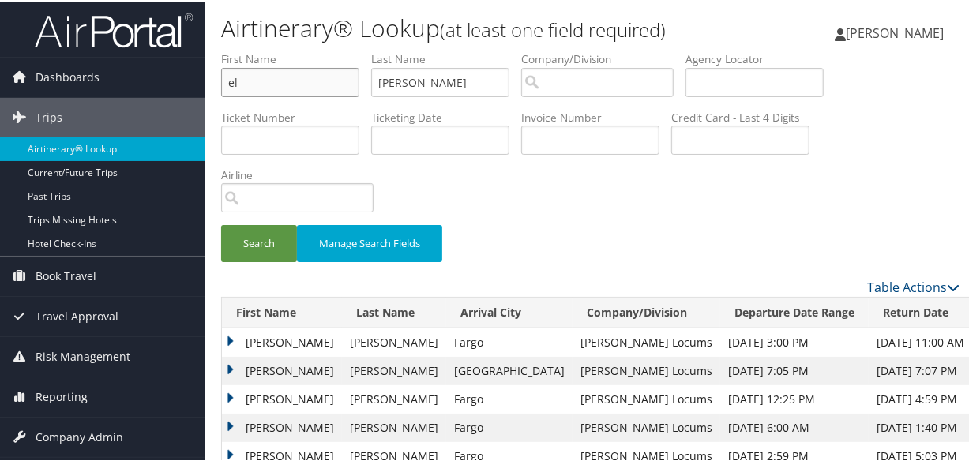
type input "e"
click at [221, 223] on button "Search" at bounding box center [259, 241] width 76 height 37
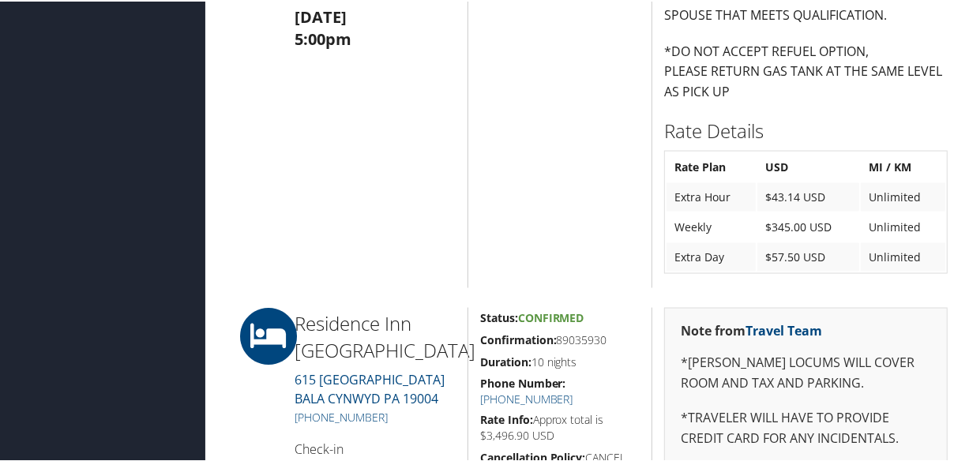
scroll to position [1650, 0]
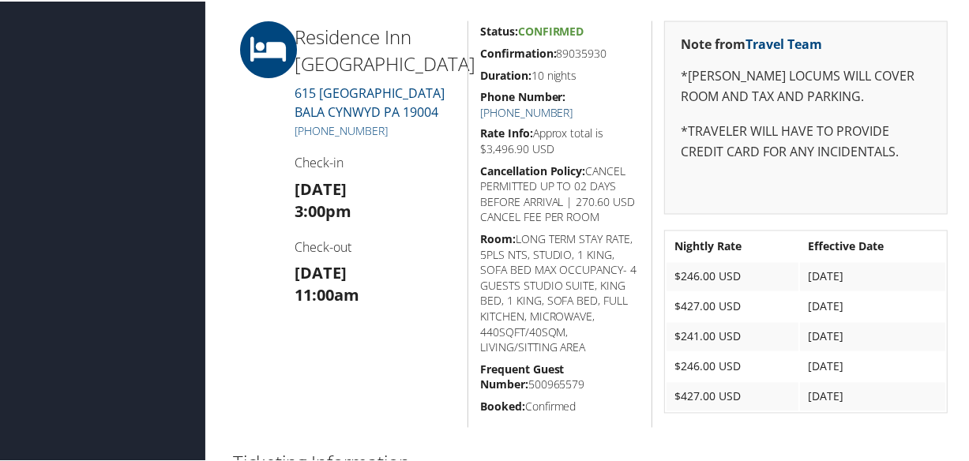
click at [573, 103] on link "[PHONE_NUMBER]" at bounding box center [526, 110] width 93 height 15
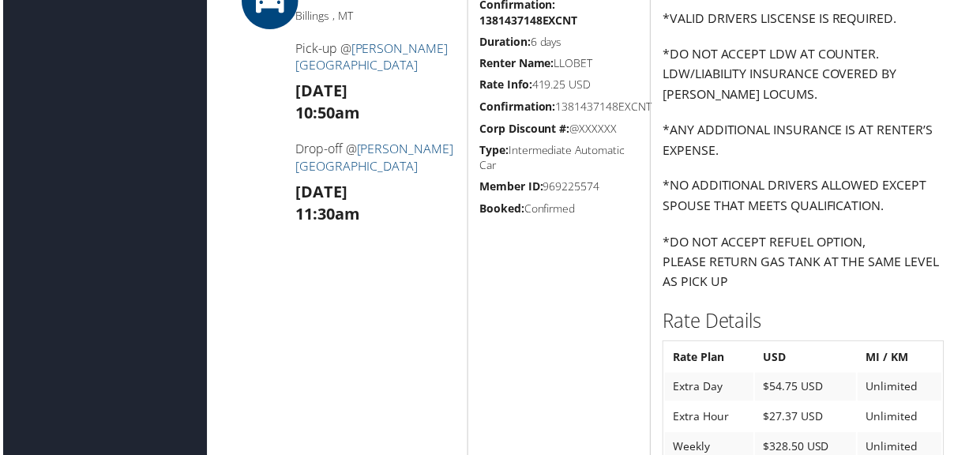
scroll to position [1436, 0]
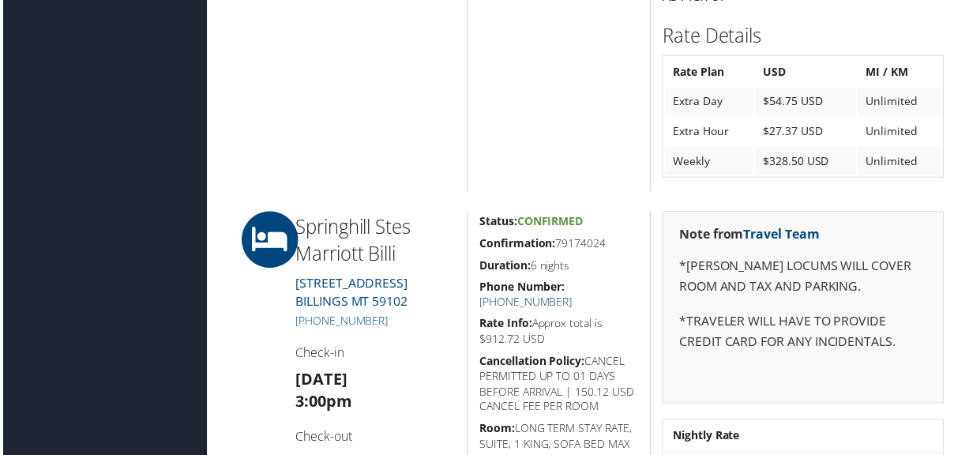
click at [573, 296] on link "[PHONE_NUMBER]" at bounding box center [526, 303] width 93 height 15
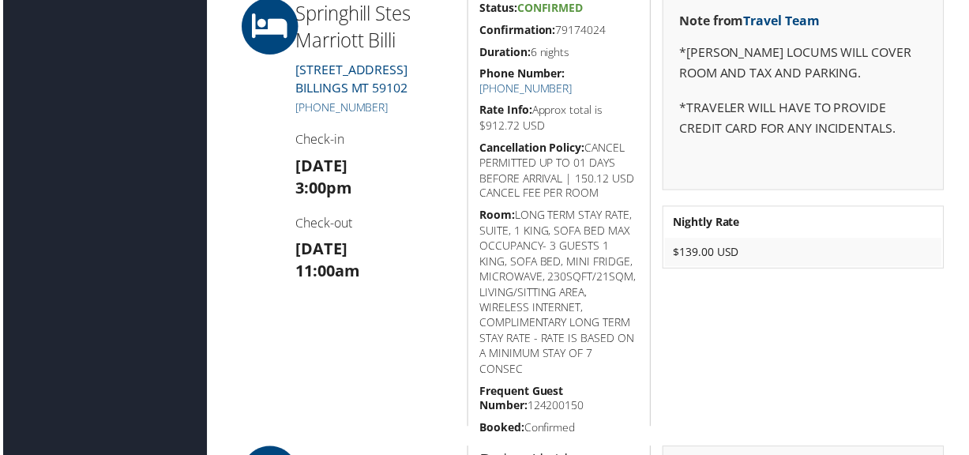
scroll to position [1579, 0]
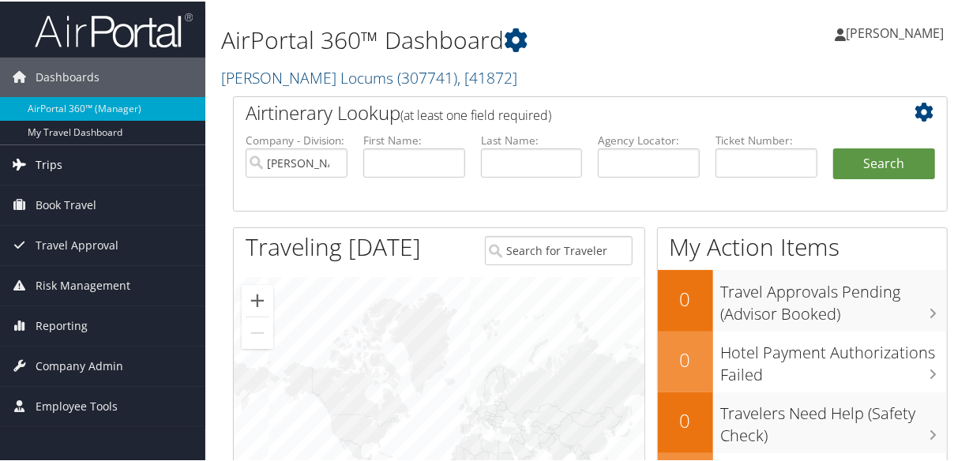
click at [48, 162] on span "Trips" at bounding box center [49, 163] width 27 height 39
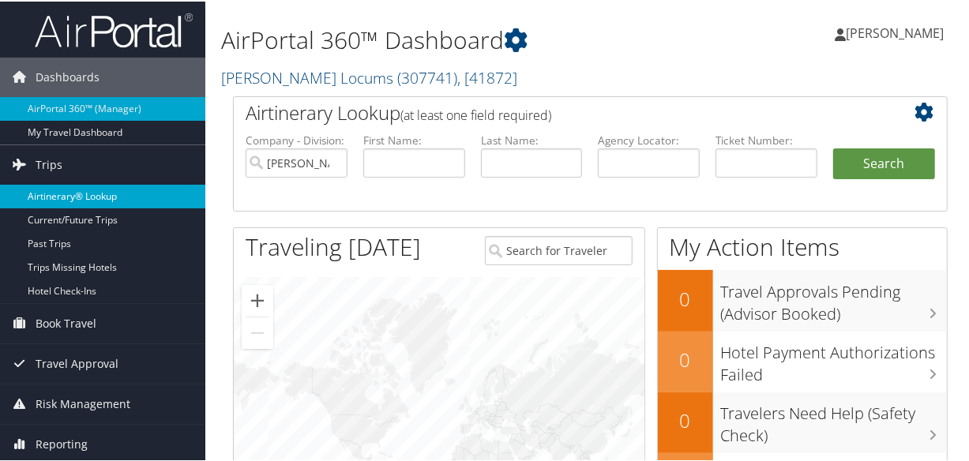
click at [84, 192] on link "Airtinerary® Lookup" at bounding box center [102, 195] width 205 height 24
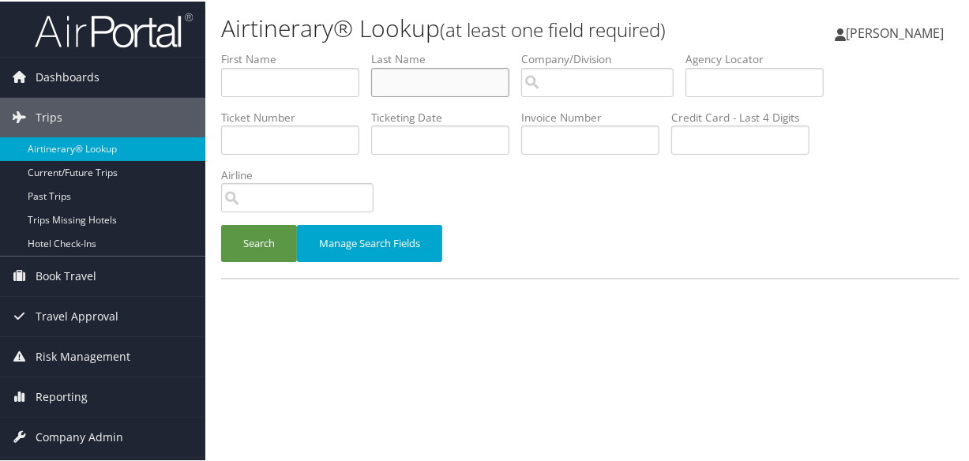
click at [406, 81] on input "text" at bounding box center [440, 80] width 138 height 29
type input "[PERSON_NAME]"
click at [257, 235] on button "Search" at bounding box center [259, 241] width 76 height 37
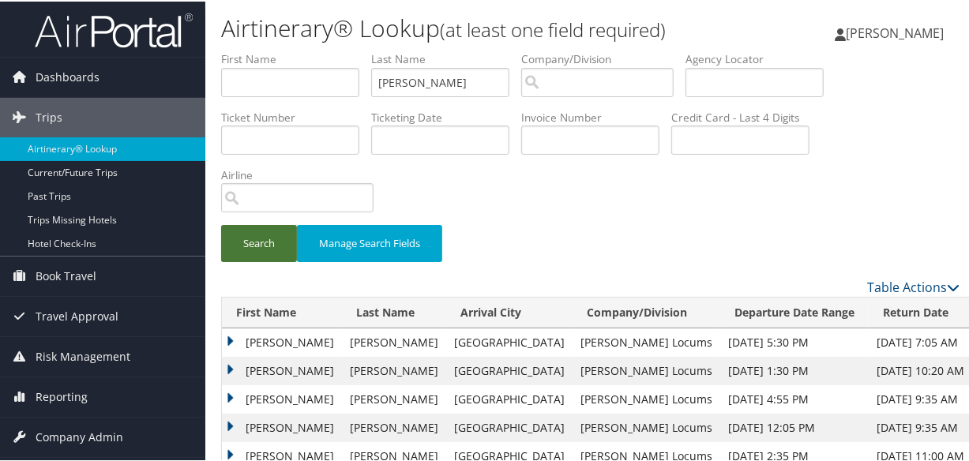
scroll to position [215, 0]
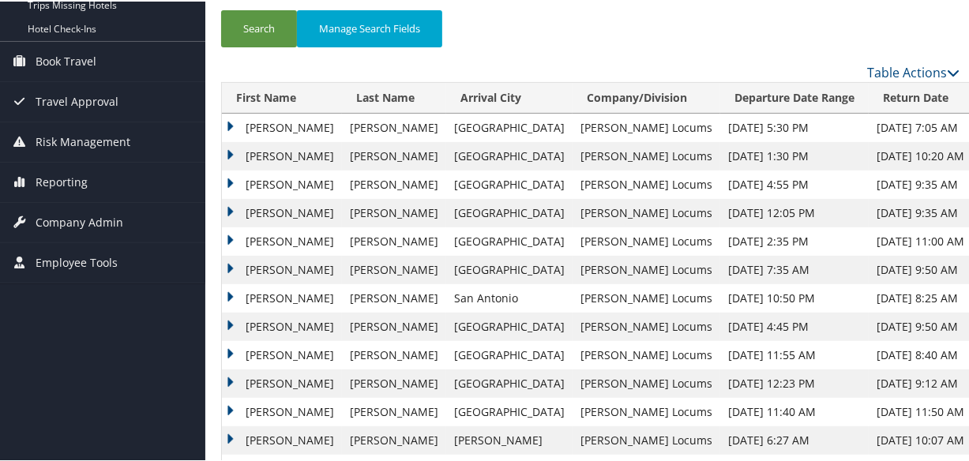
click at [224, 179] on td "[PERSON_NAME]" at bounding box center [282, 183] width 120 height 28
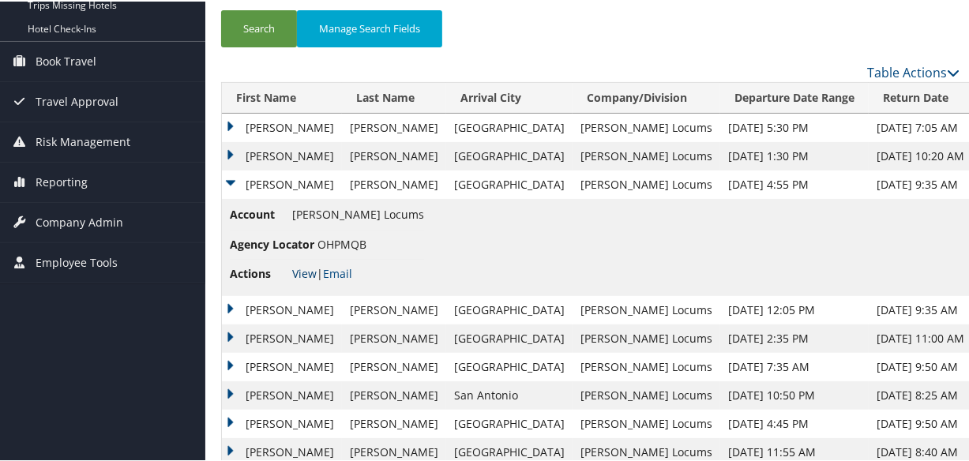
click at [301, 271] on link "View" at bounding box center [304, 272] width 24 height 15
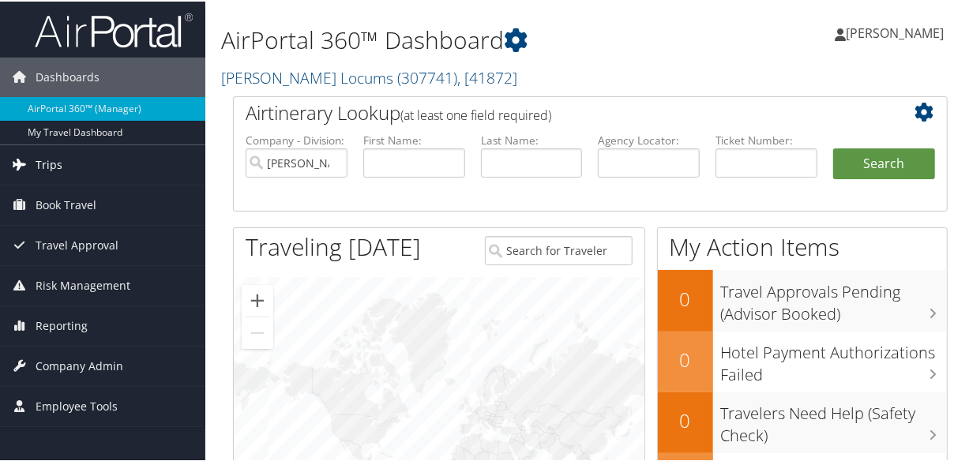
click at [54, 158] on span "Trips" at bounding box center [49, 163] width 27 height 39
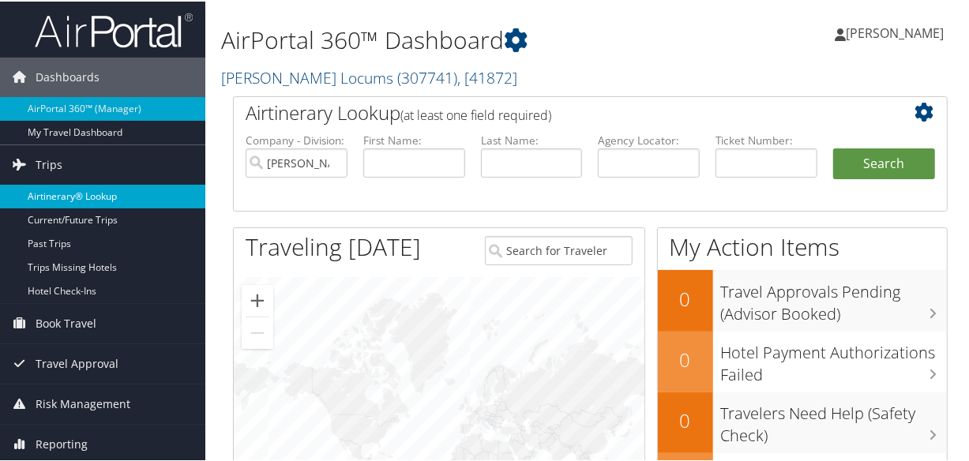
click at [92, 190] on link "Airtinerary® Lookup" at bounding box center [102, 195] width 205 height 24
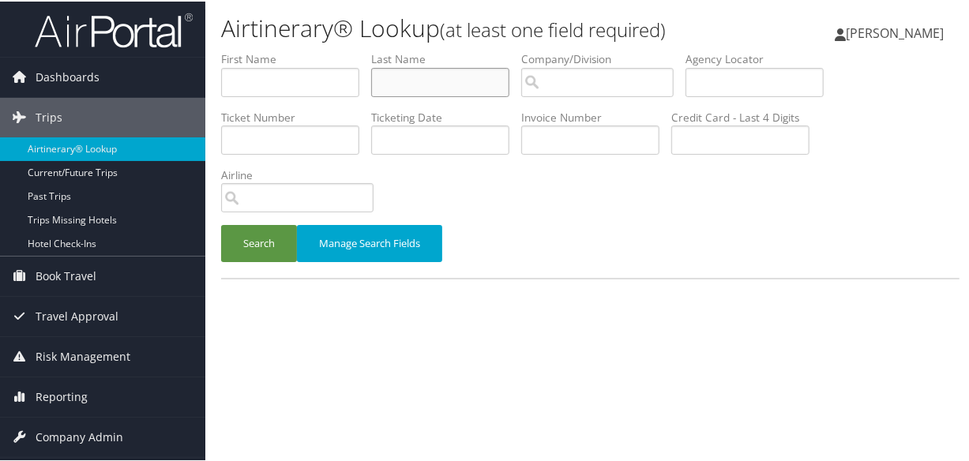
click at [424, 82] on input "text" at bounding box center [440, 80] width 138 height 29
paste input "[PERSON_NAME]"
type input "[PERSON_NAME]"
click at [221, 223] on button "Search" at bounding box center [259, 241] width 76 height 37
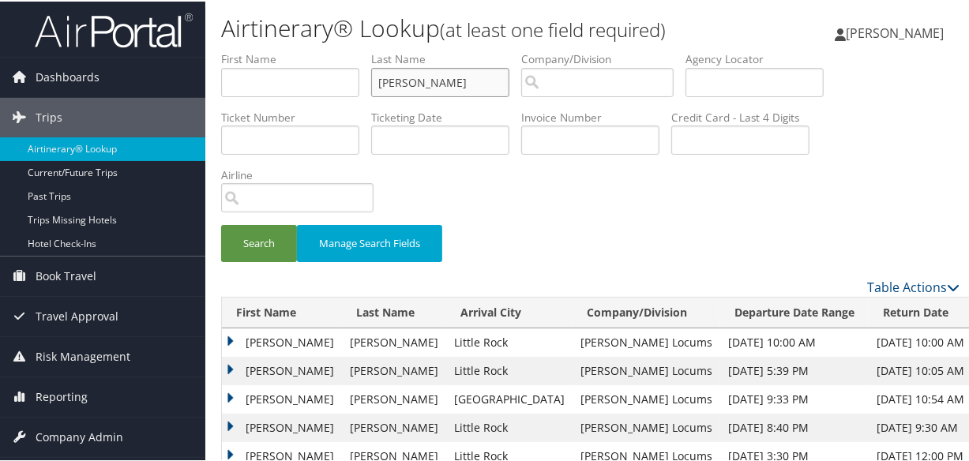
click at [381, 74] on input "HOFFLER" at bounding box center [440, 80] width 138 height 29
click at [221, 223] on button "Search" at bounding box center [259, 241] width 76 height 37
click at [227, 360] on td "Eric" at bounding box center [282, 369] width 120 height 28
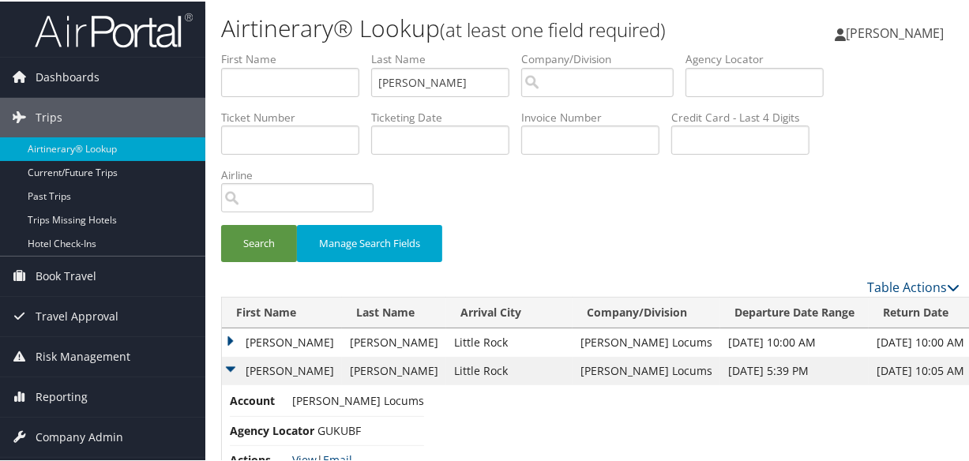
click at [302, 454] on link "View" at bounding box center [304, 458] width 24 height 15
drag, startPoint x: 466, startPoint y: 79, endPoint x: 203, endPoint y: 77, distance: 263.0
click at [204, 79] on div "Dashboards AirPortal 360™ (Manager) My Travel Dashboard Trips Airtinerary® Look…" at bounding box center [487, 425] width 975 height 850
type input "w"
type input "wirkowski"
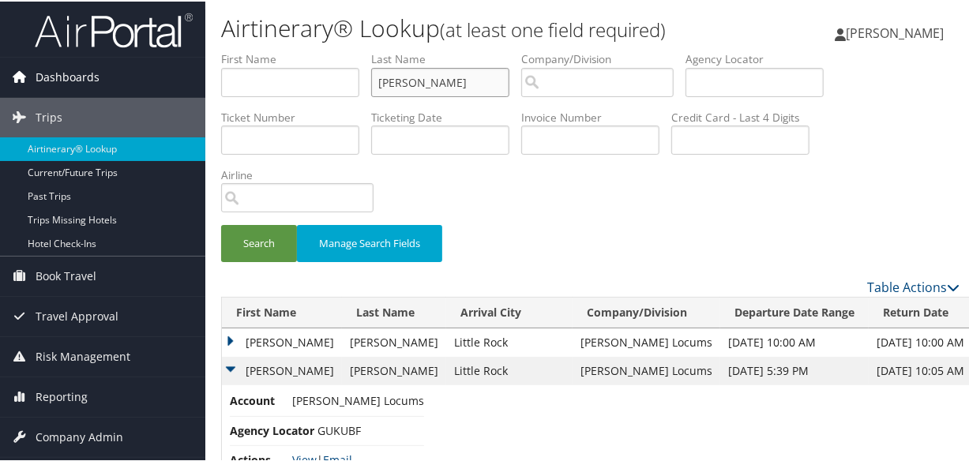
click at [221, 223] on button "Search" at bounding box center [259, 241] width 76 height 37
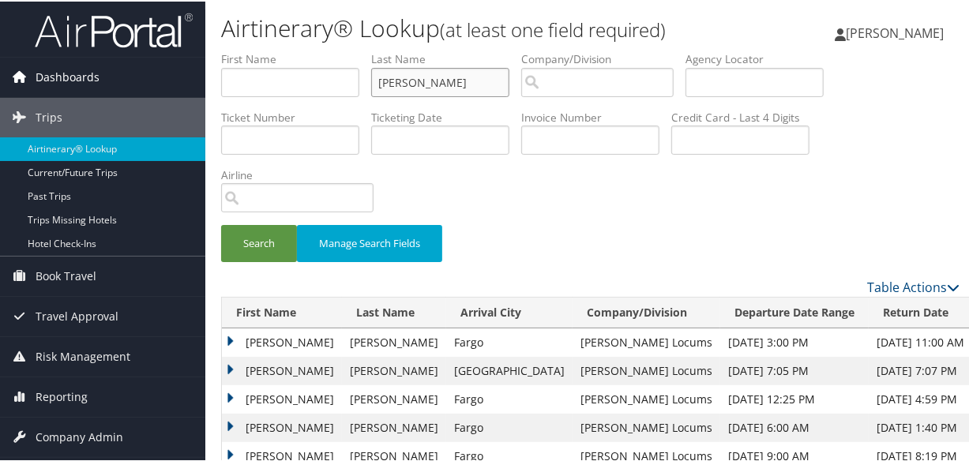
click at [221, 223] on button "Search" at bounding box center [259, 241] width 76 height 37
click at [226, 365] on td "Elzbieta" at bounding box center [282, 369] width 120 height 28
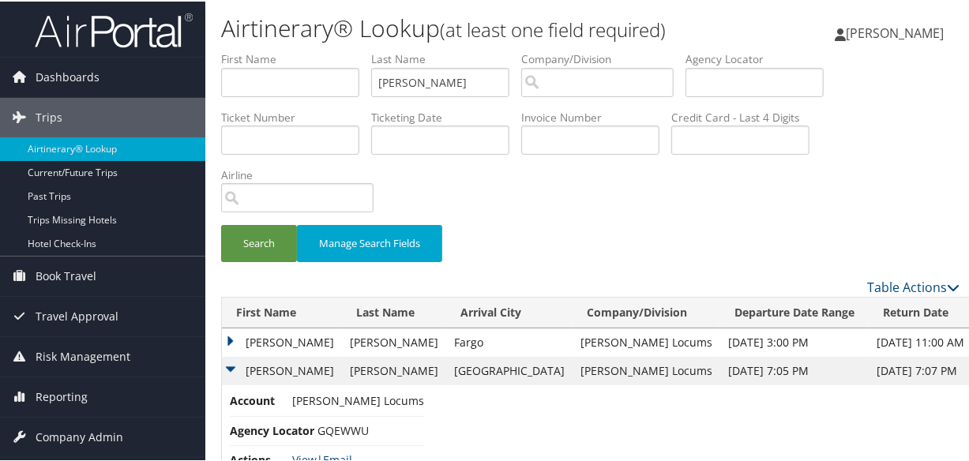
scroll to position [143, 0]
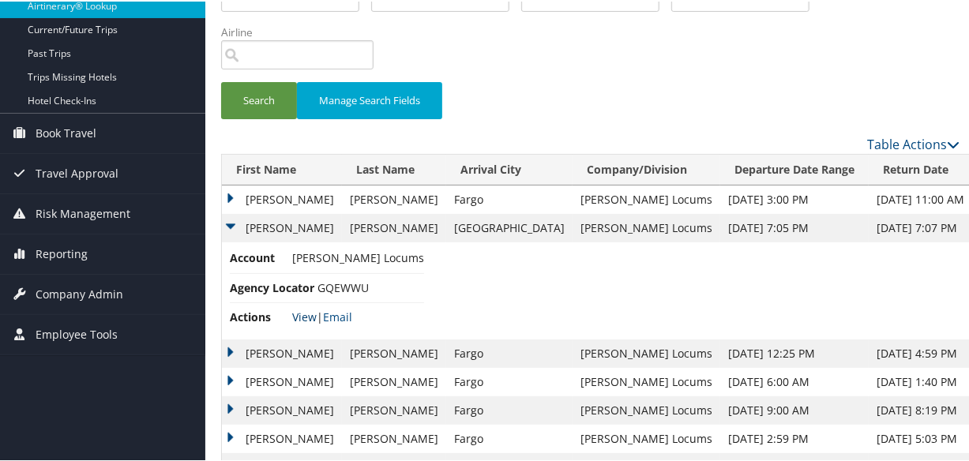
click at [303, 310] on link "View" at bounding box center [304, 315] width 24 height 15
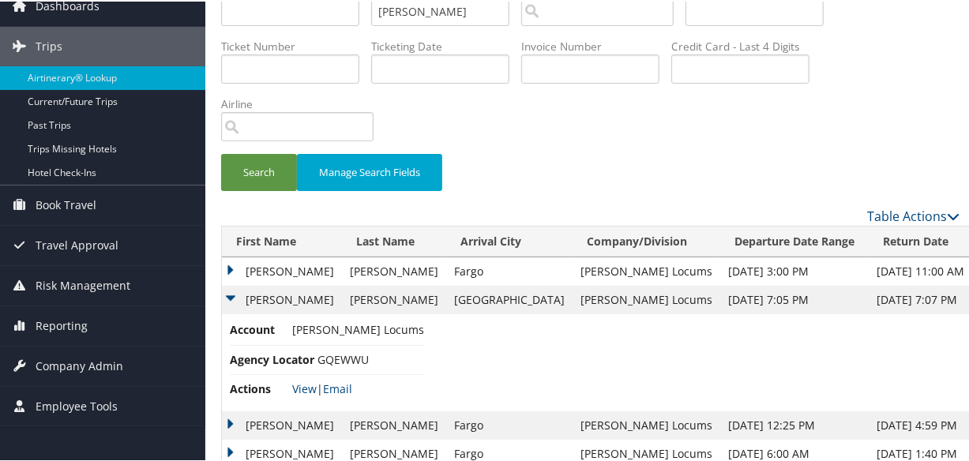
scroll to position [0, 0]
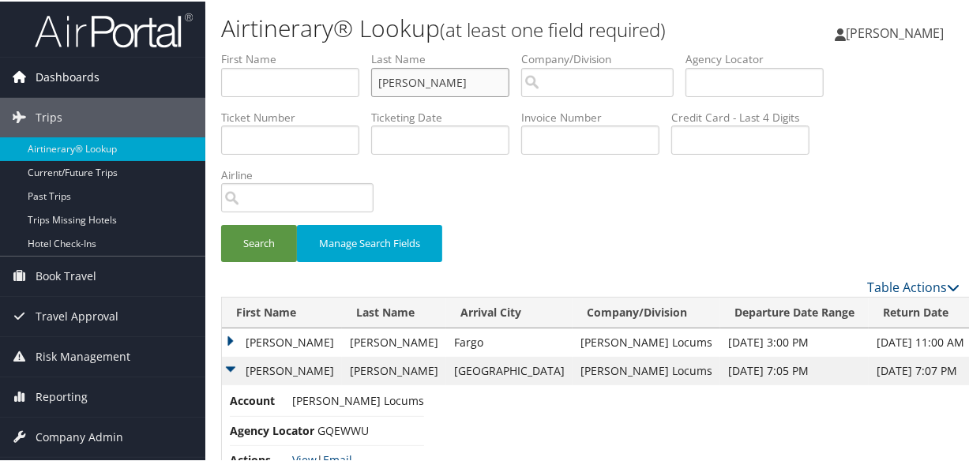
drag, startPoint x: 460, startPoint y: 80, endPoint x: 34, endPoint y: 80, distance: 425.6
paste input "SULEIMAN"
click at [221, 223] on button "Search" at bounding box center [259, 241] width 76 height 37
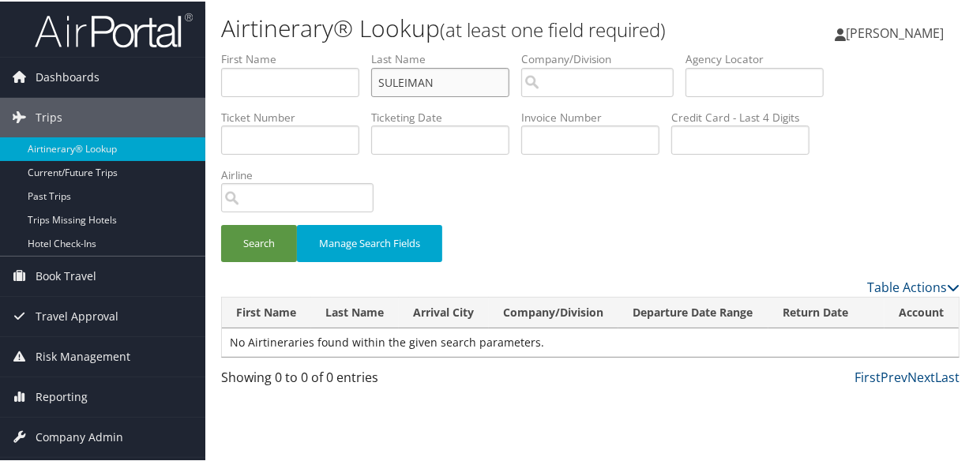
click at [385, 78] on input "SULEIMAN" at bounding box center [440, 80] width 138 height 29
type input "SULEIMAN"
click at [221, 223] on button "Search" at bounding box center [259, 241] width 76 height 37
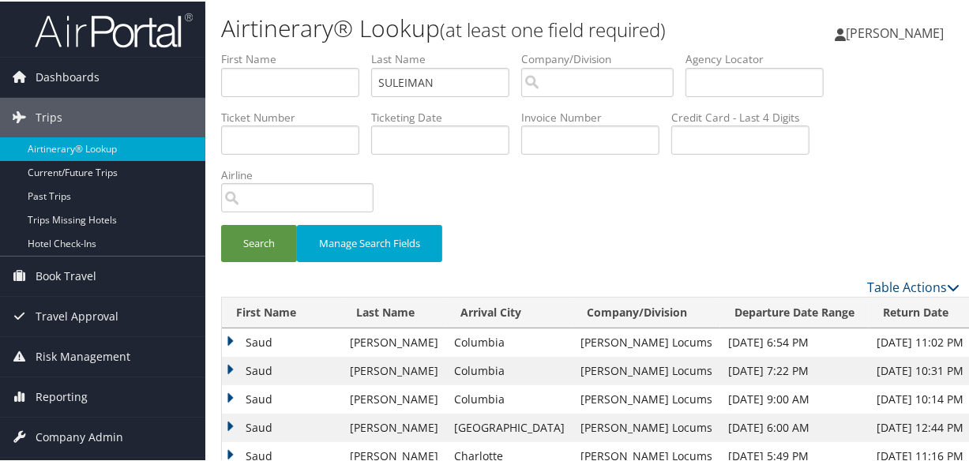
click at [224, 336] on td "Saud" at bounding box center [282, 341] width 120 height 28
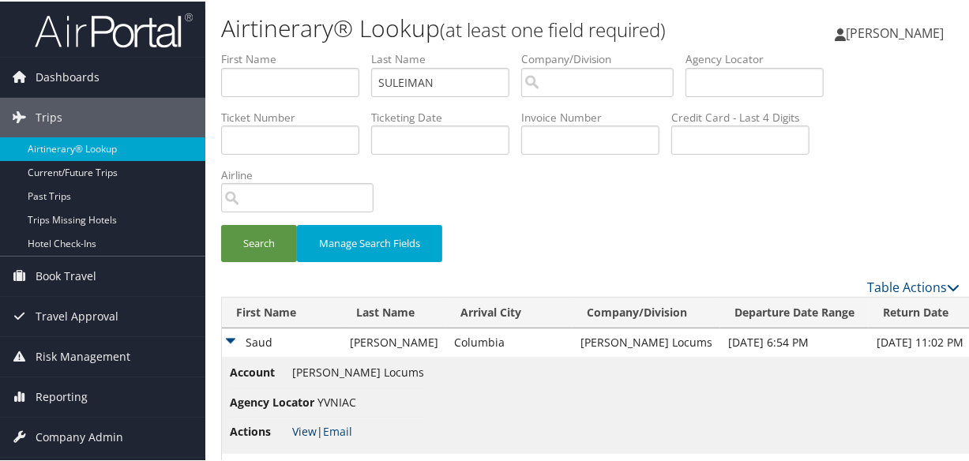
click at [300, 433] on link "View" at bounding box center [304, 429] width 24 height 15
drag, startPoint x: 478, startPoint y: 87, endPoint x: 318, endPoint y: 82, distance: 159.6
click at [318, 50] on ul "First Name Last Name SULEIMAN Departure City Arrival City Company/Division Airp…" at bounding box center [590, 50] width 738 height 0
paste input "DAVISNELSON"
type input "DAVISNELSON"
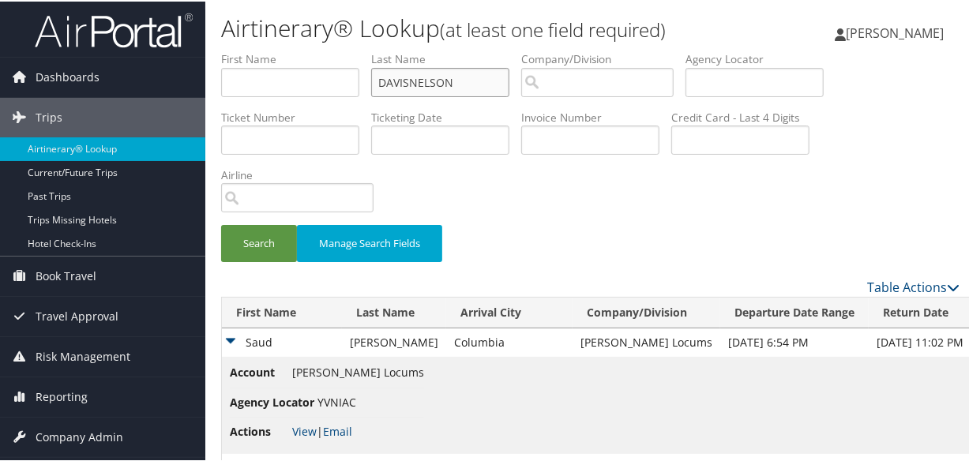
click at [221, 223] on button "Search" at bounding box center [259, 241] width 76 height 37
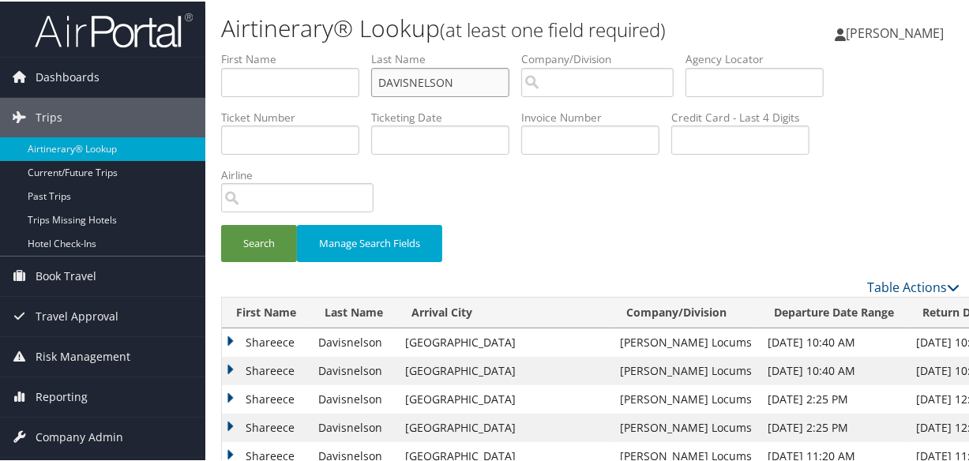
drag, startPoint x: 481, startPoint y: 88, endPoint x: 355, endPoint y: 96, distance: 126.5
click at [355, 50] on ul "First Name Last Name DAVISNELSON Departure City Arrival City Company/Division A…" at bounding box center [590, 50] width 738 height 0
drag, startPoint x: 458, startPoint y: 81, endPoint x: 344, endPoint y: 79, distance: 114.5
click at [344, 50] on ul "First Name Last Name wirk Departure City Arrival City Company/Division Airport/…" at bounding box center [590, 50] width 738 height 0
click at [537, 213] on div "Search Manage Search Fields" at bounding box center [590, 163] width 762 height 227
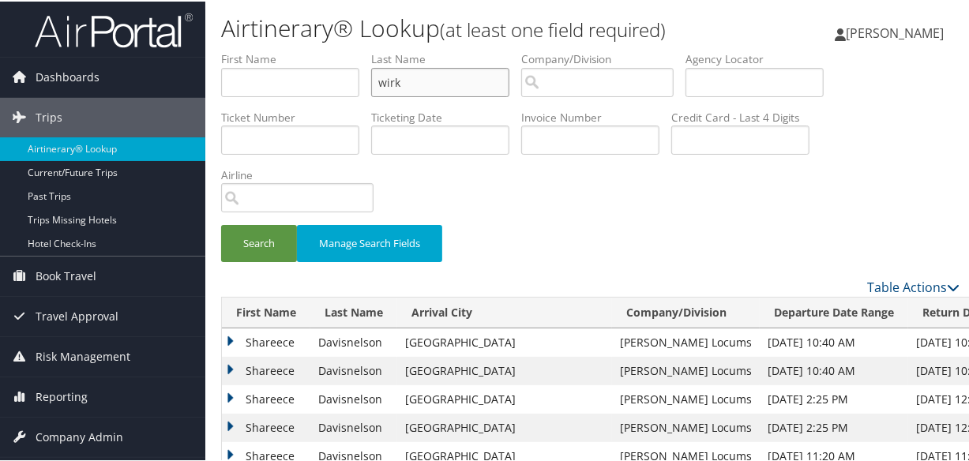
click at [426, 86] on input "wirk" at bounding box center [440, 80] width 138 height 29
click at [221, 223] on button "Search" at bounding box center [259, 241] width 76 height 37
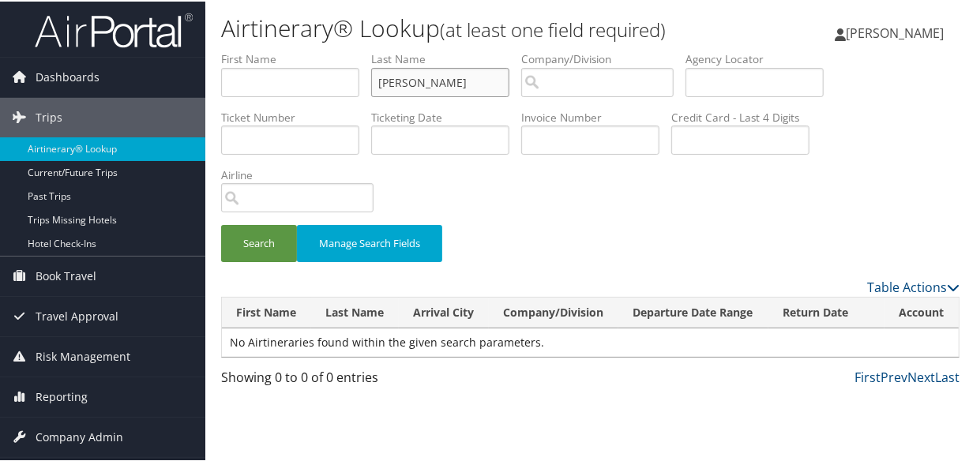
type input "wirkowski"
click at [221, 223] on button "Search" at bounding box center [259, 241] width 76 height 37
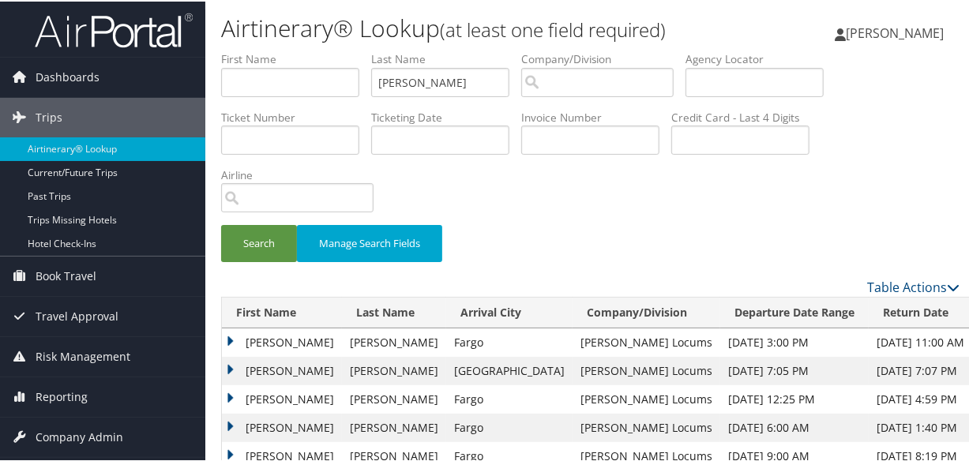
click at [226, 370] on td "Elzbieta" at bounding box center [282, 369] width 120 height 28
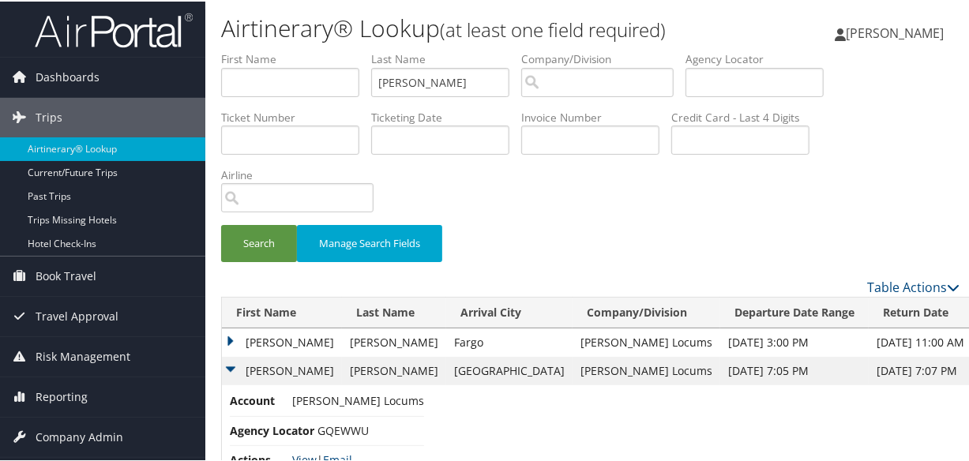
click at [303, 454] on link "View" at bounding box center [304, 458] width 24 height 15
drag, startPoint x: 471, startPoint y: 75, endPoint x: 244, endPoint y: 77, distance: 227.4
click at [244, 50] on ul "First Name Last Name wirkowski Departure City Arrival City Company/Division Air…" at bounding box center [590, 50] width 738 height 0
paste input "MUSLEH"
type input "MUSLEH"
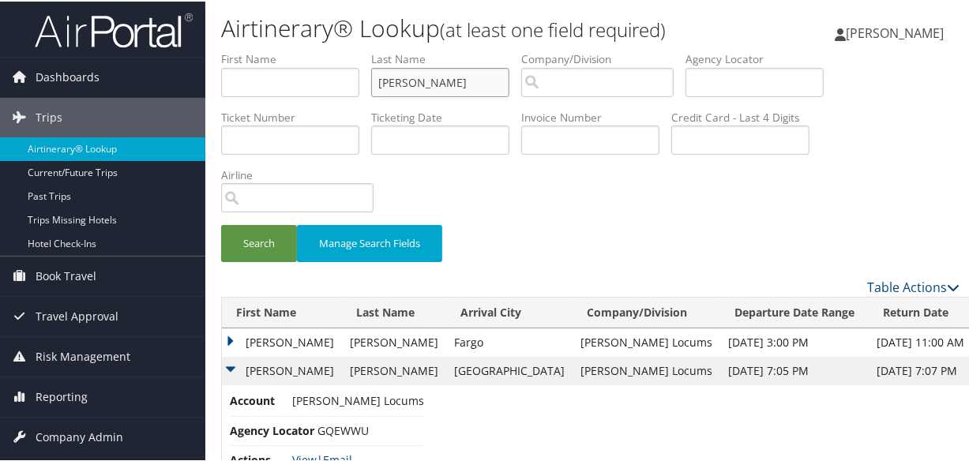
click at [221, 223] on button "Search" at bounding box center [259, 241] width 76 height 37
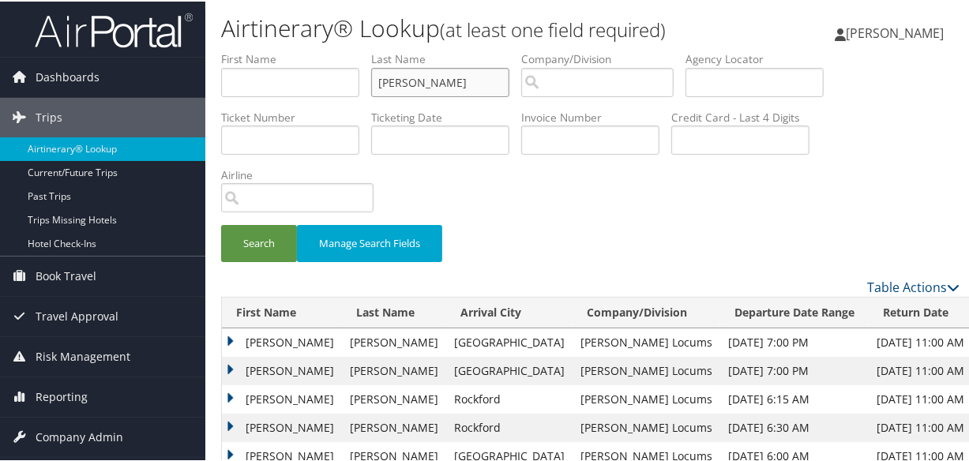
scroll to position [177, 0]
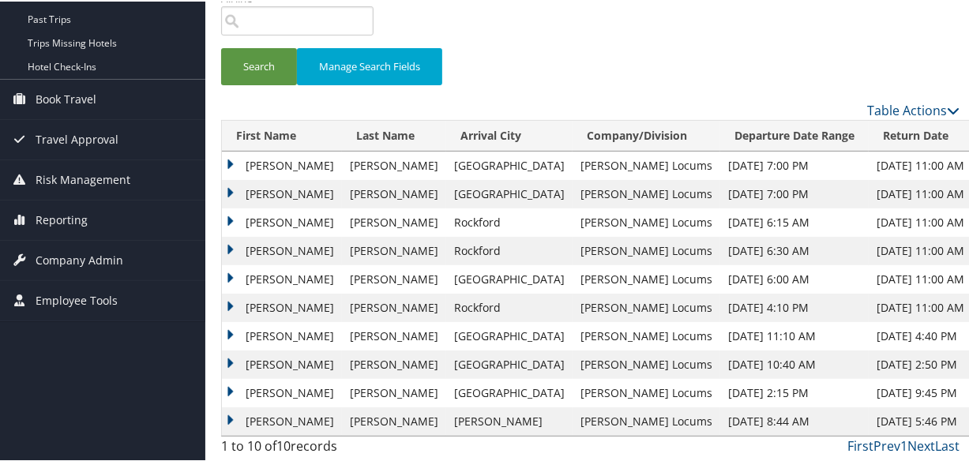
click at [224, 217] on td "Mustafa" at bounding box center [282, 221] width 120 height 28
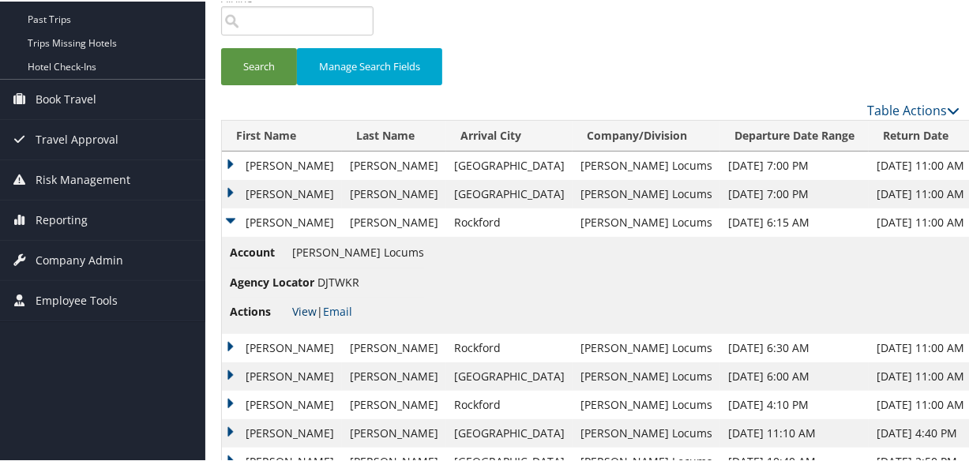
click at [303, 304] on link "View" at bounding box center [304, 309] width 24 height 15
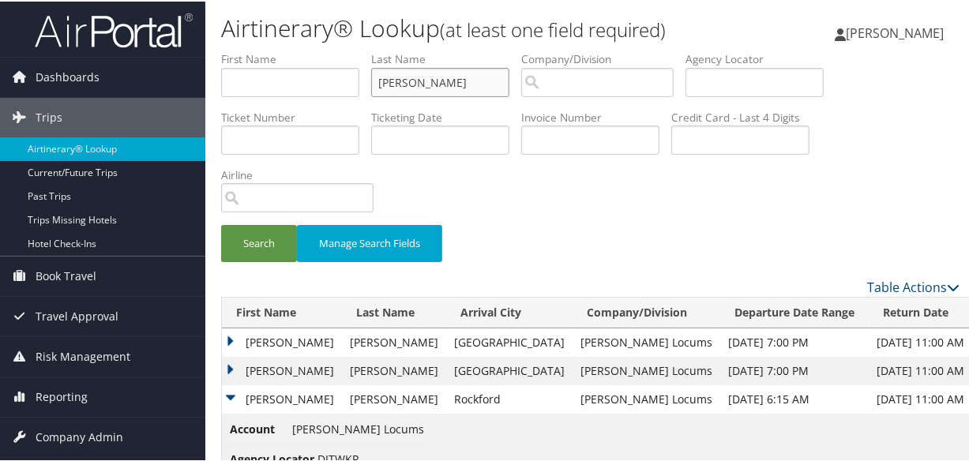
drag, startPoint x: 455, startPoint y: 83, endPoint x: 208, endPoint y: 103, distance: 247.2
click at [221, 105] on form "First Name Last Name MUSLEH Departure City Arrival City Company/Division Airpor…" at bounding box center [590, 163] width 738 height 227
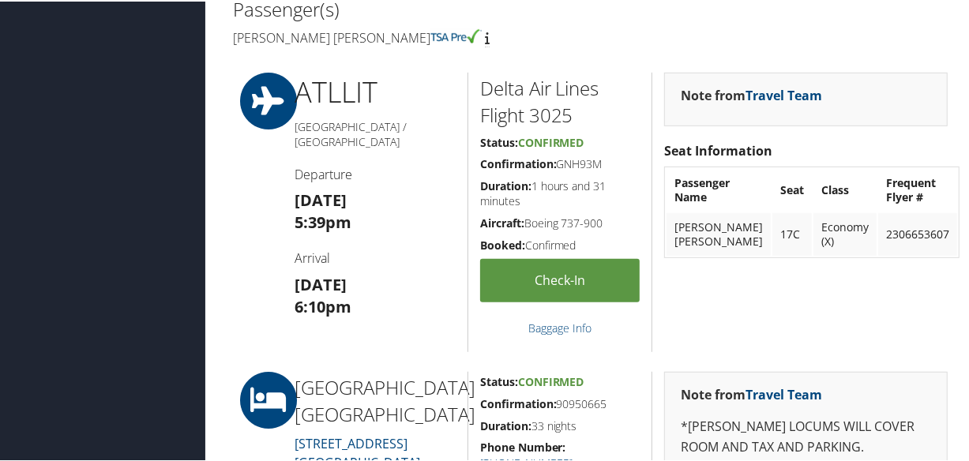
scroll to position [646, 0]
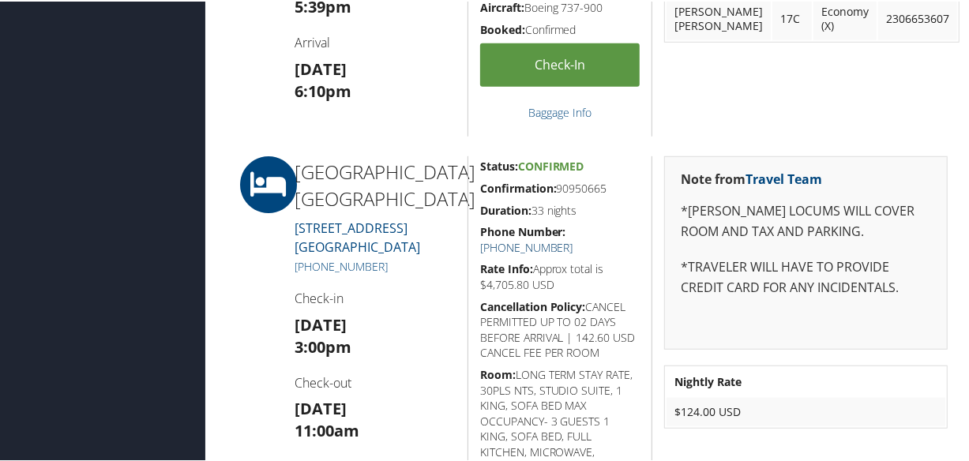
click at [573, 238] on link "+1 (501) 945-7777" at bounding box center [526, 245] width 93 height 15
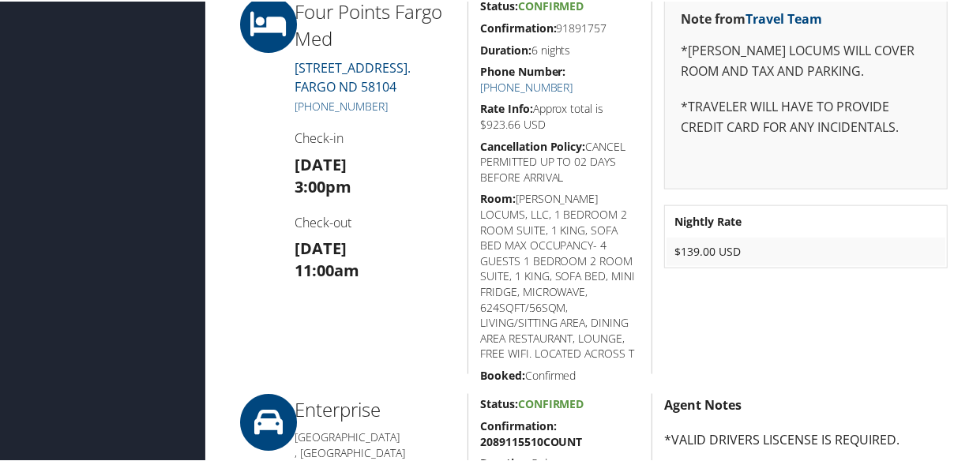
scroll to position [1076, 0]
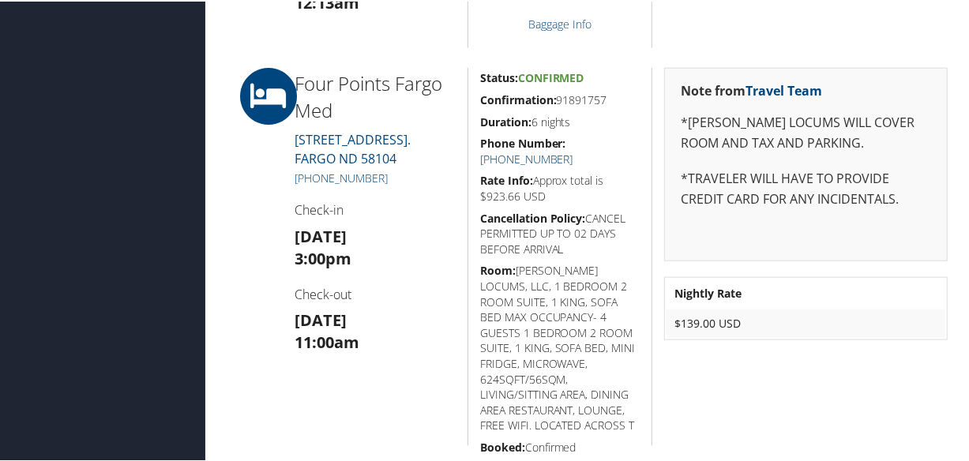
click at [573, 150] on link "[PHONE_NUMBER]" at bounding box center [526, 157] width 93 height 15
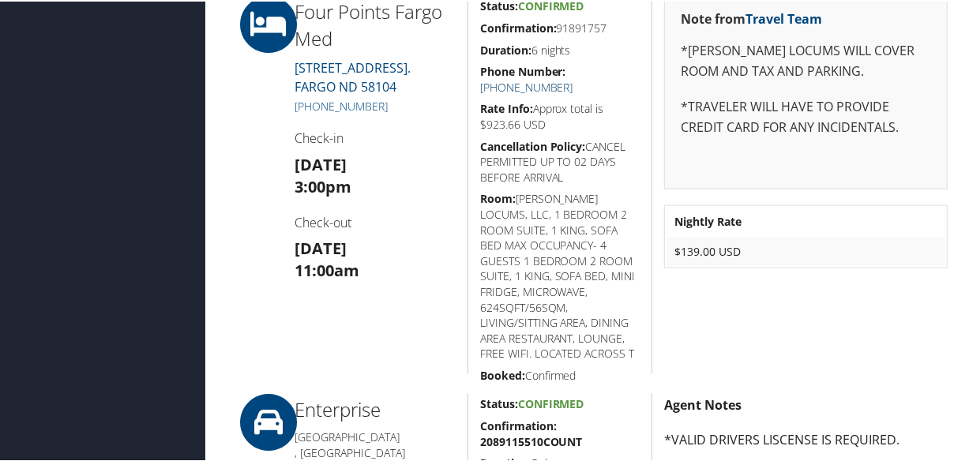
scroll to position [1004, 0]
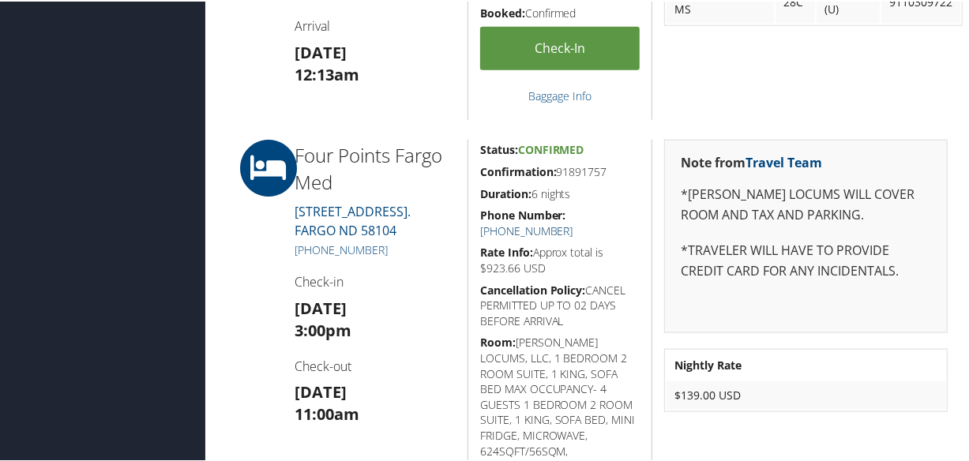
click at [573, 222] on link "+1 (701) 364-0000" at bounding box center [526, 229] width 93 height 15
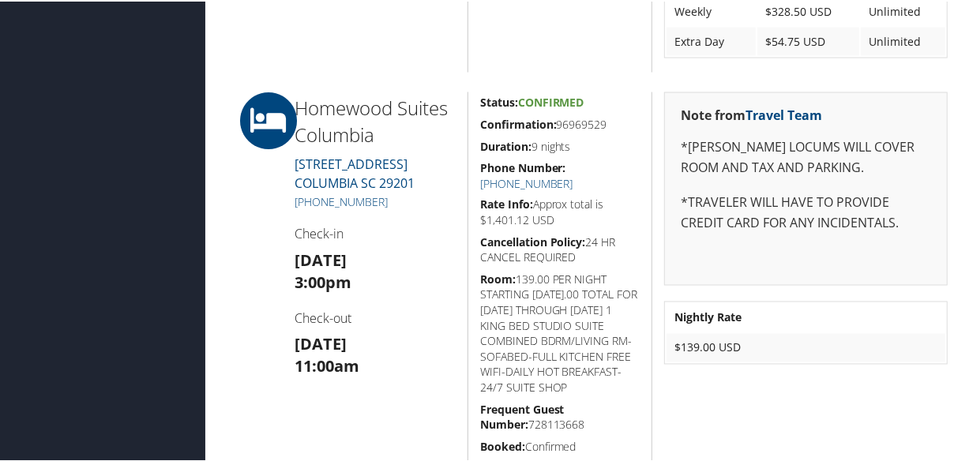
scroll to position [1650, 0]
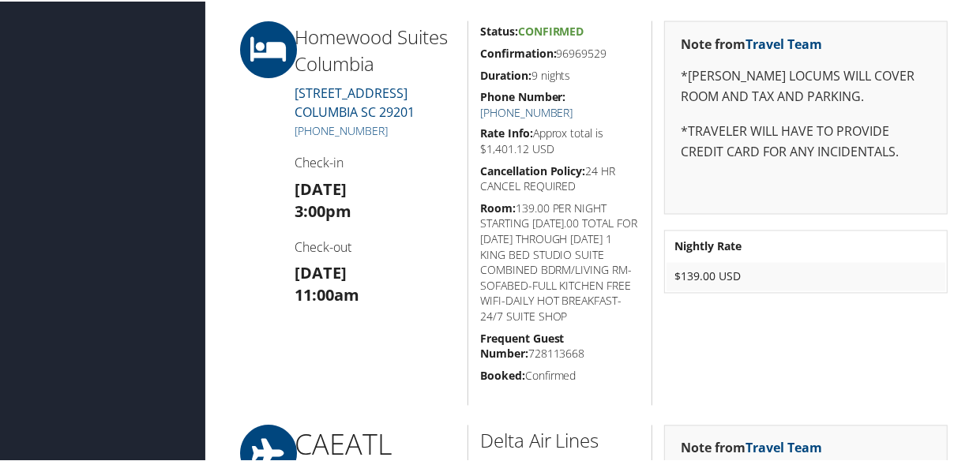
click at [573, 103] on link "[PHONE_NUMBER]" at bounding box center [526, 110] width 93 height 15
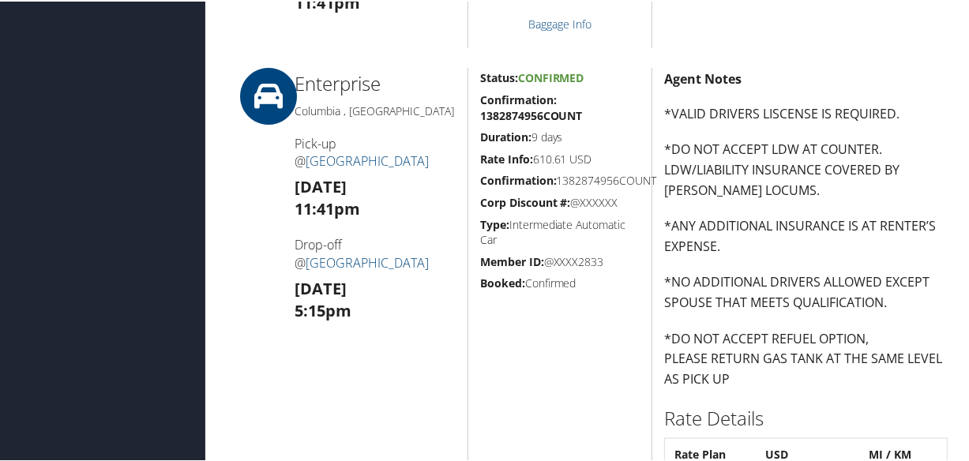
scroll to position [1507, 0]
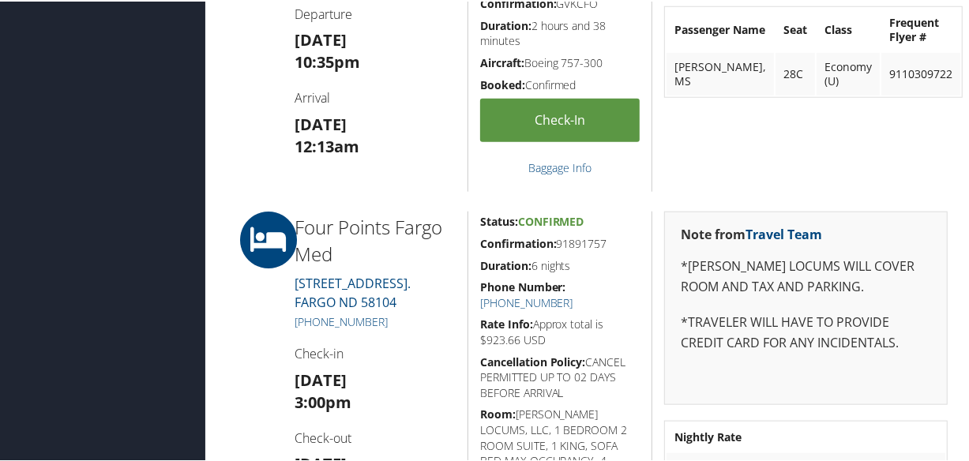
scroll to position [1004, 0]
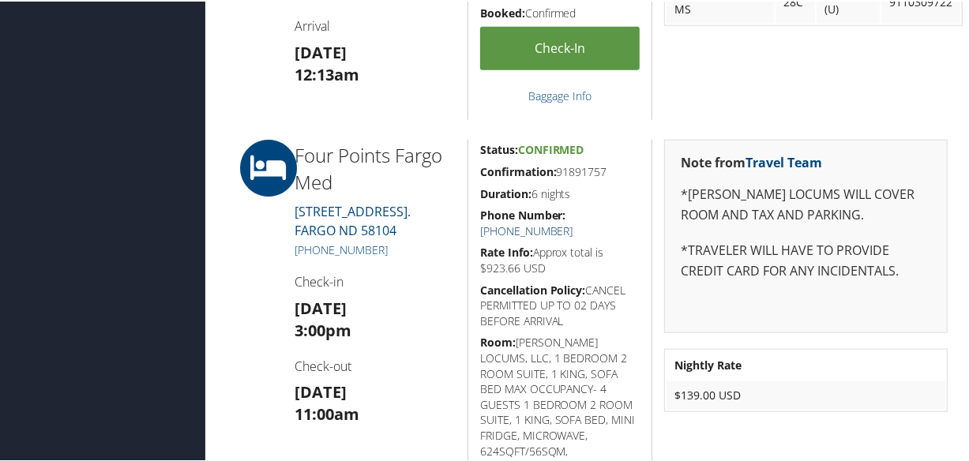
click at [573, 222] on link "+1 (701) 364-0000" at bounding box center [526, 229] width 93 height 15
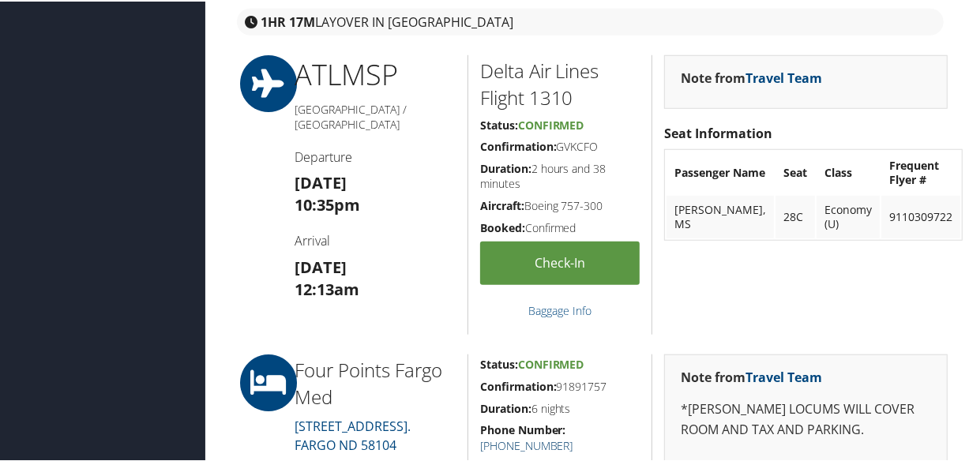
scroll to position [1076, 0]
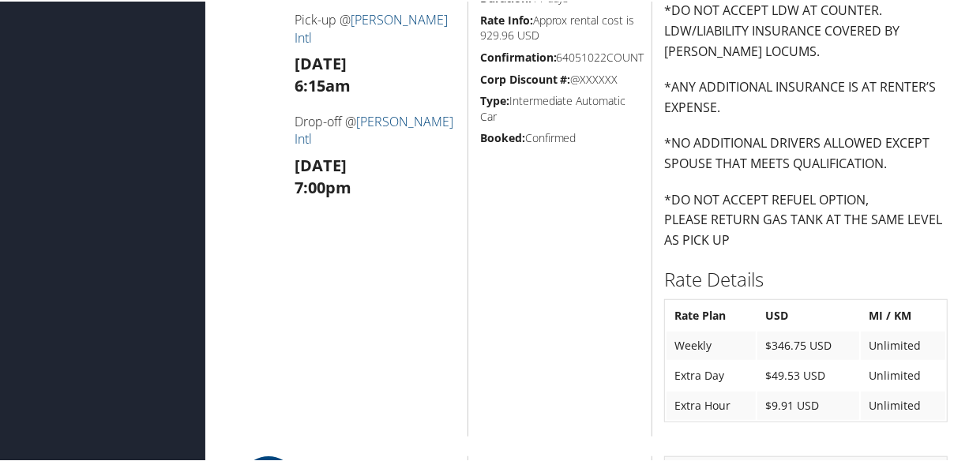
scroll to position [861, 0]
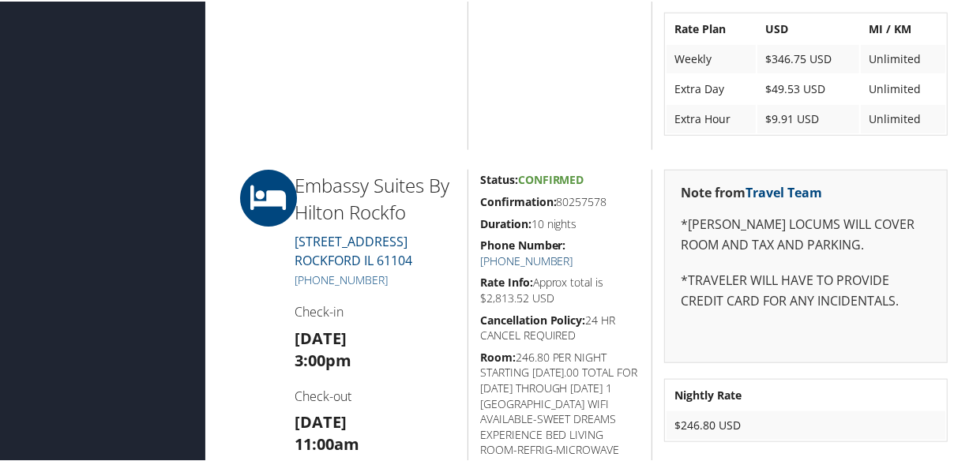
click at [573, 252] on link "[PHONE_NUMBER]" at bounding box center [526, 259] width 93 height 15
